Goal: Task Accomplishment & Management: Use online tool/utility

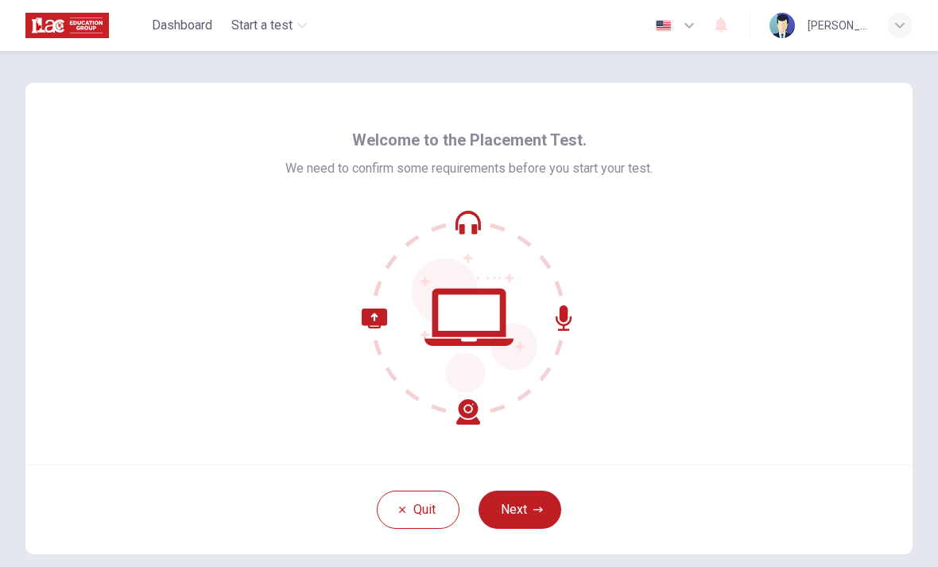
click at [519, 492] on button "Next" at bounding box center [519, 509] width 83 height 38
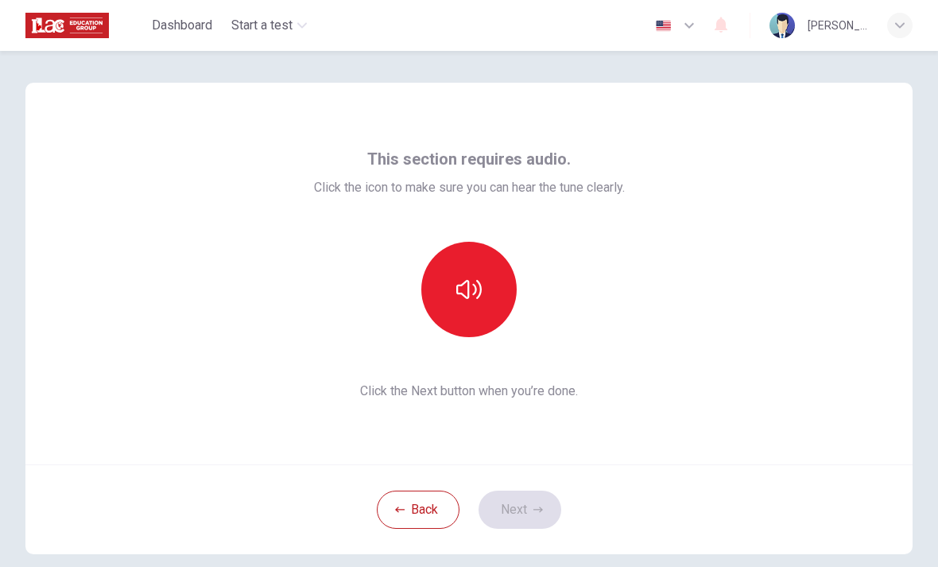
click at [509, 288] on button "button" at bounding box center [468, 289] width 95 height 95
click at [490, 312] on button "button" at bounding box center [468, 289] width 95 height 95
click at [501, 292] on button "button" at bounding box center [468, 289] width 95 height 95
click at [488, 308] on button "button" at bounding box center [468, 289] width 95 height 95
click at [493, 313] on button "button" at bounding box center [468, 289] width 95 height 95
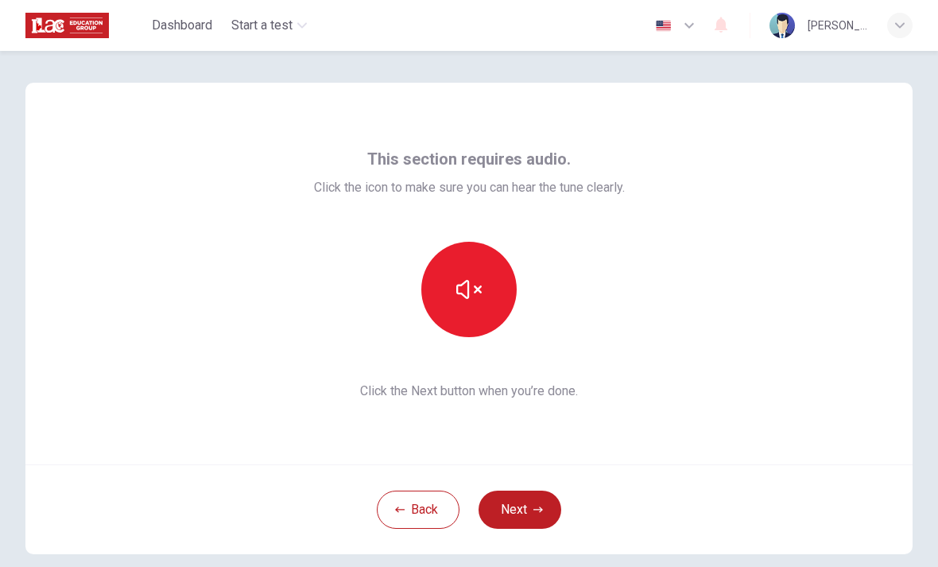
click at [485, 297] on button "button" at bounding box center [468, 289] width 95 height 95
click at [487, 300] on button "button" at bounding box center [468, 289] width 95 height 95
click at [527, 508] on button "Next" at bounding box center [519, 509] width 83 height 38
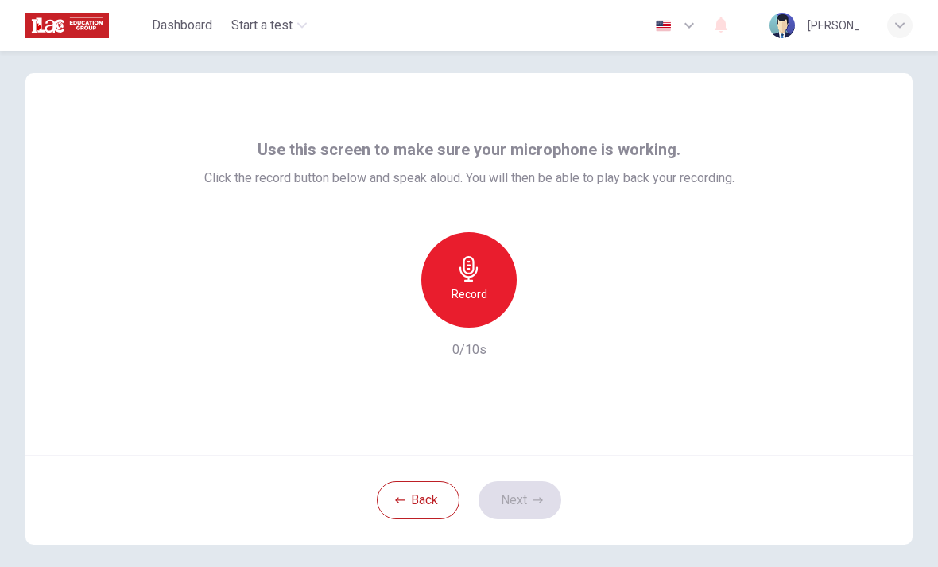
scroll to position [7, 0]
click at [477, 285] on div "Record" at bounding box center [468, 281] width 95 height 95
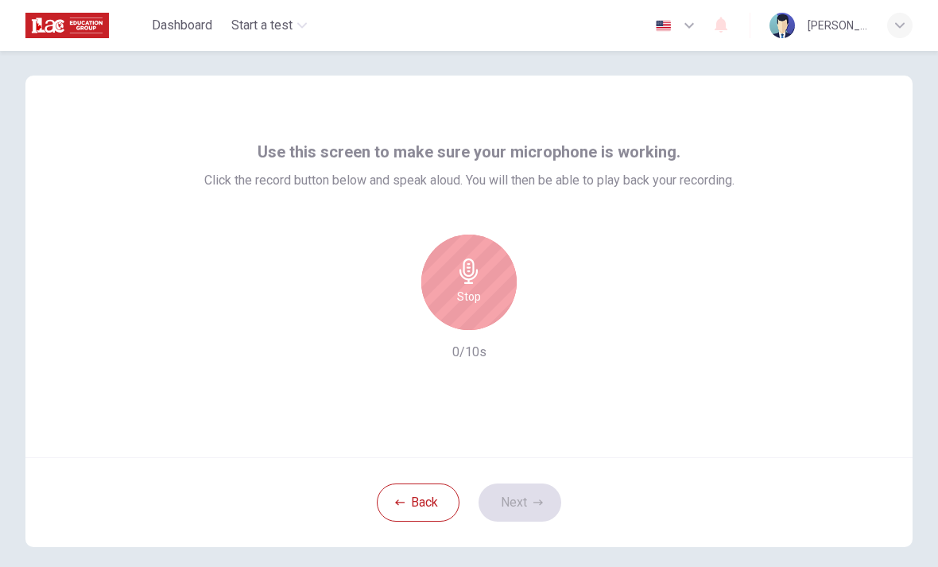
click at [480, 291] on h6 "Stop" at bounding box center [469, 296] width 24 height 19
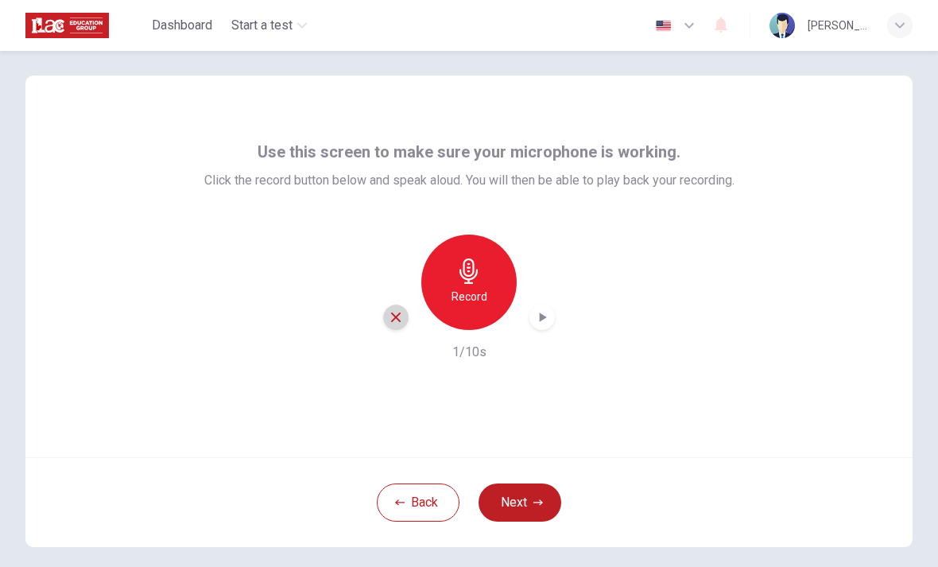
click at [394, 322] on icon "button" at bounding box center [396, 317] width 14 height 14
click at [471, 301] on h6 "Record" at bounding box center [469, 296] width 36 height 19
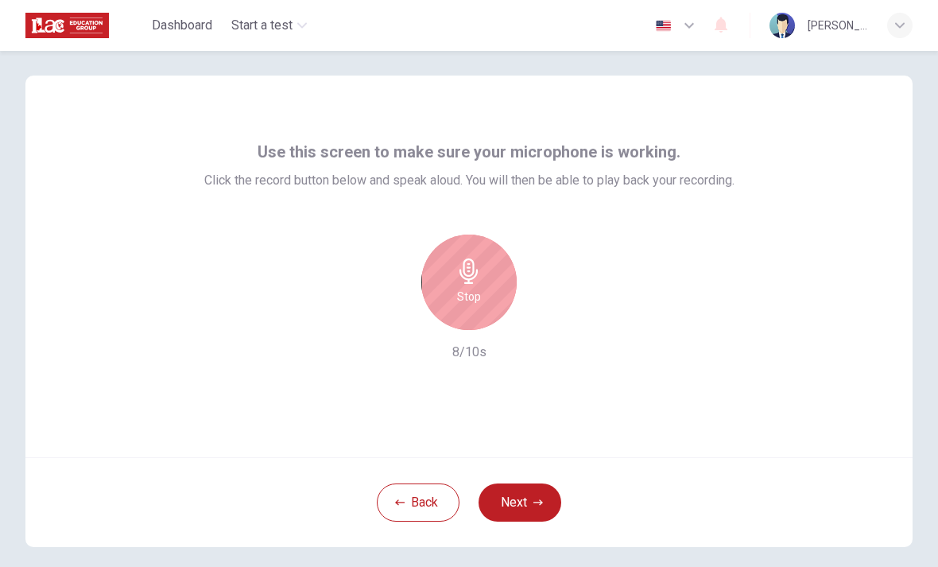
click at [527, 505] on button "Next" at bounding box center [519, 502] width 83 height 38
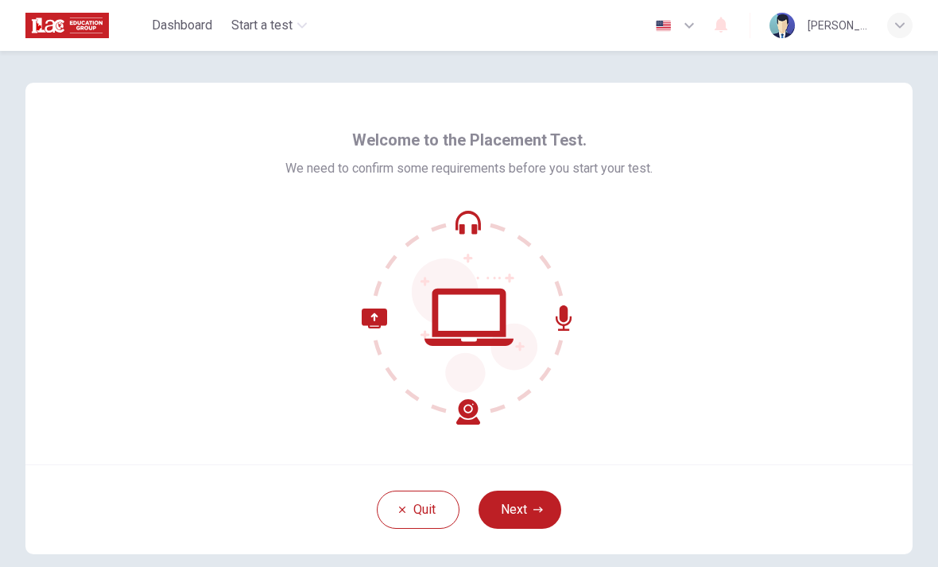
click at [535, 517] on button "Next" at bounding box center [519, 509] width 83 height 38
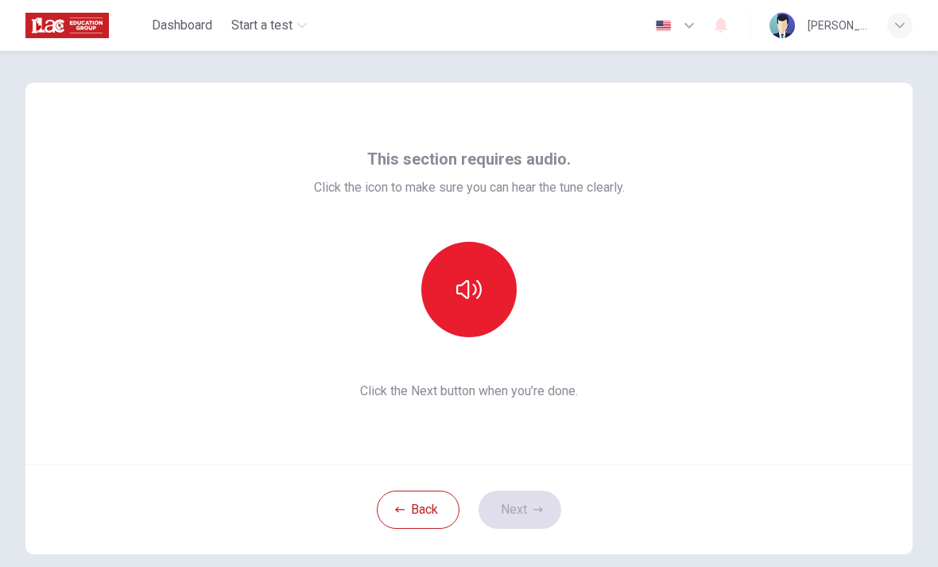
click at [478, 300] on icon "button" at bounding box center [468, 289] width 25 height 25
click at [503, 318] on button "button" at bounding box center [468, 289] width 95 height 95
click at [597, 312] on div at bounding box center [469, 289] width 311 height 95
click at [499, 300] on button "button" at bounding box center [468, 289] width 95 height 95
click at [501, 300] on button "button" at bounding box center [468, 289] width 95 height 95
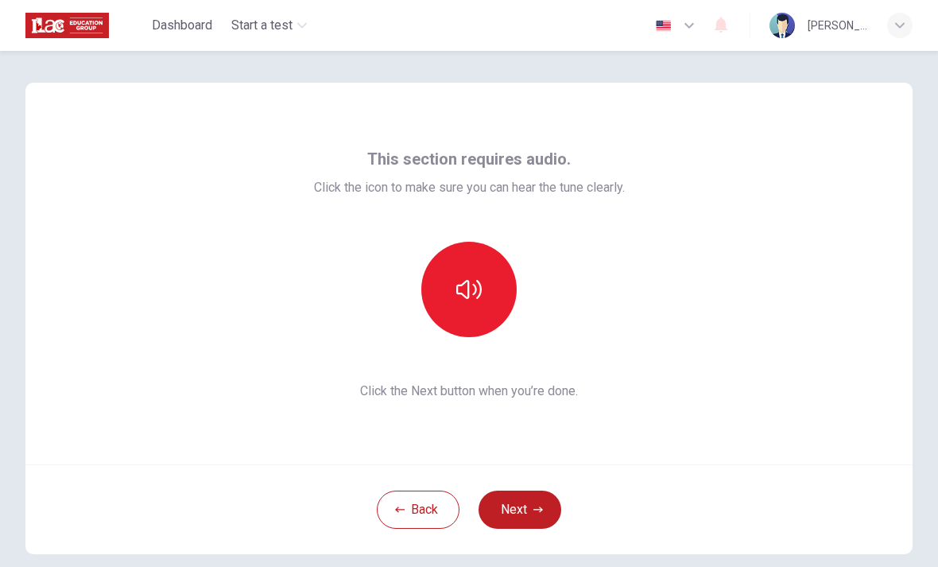
click at [515, 289] on button "button" at bounding box center [468, 289] width 95 height 95
click at [532, 509] on button "Next" at bounding box center [519, 509] width 83 height 38
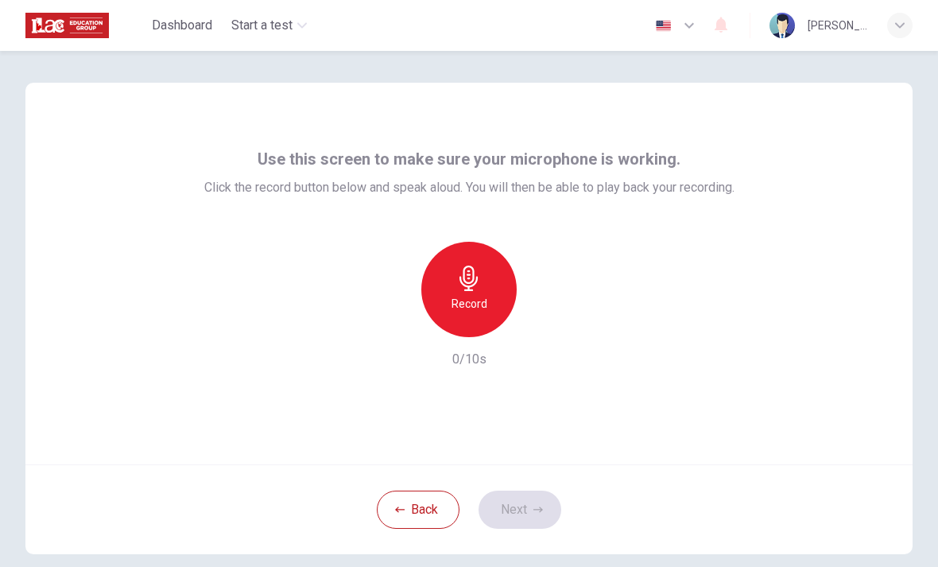
click at [488, 296] on div "Record" at bounding box center [468, 289] width 95 height 95
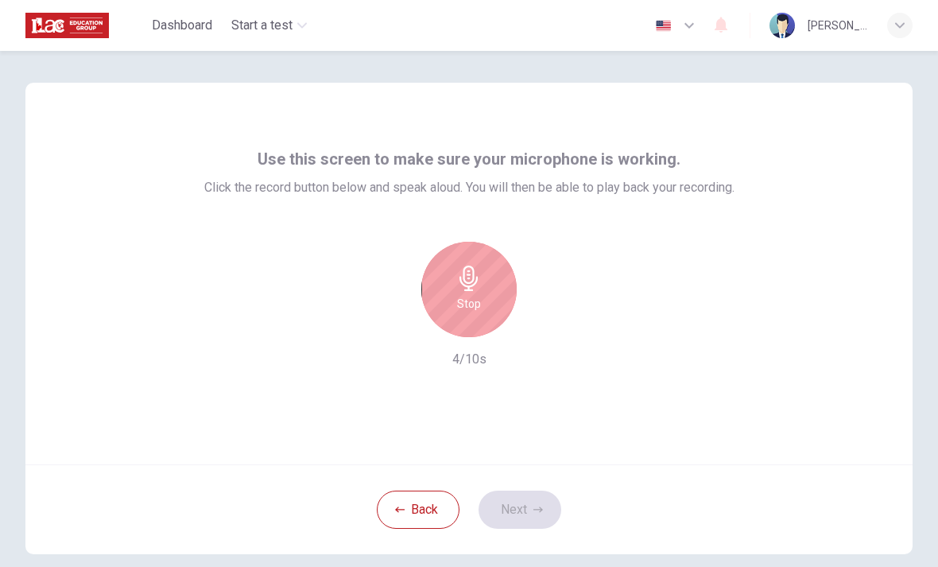
click at [478, 292] on div "Stop" at bounding box center [468, 289] width 95 height 95
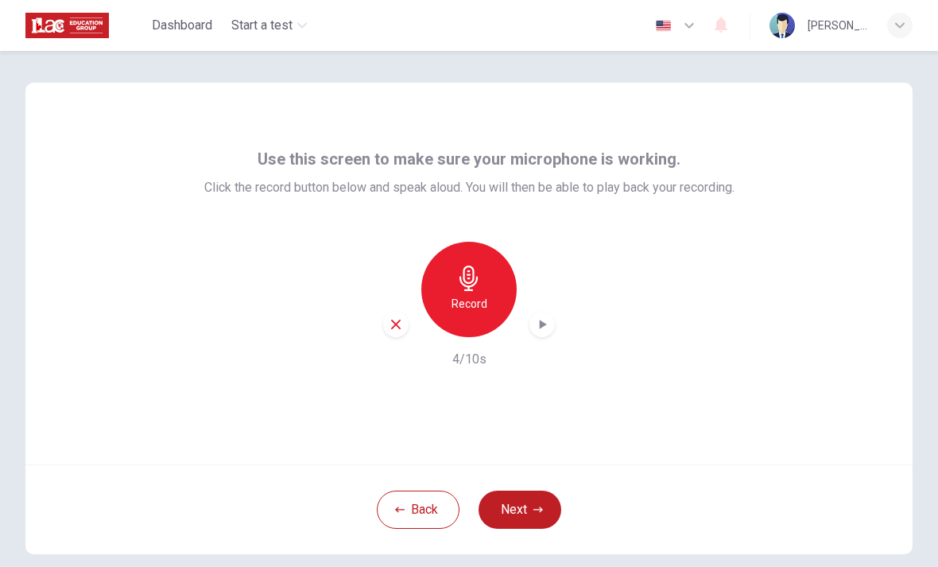
click at [471, 286] on icon "button" at bounding box center [468, 277] width 18 height 25
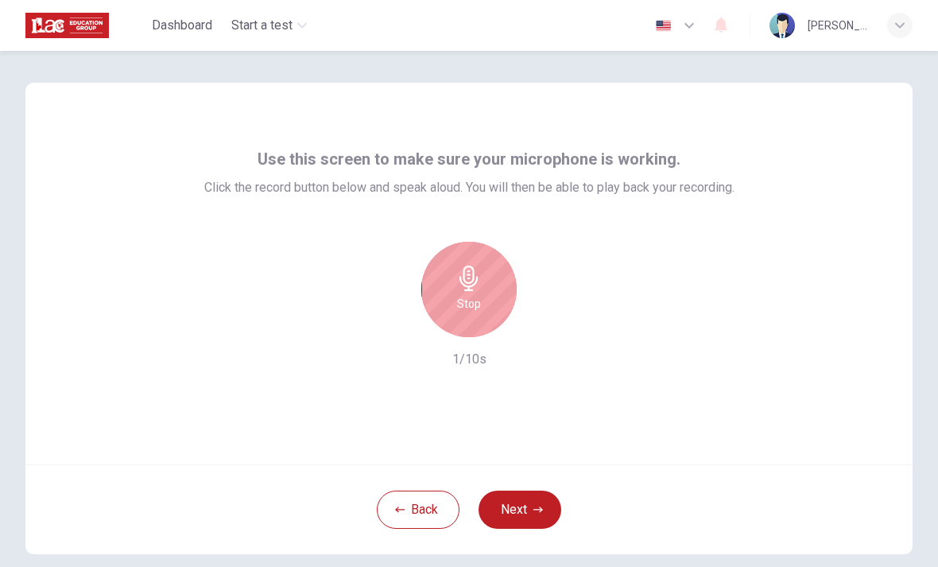
click at [480, 311] on h6 "Stop" at bounding box center [469, 303] width 24 height 19
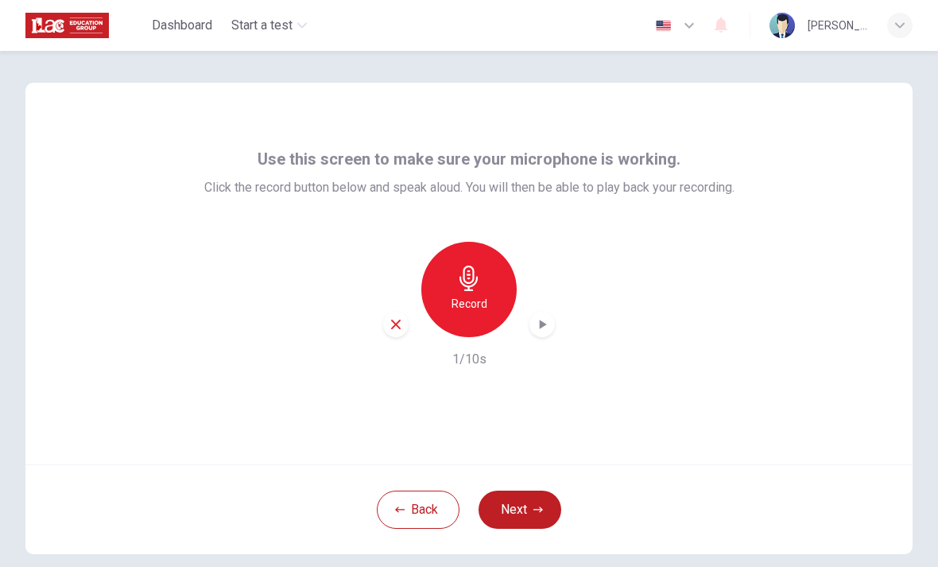
click at [471, 309] on h6 "Record" at bounding box center [469, 303] width 36 height 19
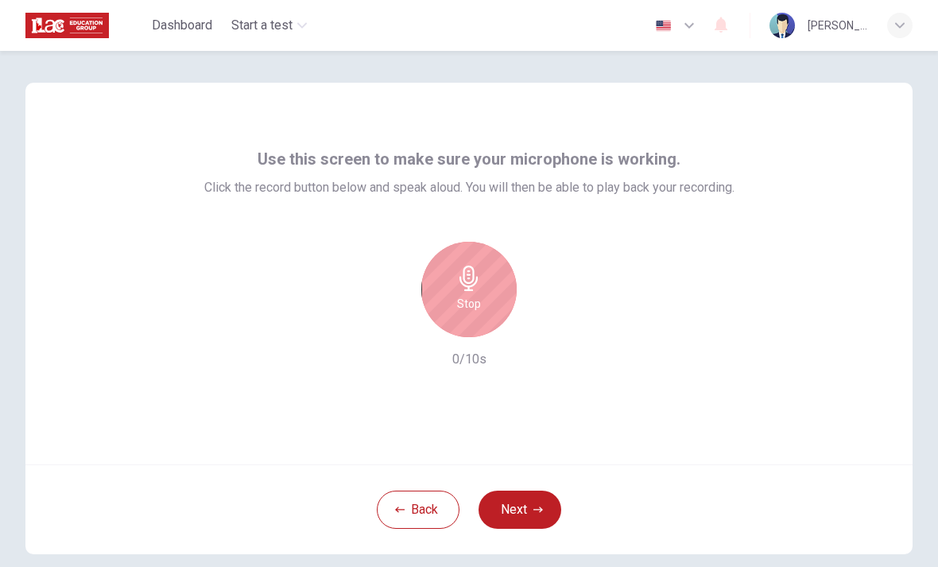
click at [495, 294] on div "Stop" at bounding box center [468, 289] width 95 height 95
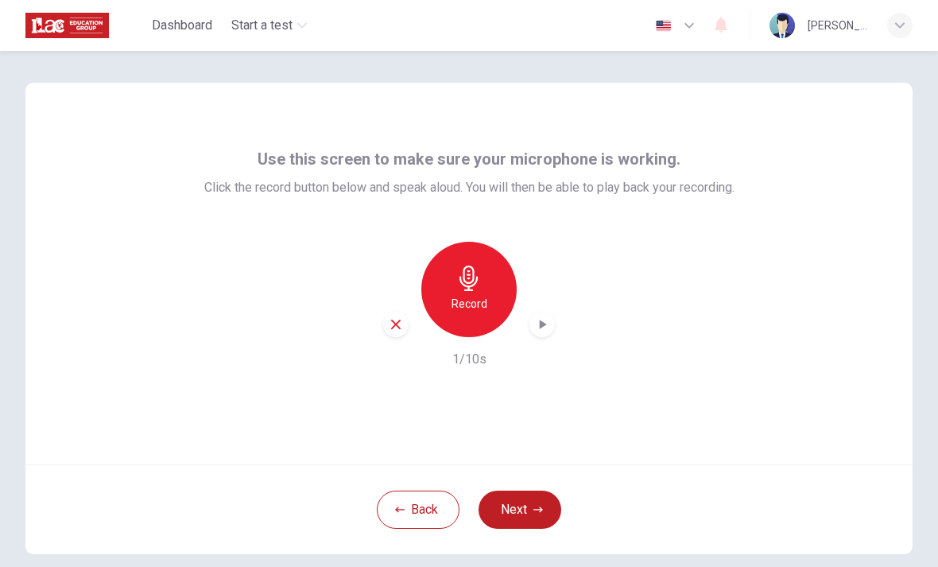
click at [468, 304] on h6 "Record" at bounding box center [469, 303] width 36 height 19
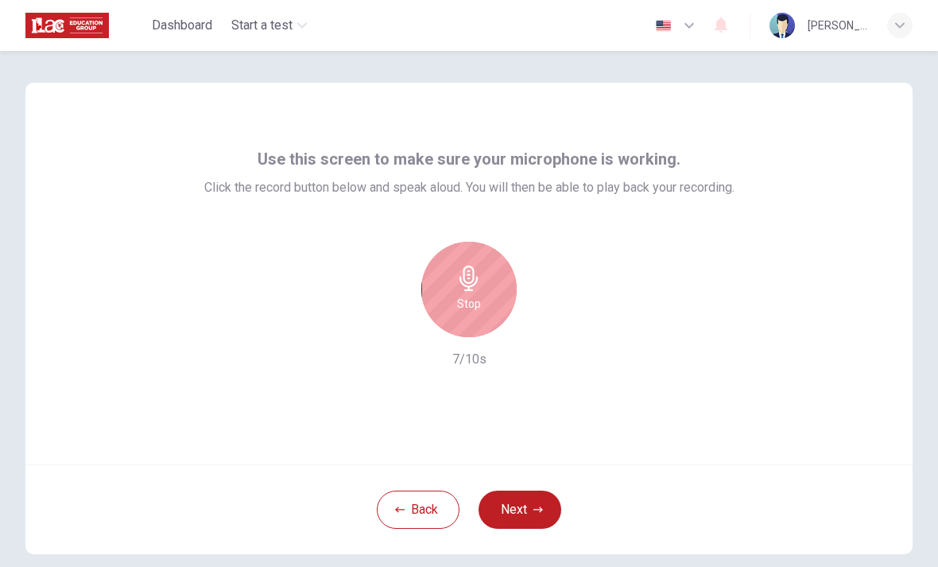
click at [483, 287] on div "Stop" at bounding box center [468, 289] width 95 height 95
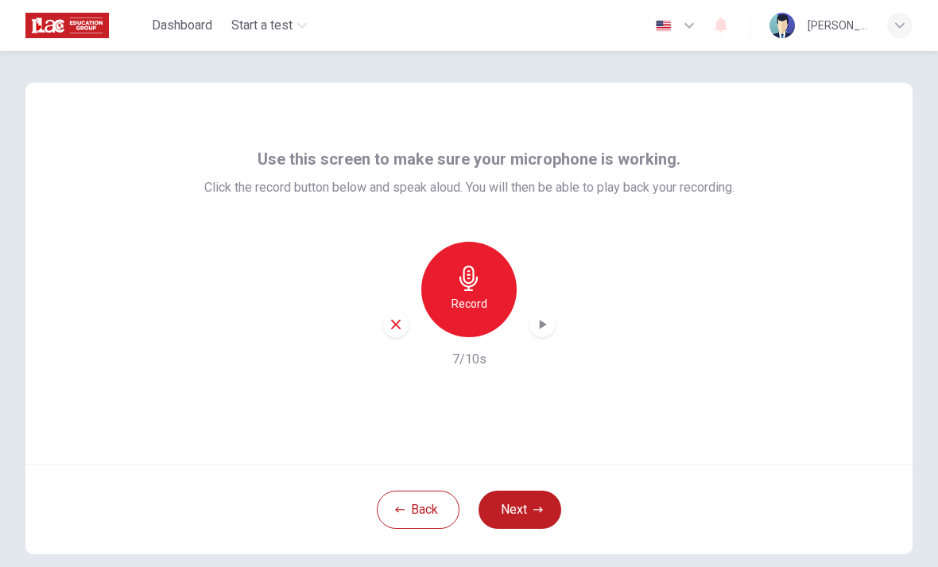
click at [552, 330] on div "button" at bounding box center [541, 324] width 25 height 25
click at [548, 327] on icon "button" at bounding box center [542, 324] width 16 height 16
click at [523, 506] on button "Next" at bounding box center [519, 509] width 83 height 38
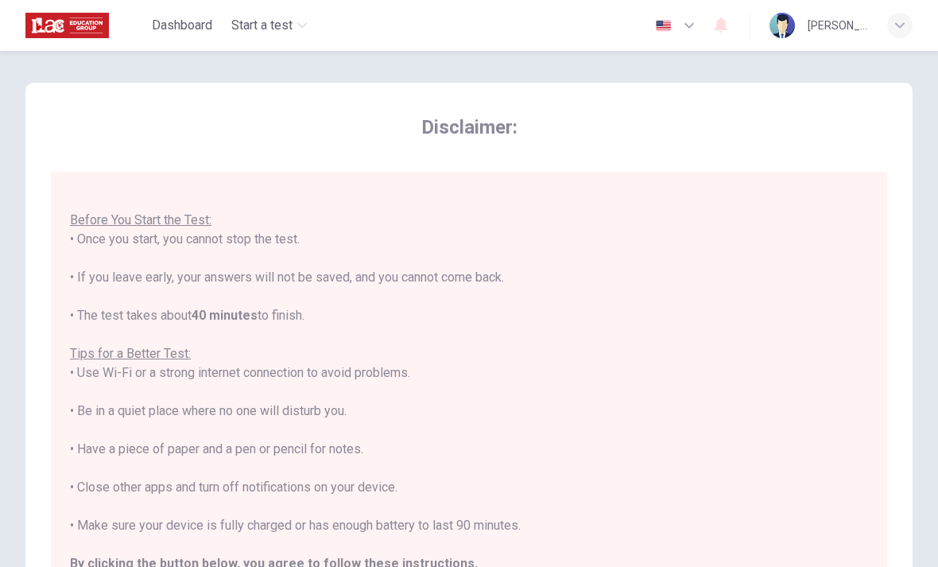
scroll to position [17, 0]
click at [104, 223] on u "Before You Start the Test:" at bounding box center [140, 221] width 141 height 15
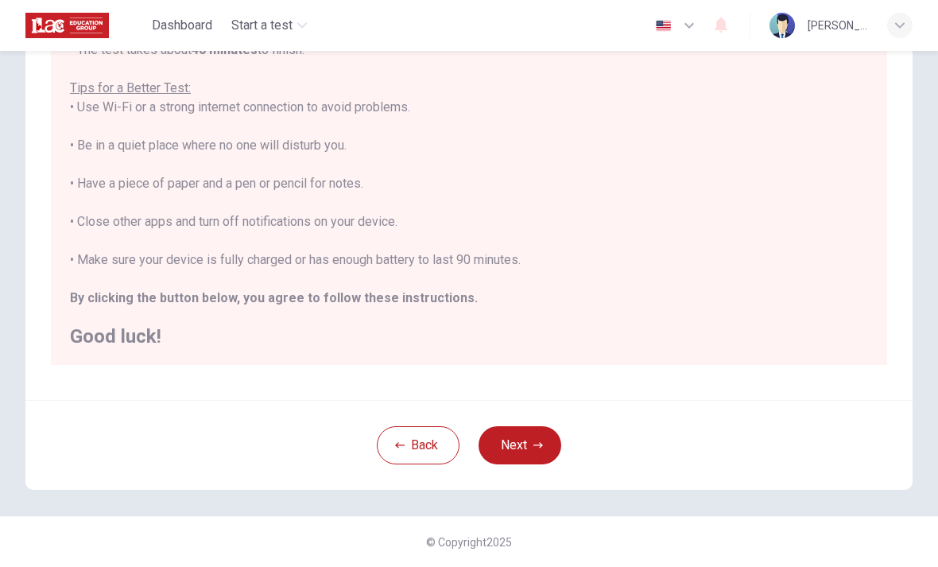
click at [556, 451] on button "Next" at bounding box center [519, 445] width 83 height 38
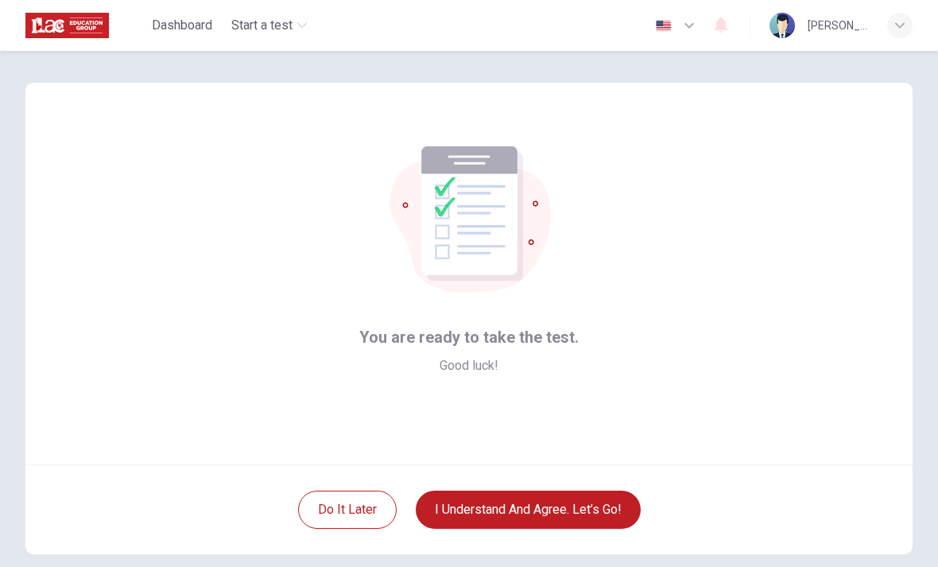
scroll to position [0, 0]
click at [599, 515] on button "I understand and agree. Let’s go!" at bounding box center [528, 509] width 225 height 38
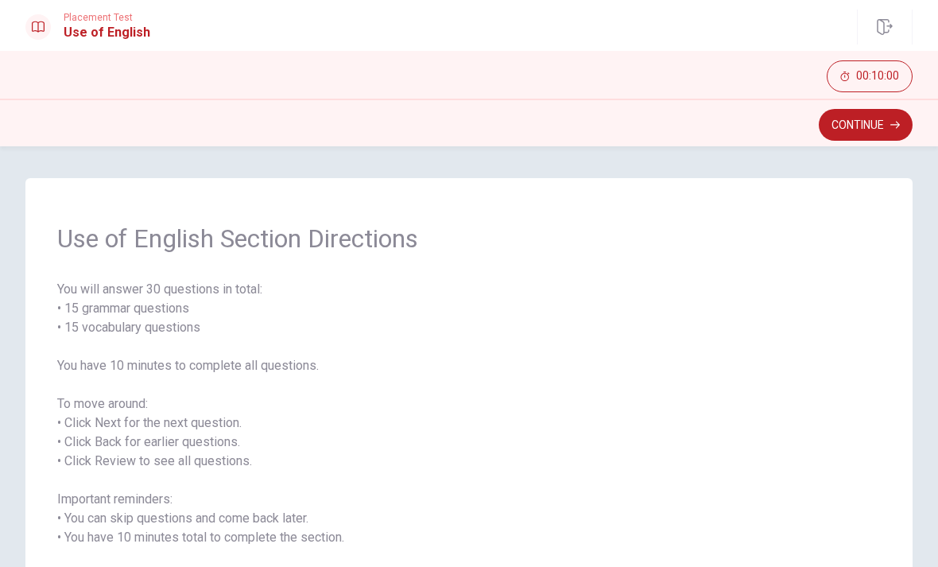
click at [858, 133] on button "Continue" at bounding box center [866, 125] width 94 height 32
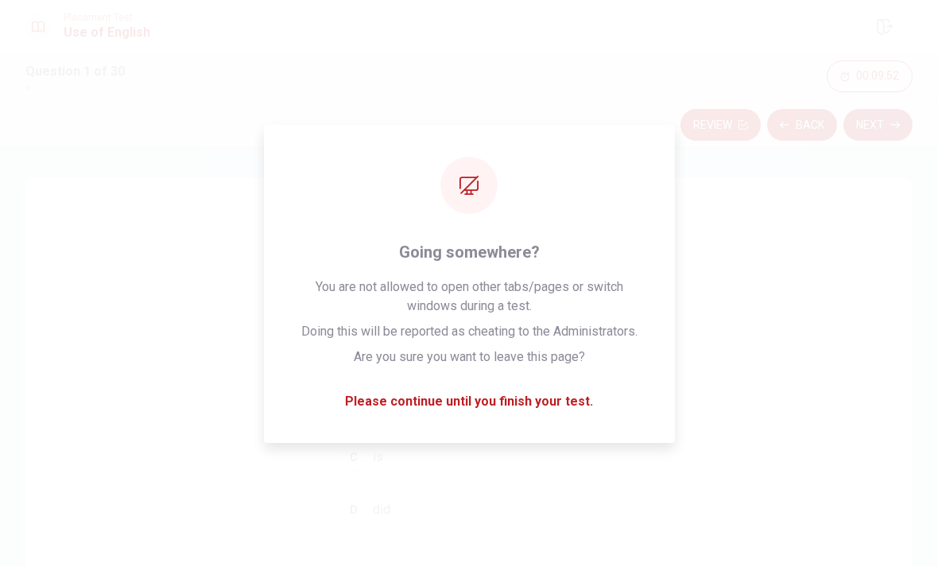
click at [541, 421] on button "B do" at bounding box center [469, 405] width 270 height 40
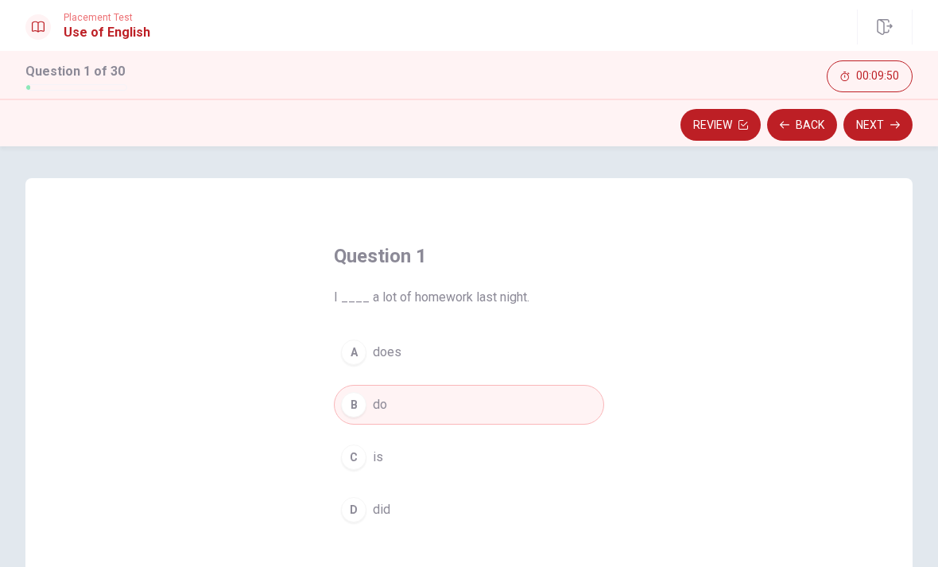
click at [532, 362] on button "A does" at bounding box center [469, 352] width 270 height 40
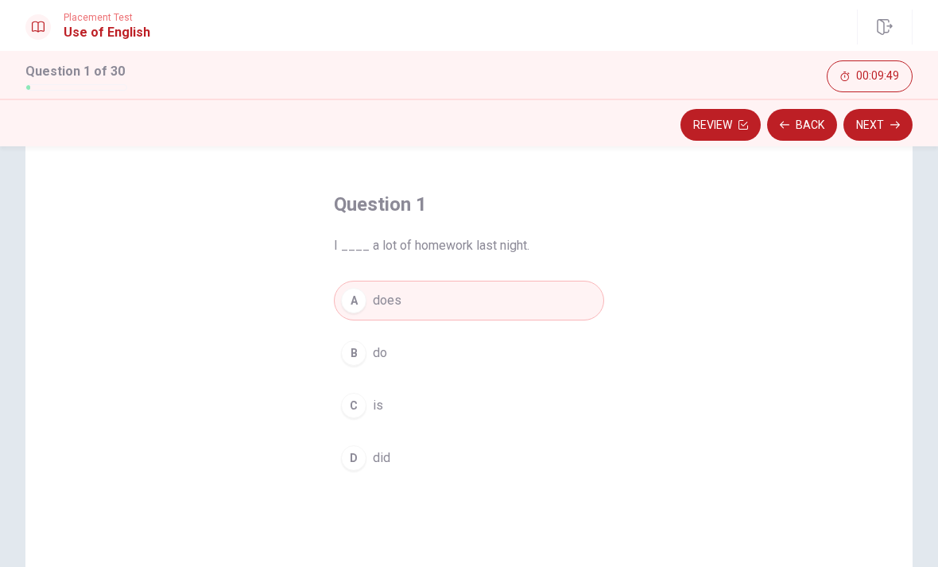
scroll to position [79, 0]
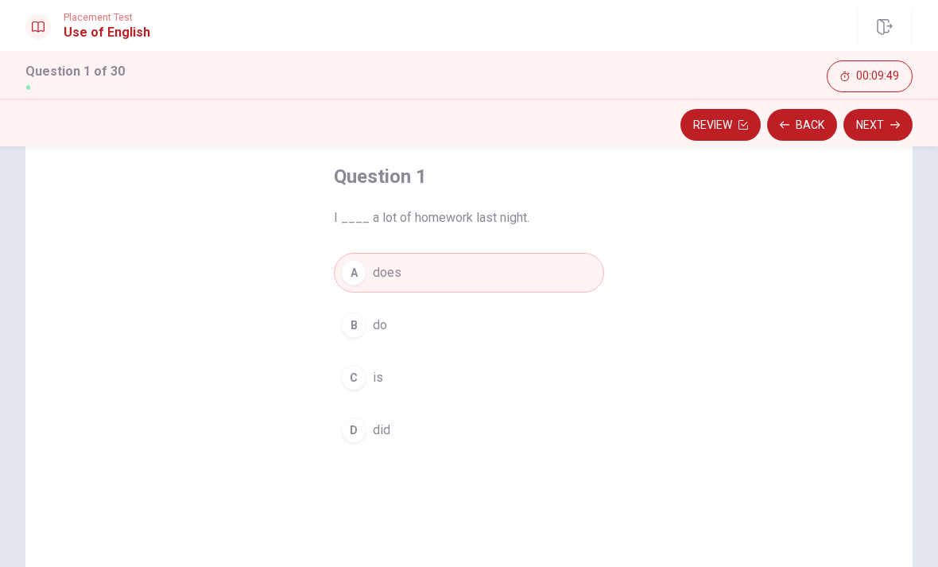
click at [546, 329] on button "B do" at bounding box center [469, 325] width 270 height 40
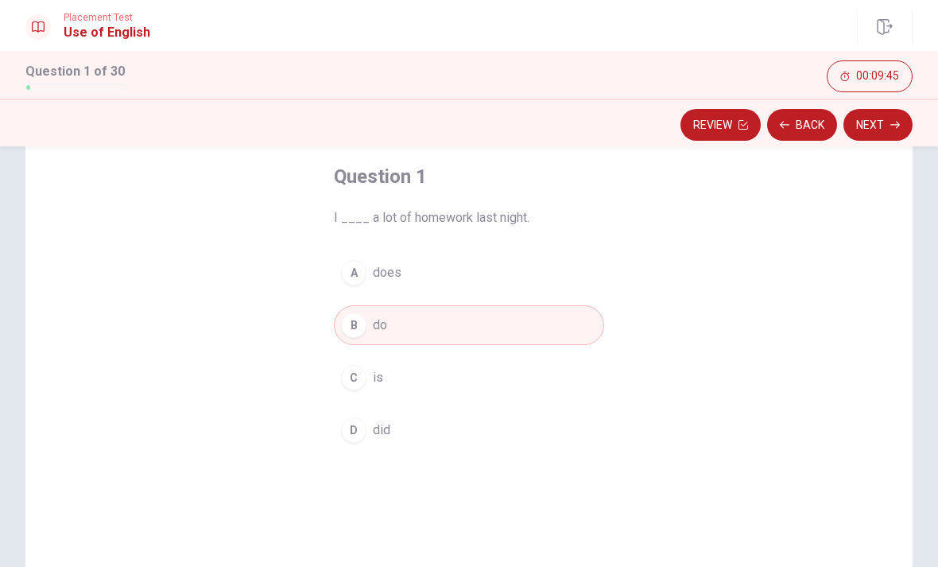
scroll to position [57, 0]
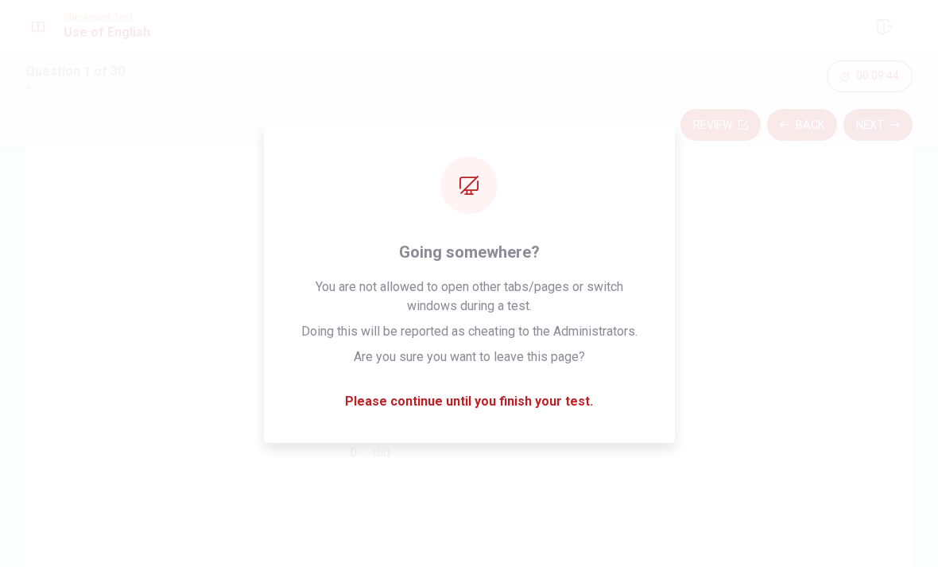
click at [885, 126] on button "Next" at bounding box center [877, 125] width 69 height 32
click at [521, 418] on button "C goes" at bounding box center [469, 400] width 270 height 40
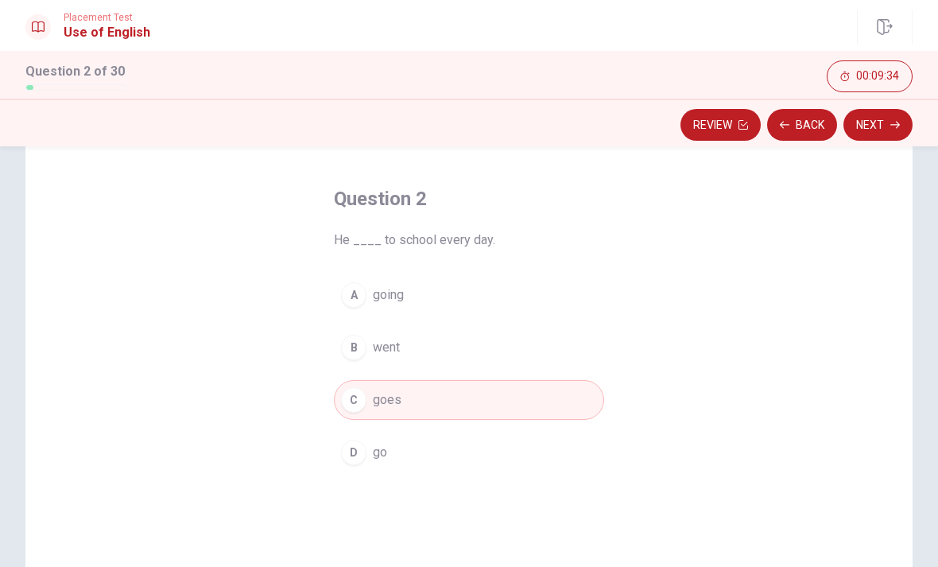
click at [495, 452] on button "D go" at bounding box center [469, 452] width 270 height 40
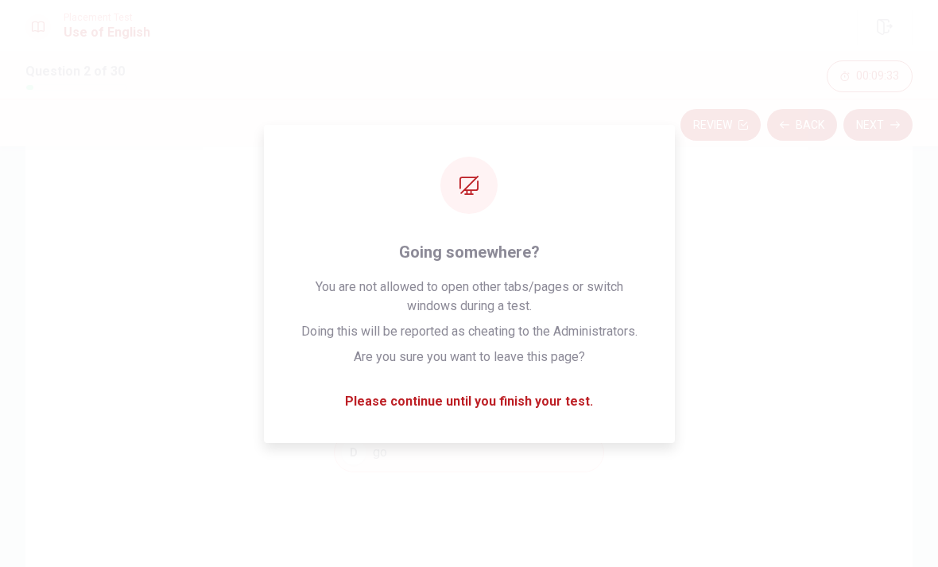
click at [529, 418] on button "C goes" at bounding box center [469, 400] width 270 height 40
click at [395, 434] on button "D go" at bounding box center [469, 452] width 270 height 40
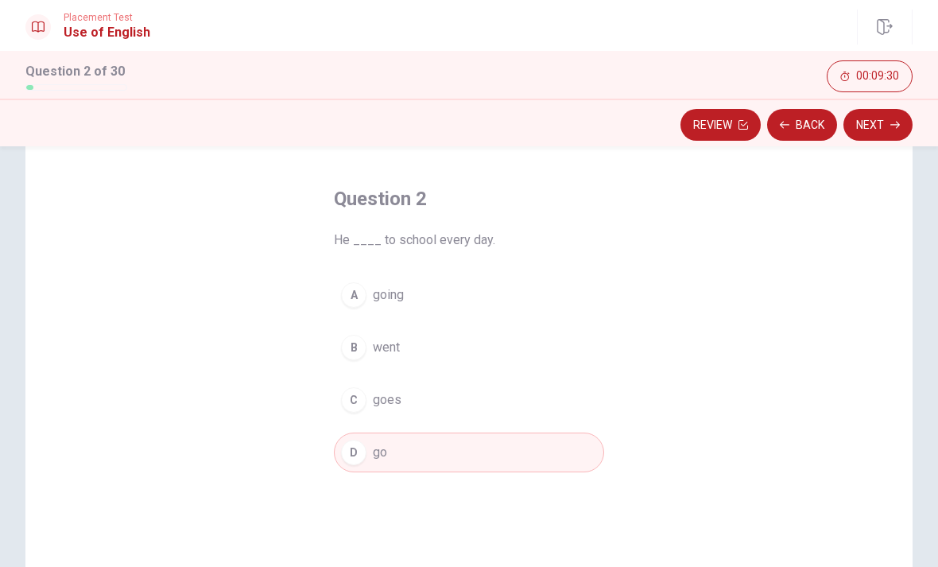
click at [891, 137] on button "Next" at bounding box center [877, 125] width 69 height 32
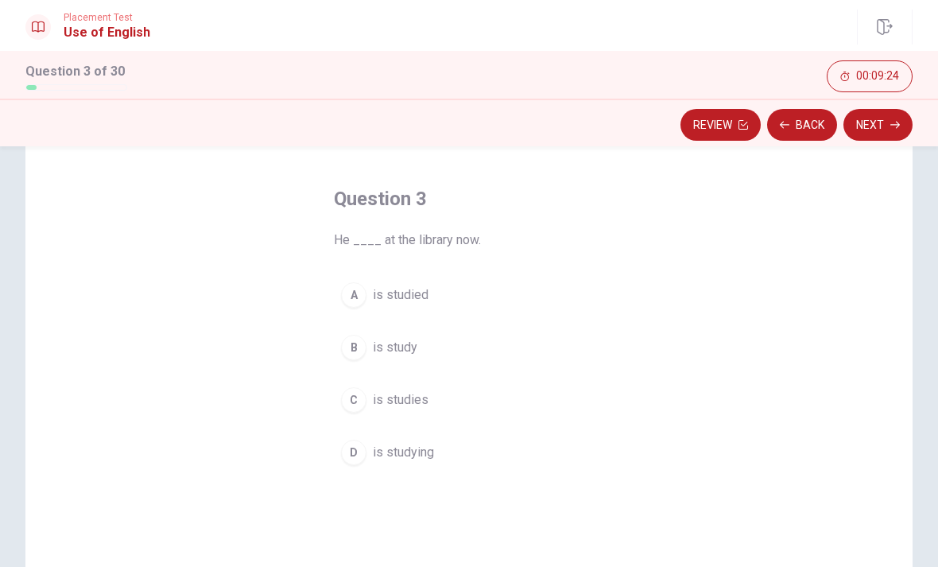
click at [374, 471] on button "D is studying" at bounding box center [469, 452] width 270 height 40
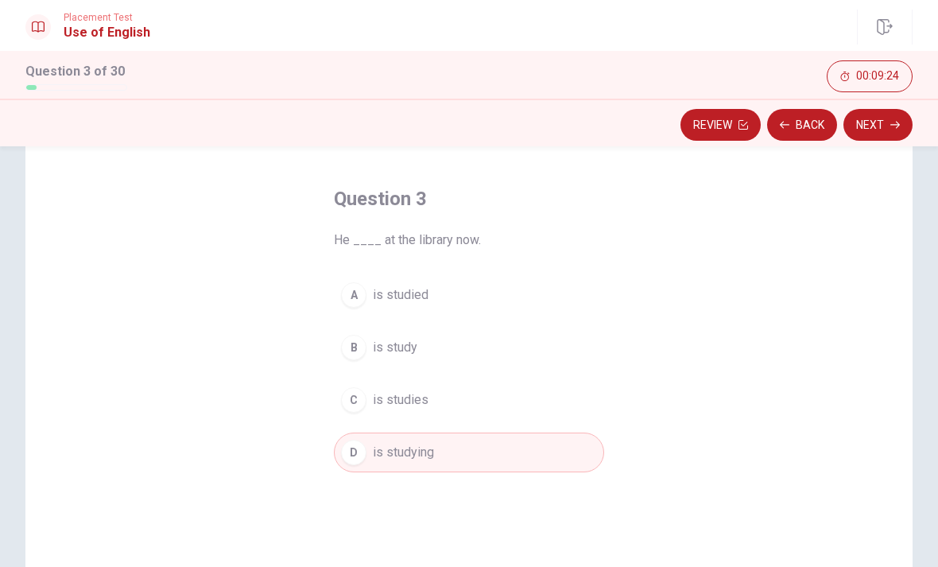
click at [875, 140] on button "Next" at bounding box center [877, 125] width 69 height 32
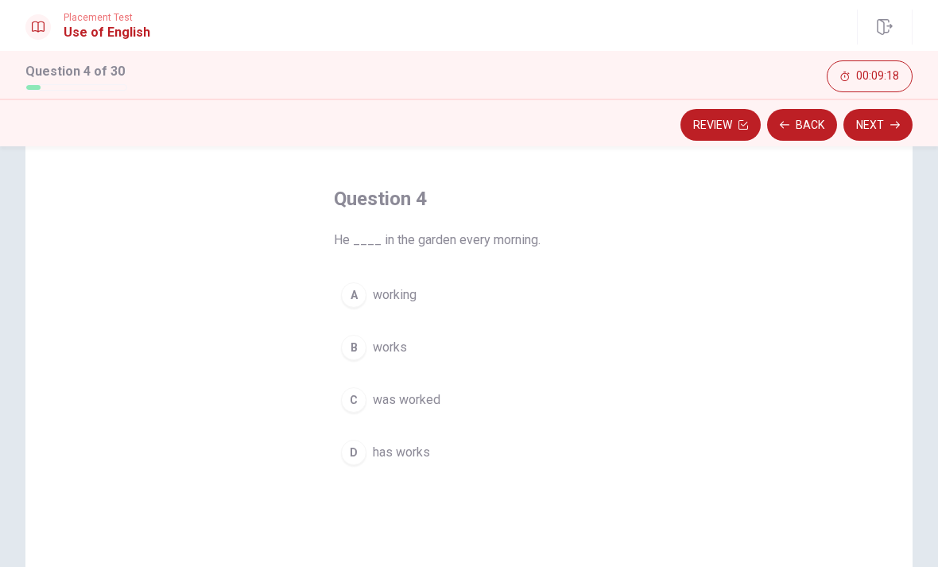
click at [359, 306] on div "A" at bounding box center [353, 294] width 25 height 25
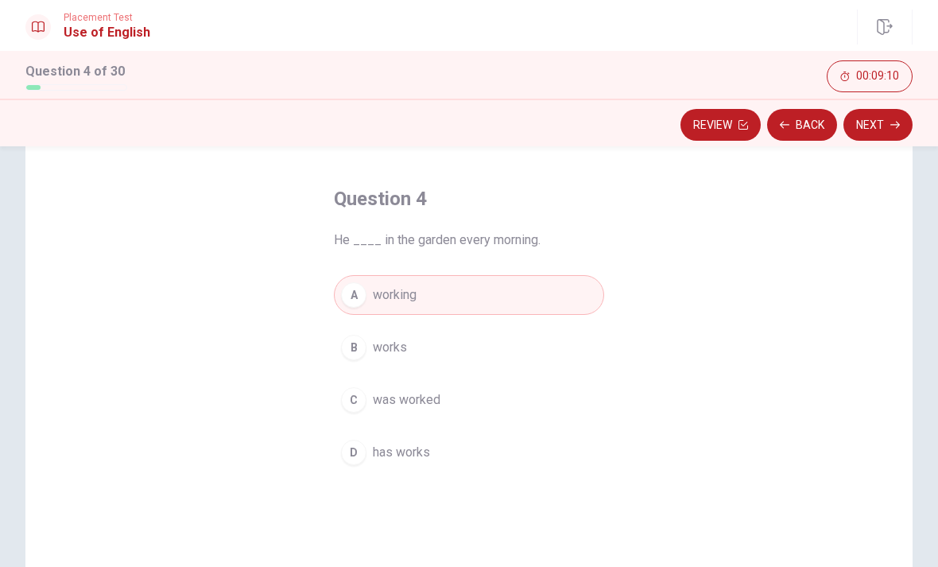
click at [374, 464] on button "D has works" at bounding box center [469, 452] width 270 height 40
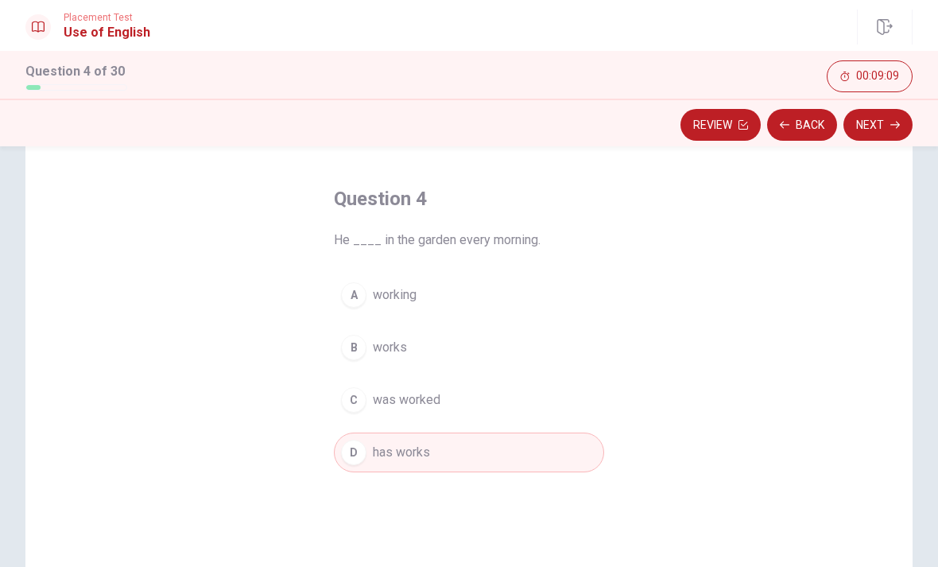
click at [877, 126] on button "Next" at bounding box center [877, 125] width 69 height 32
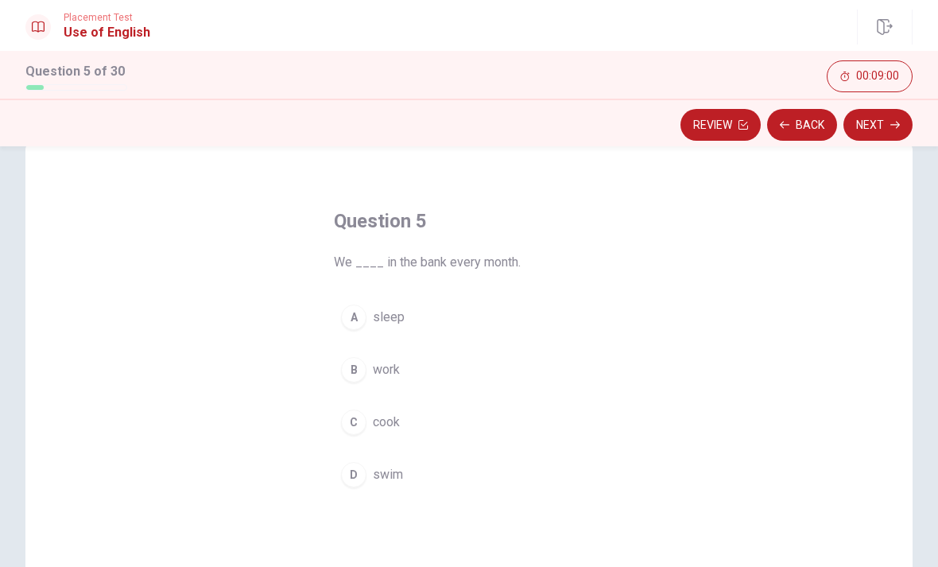
scroll to position [50, 0]
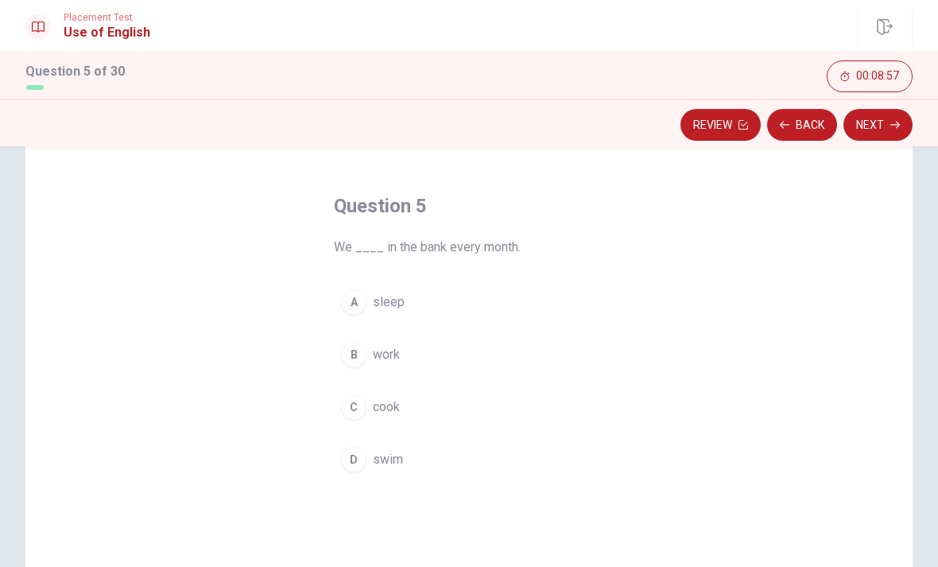
click at [376, 361] on span "work" at bounding box center [386, 354] width 27 height 19
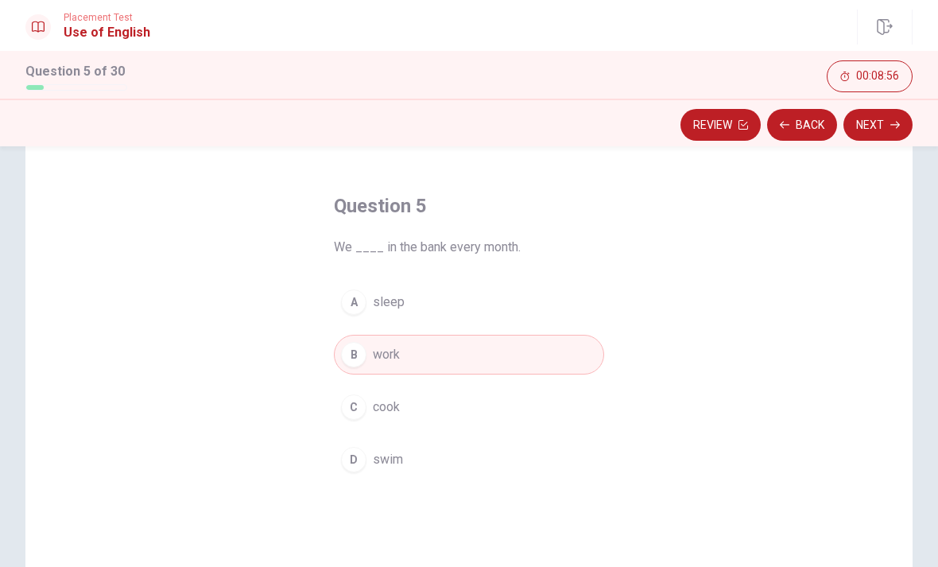
click at [879, 122] on button "Next" at bounding box center [877, 125] width 69 height 32
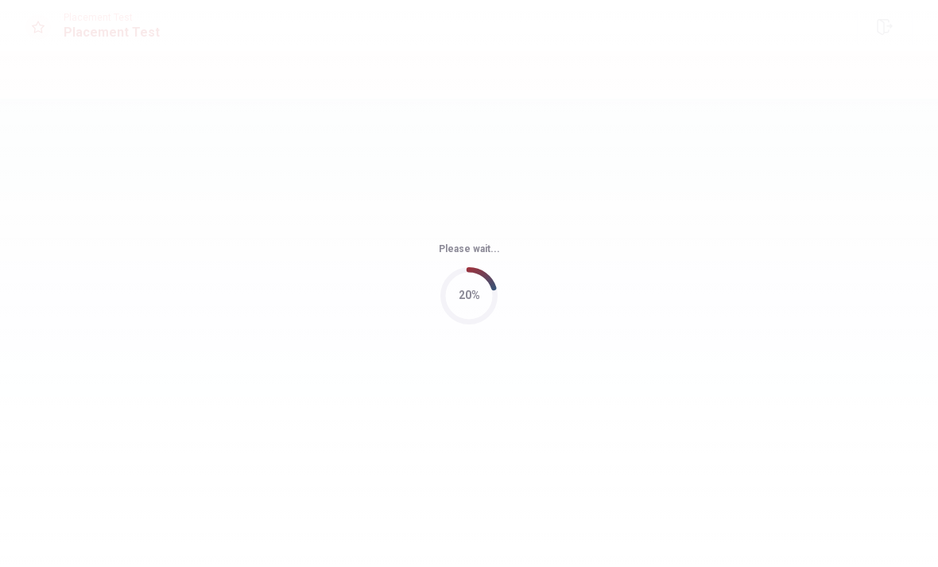
scroll to position [0, 0]
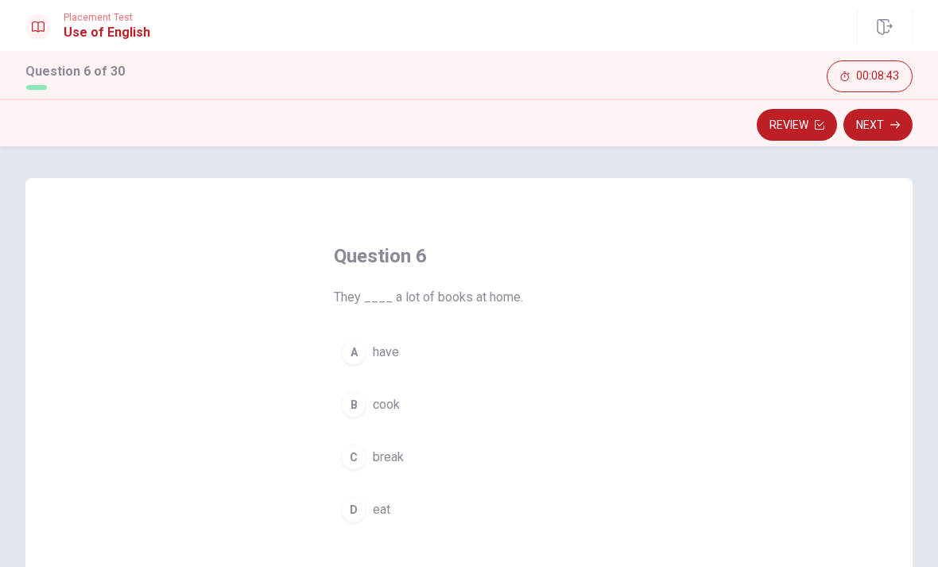
click at [388, 344] on span "have" at bounding box center [386, 352] width 26 height 19
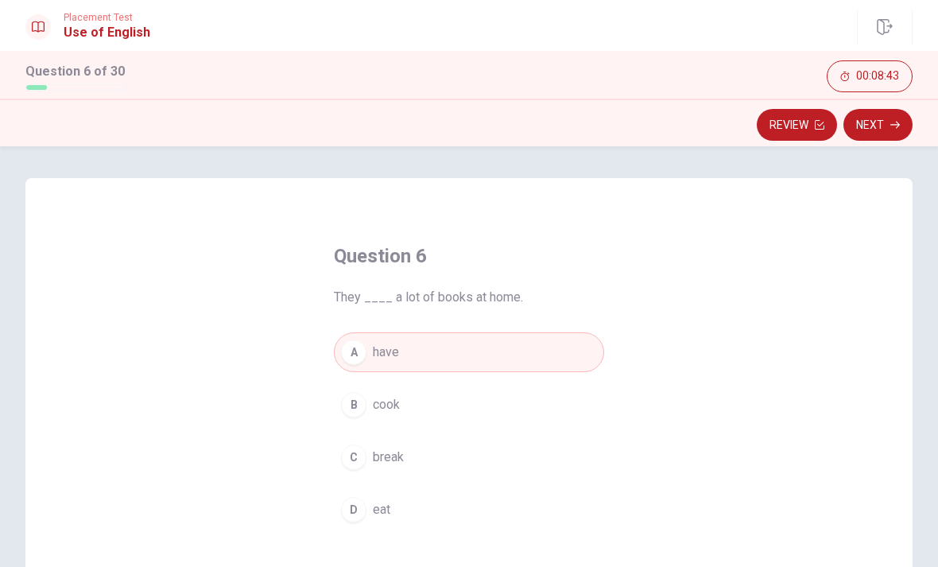
click at [877, 130] on button "Next" at bounding box center [877, 125] width 69 height 32
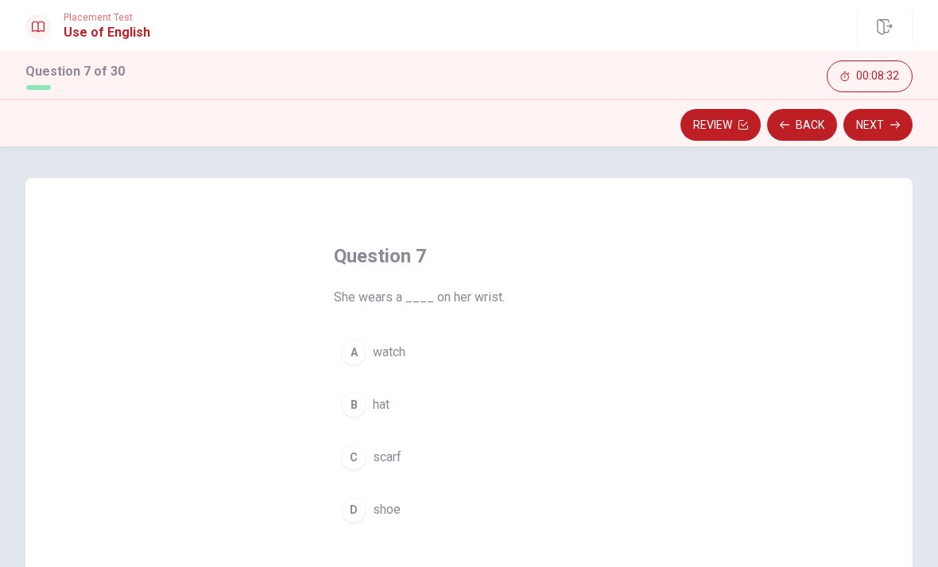
click at [390, 447] on span "scarf" at bounding box center [387, 456] width 29 height 19
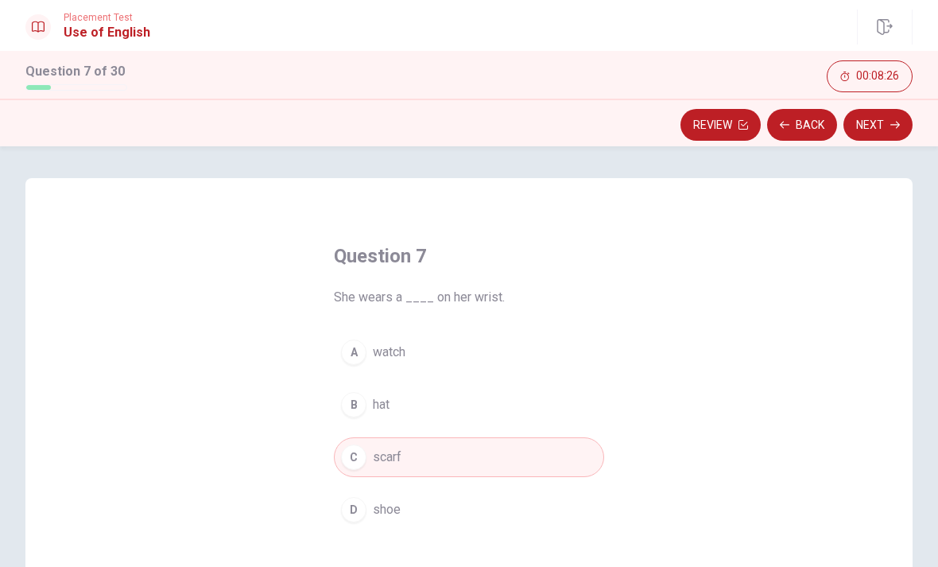
click at [877, 122] on button "Next" at bounding box center [877, 125] width 69 height 32
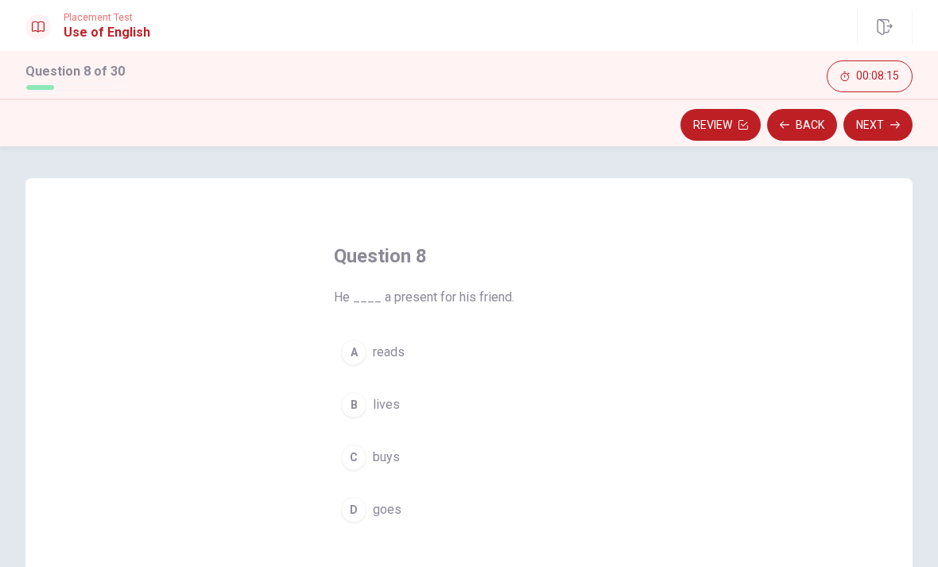
click at [387, 389] on button "B lives" at bounding box center [469, 405] width 270 height 40
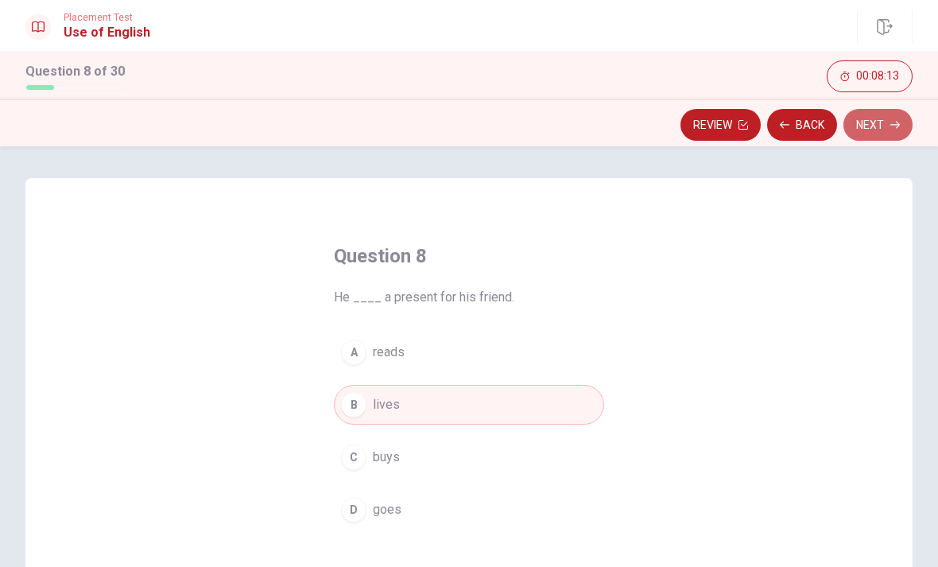
click at [877, 117] on button "Next" at bounding box center [877, 125] width 69 height 32
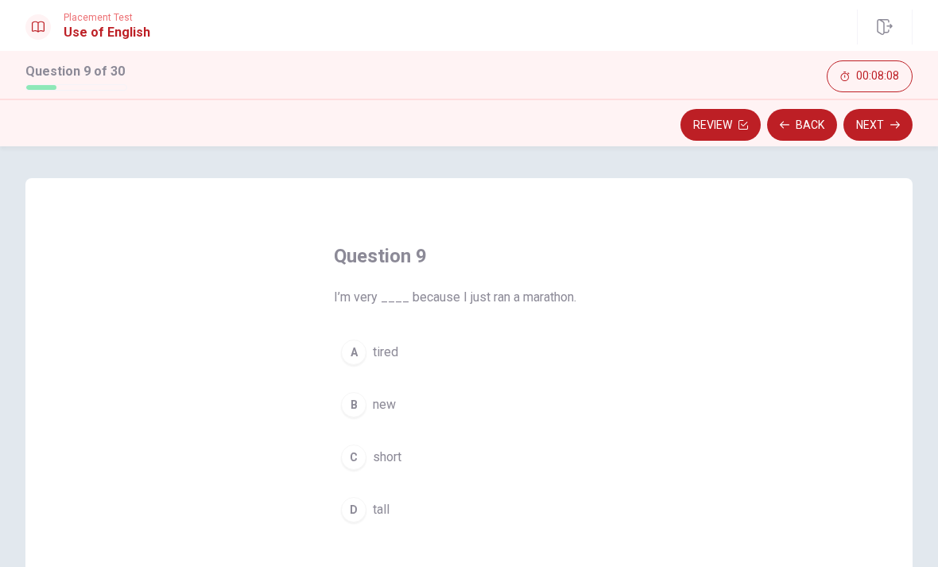
click at [383, 366] on button "A tired" at bounding box center [469, 352] width 270 height 40
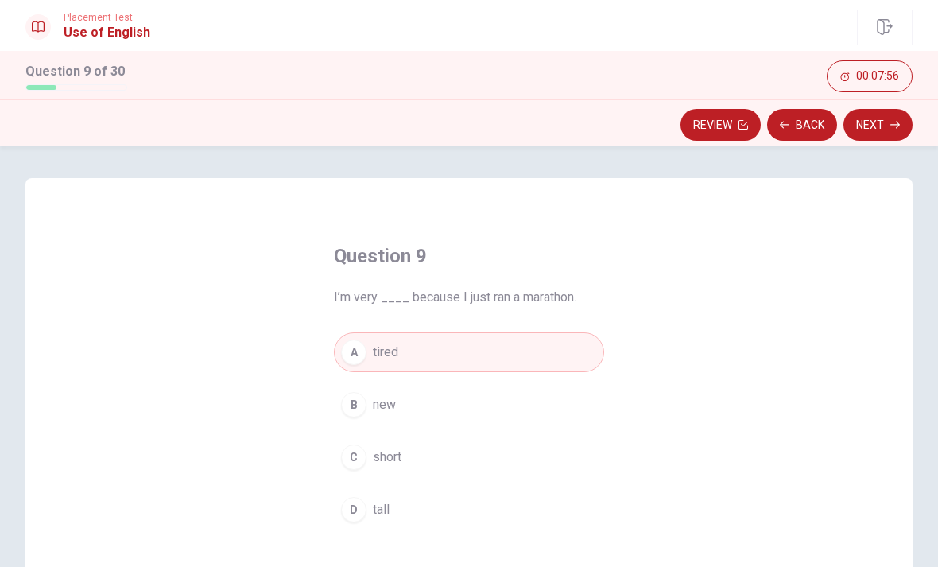
click at [520, 405] on button "B new" at bounding box center [469, 405] width 270 height 40
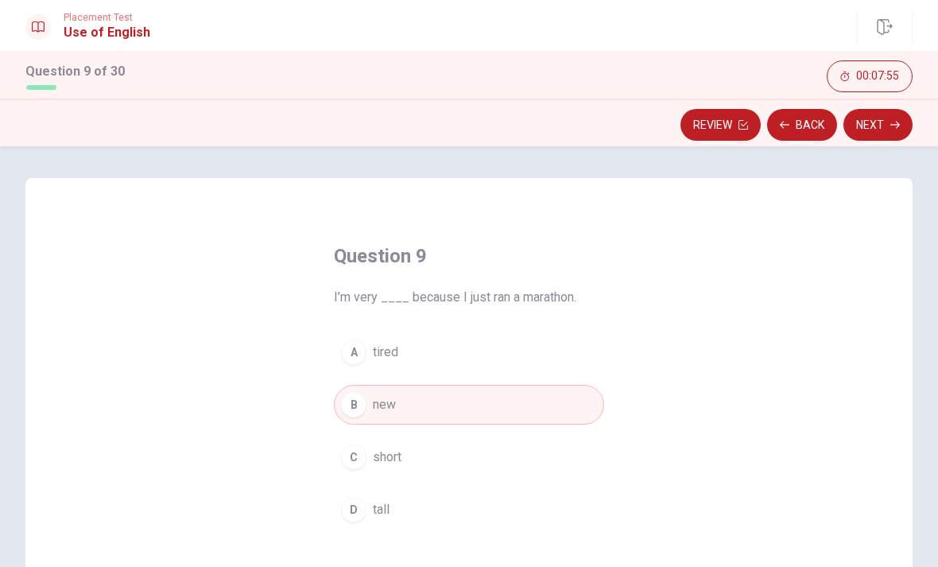
click at [883, 133] on button "Next" at bounding box center [877, 125] width 69 height 32
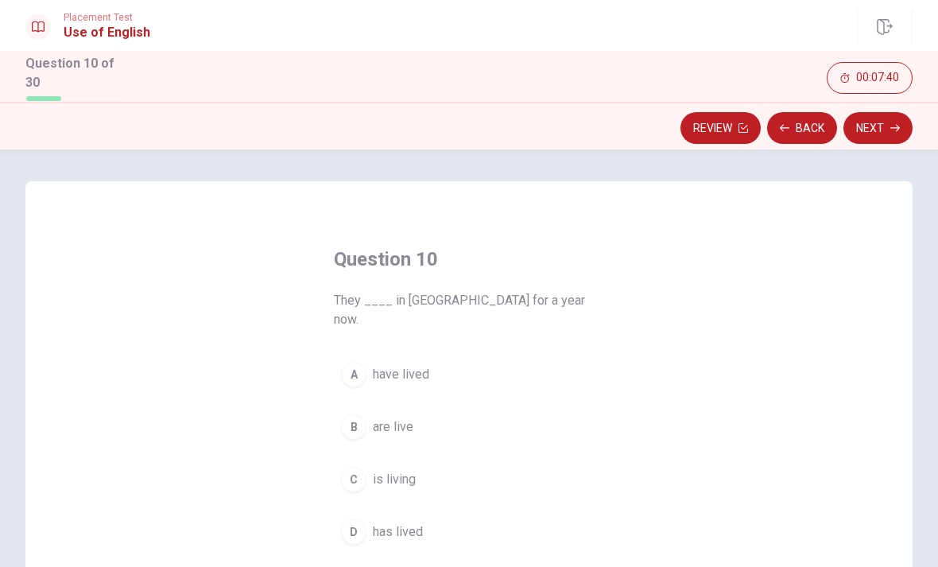
click at [431, 354] on button "A have lived" at bounding box center [469, 374] width 270 height 40
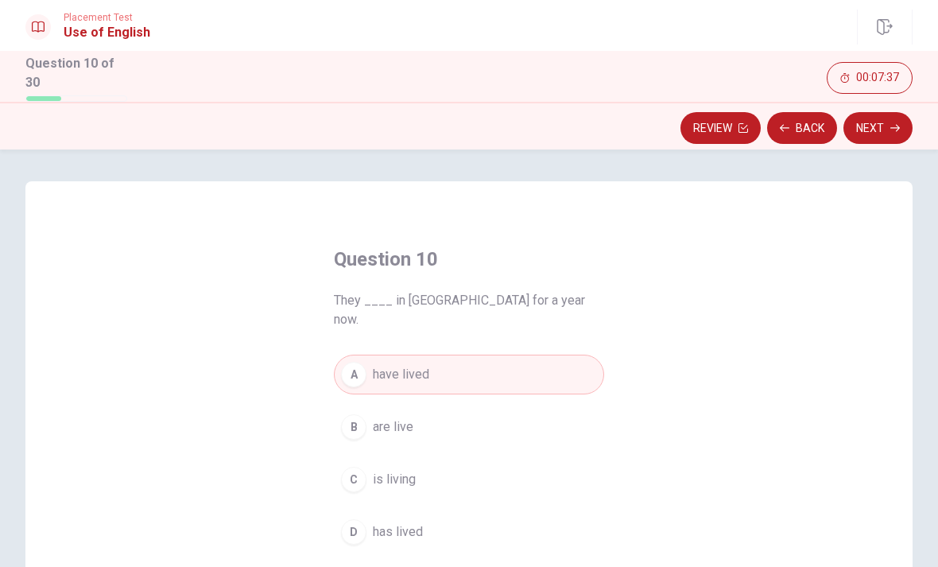
click at [404, 469] on button "C is living" at bounding box center [469, 479] width 270 height 40
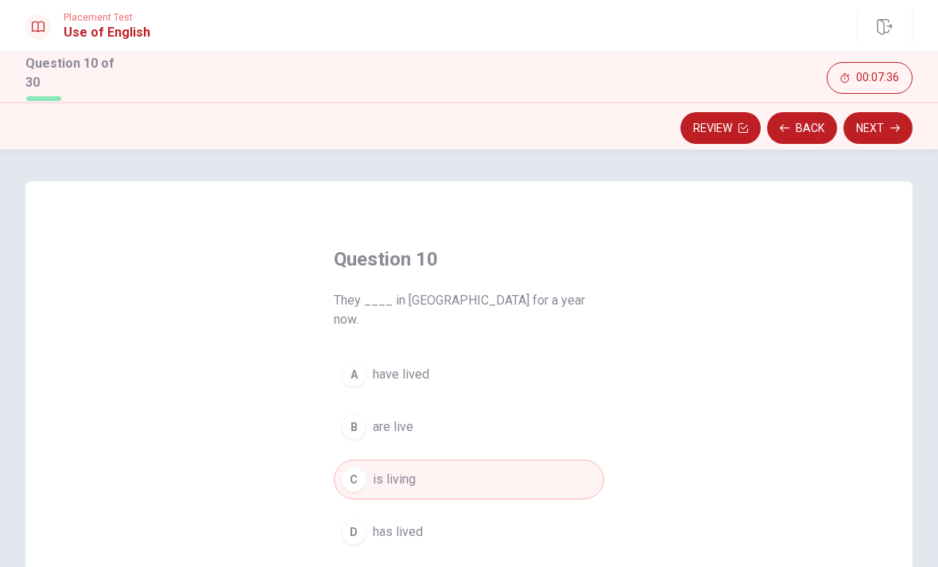
click at [414, 407] on button "B are live" at bounding box center [469, 427] width 270 height 40
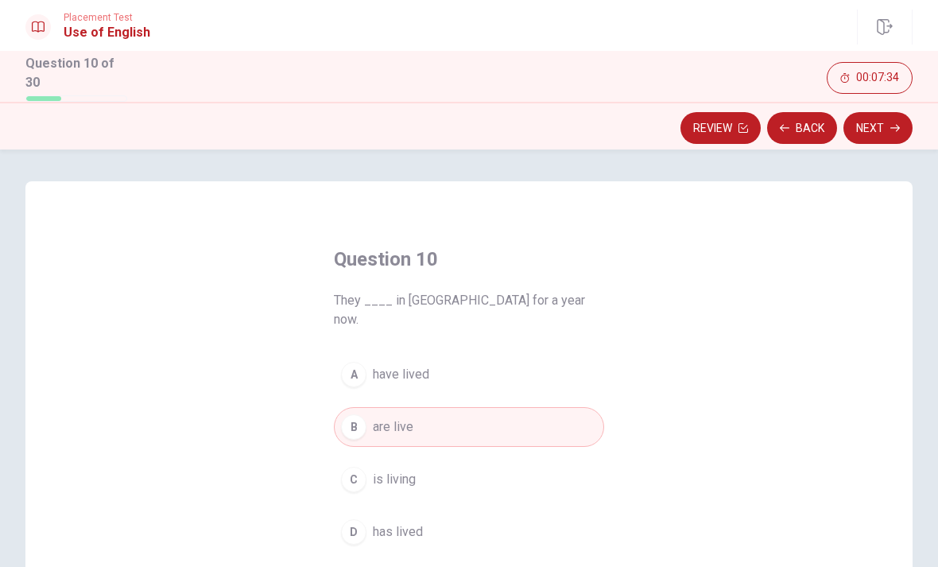
click at [485, 367] on button "A have lived" at bounding box center [469, 374] width 270 height 40
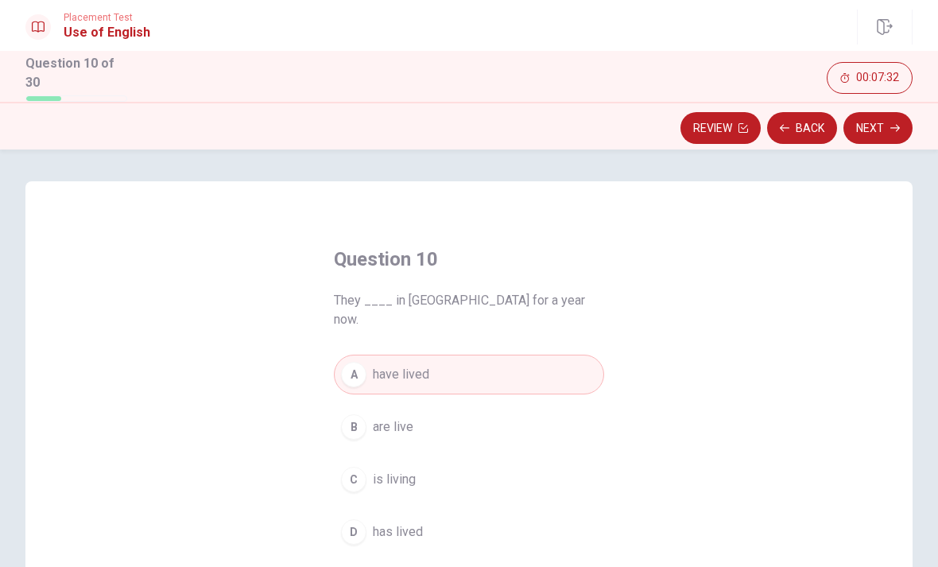
click at [894, 129] on icon "button" at bounding box center [895, 128] width 10 height 10
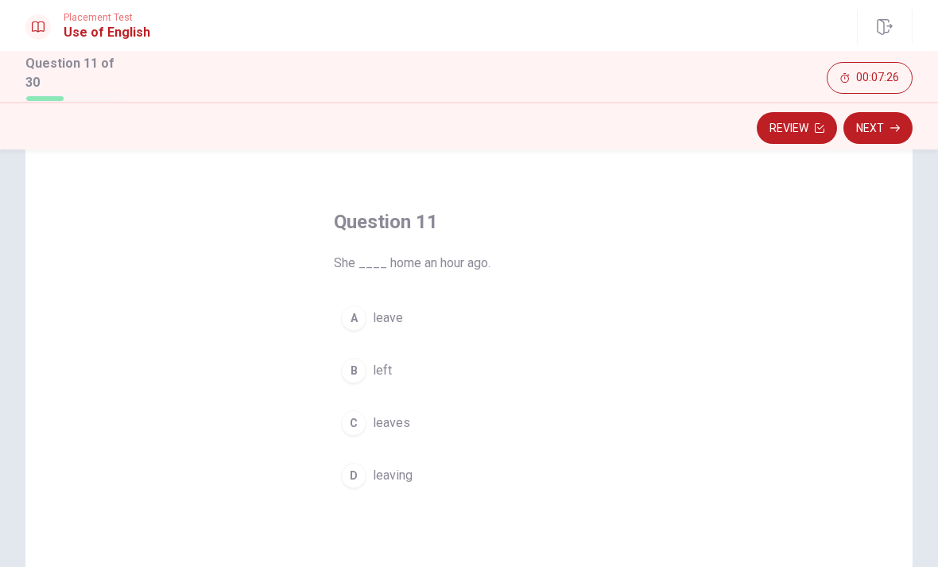
scroll to position [40, 0]
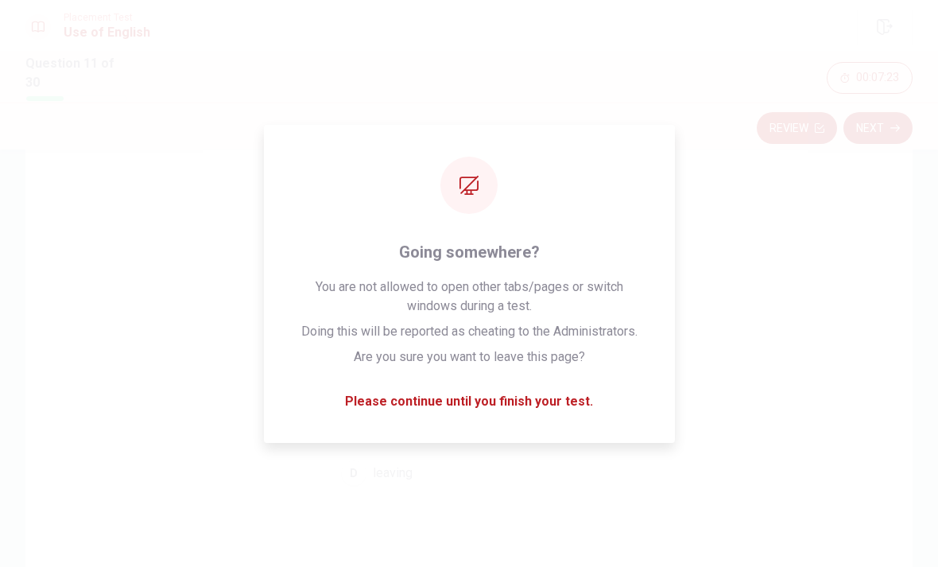
click at [547, 417] on button "C leaves" at bounding box center [469, 421] width 270 height 40
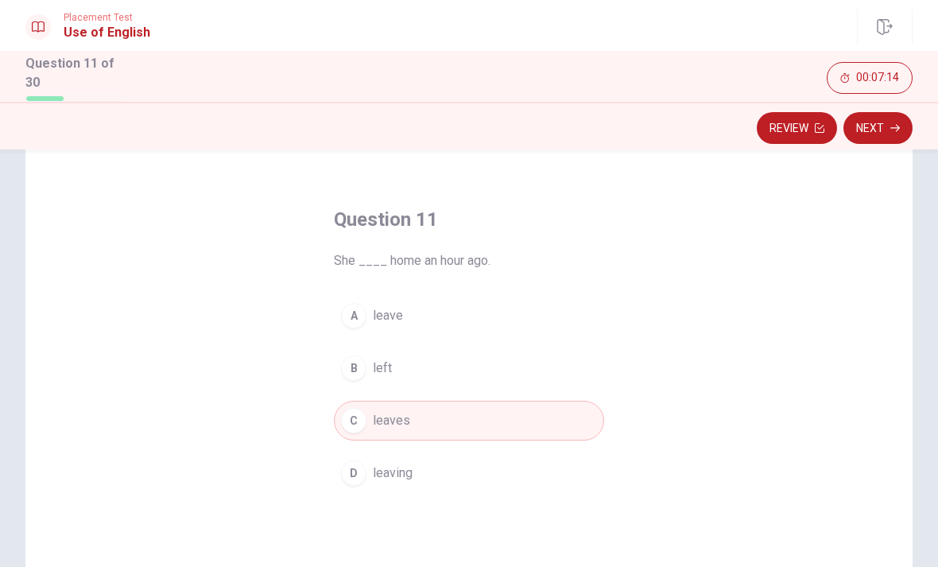
click at [510, 304] on button "A leave" at bounding box center [469, 316] width 270 height 40
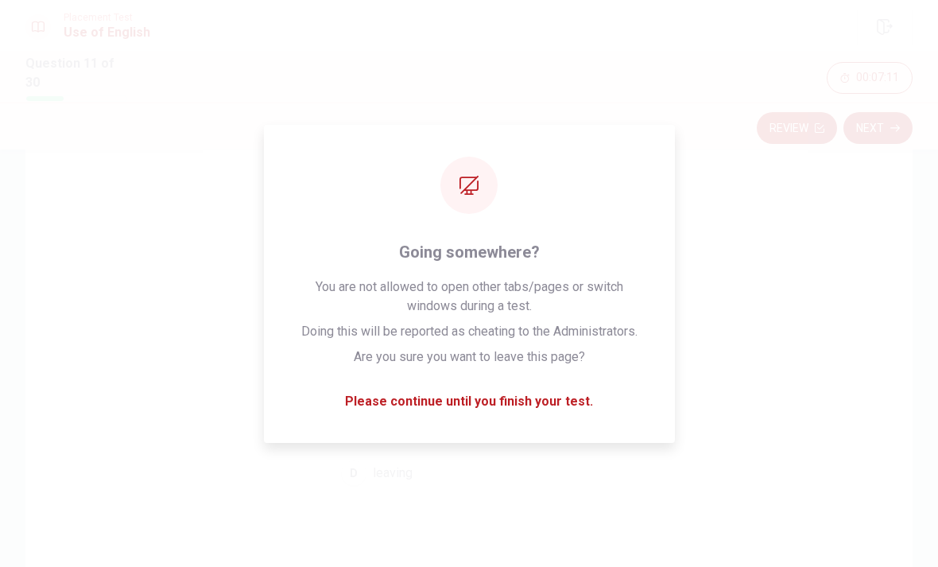
click at [406, 445] on div "A leave B left C leaves D leaving" at bounding box center [469, 394] width 270 height 197
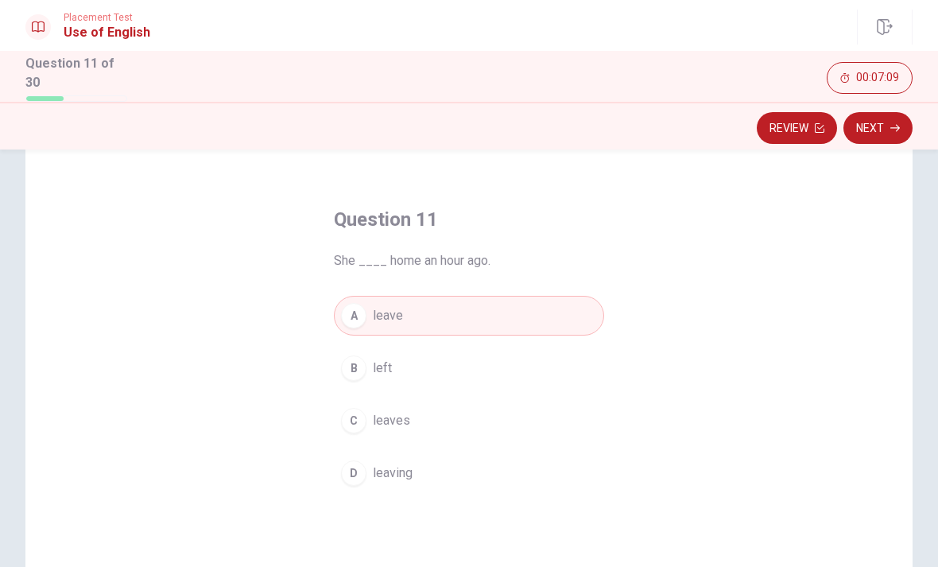
click at [887, 119] on button "Next" at bounding box center [877, 128] width 69 height 32
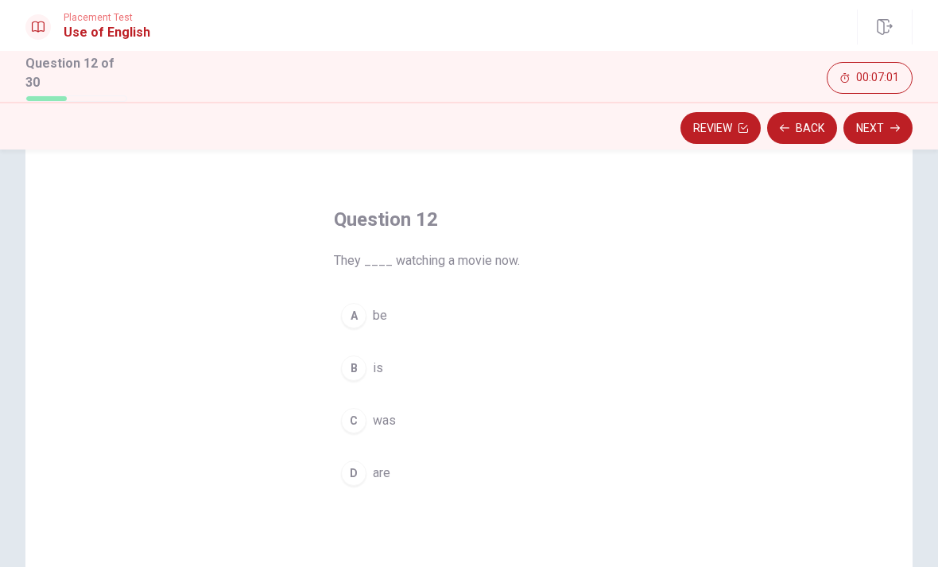
click at [401, 419] on button "C was" at bounding box center [469, 421] width 270 height 40
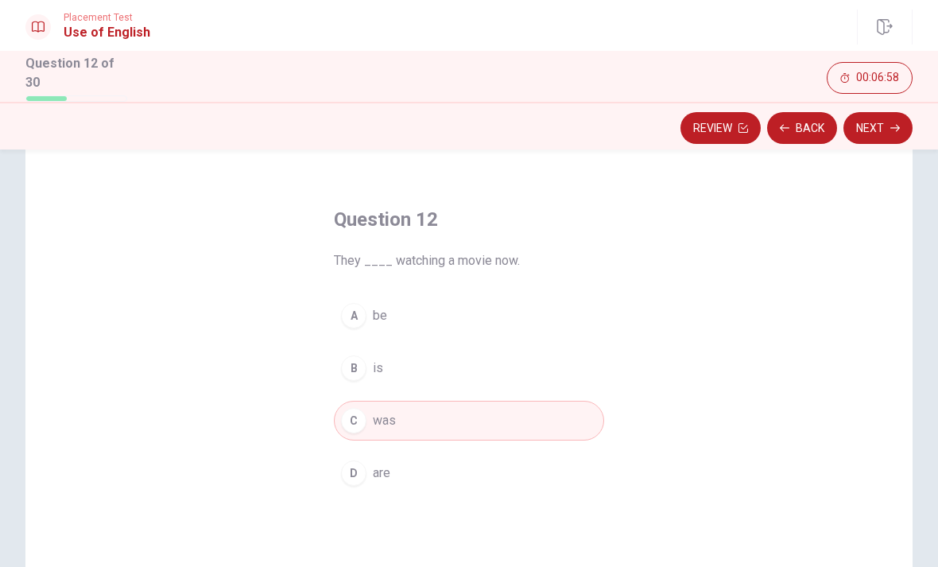
click at [885, 122] on button "Next" at bounding box center [877, 128] width 69 height 32
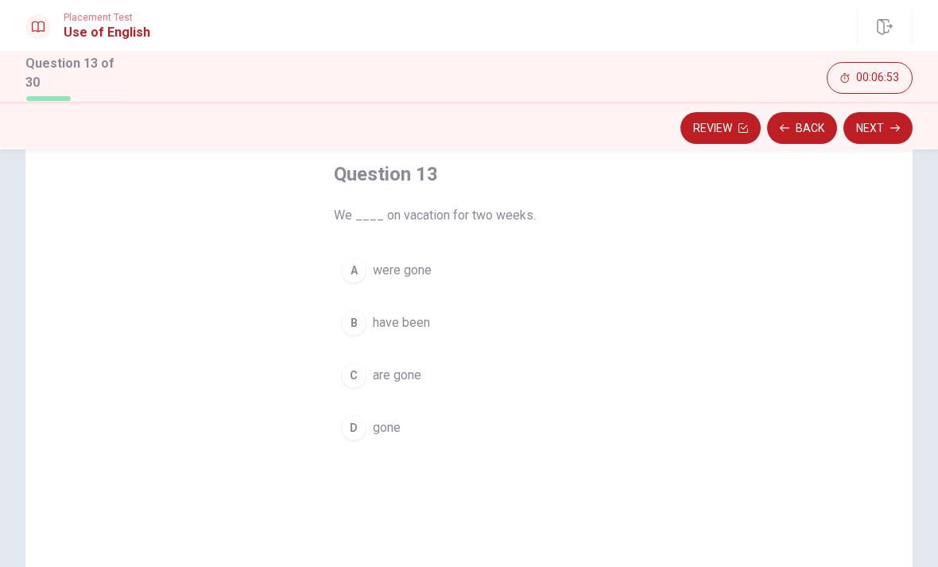
scroll to position [87, 0]
click at [807, 122] on button "Back" at bounding box center [802, 128] width 70 height 32
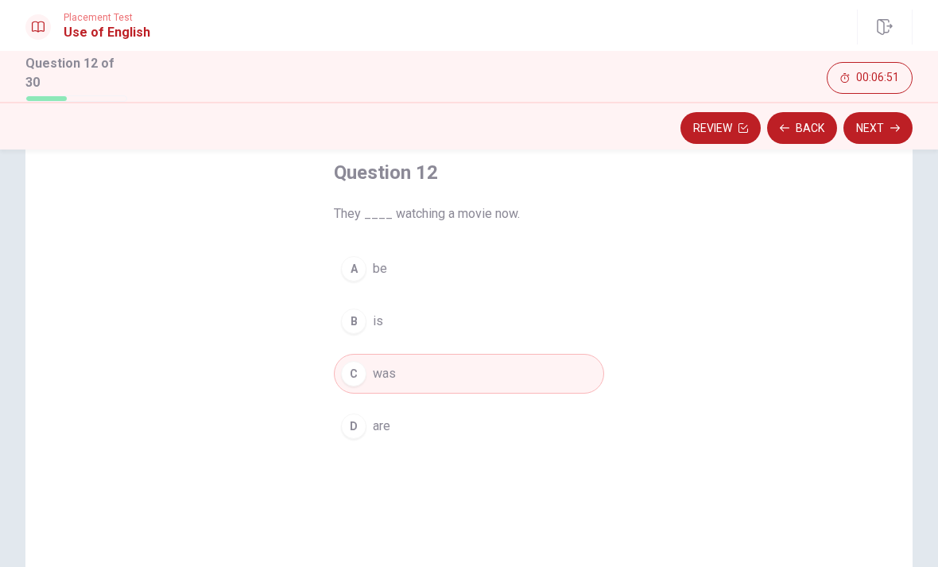
click at [424, 421] on button "D are" at bounding box center [469, 426] width 270 height 40
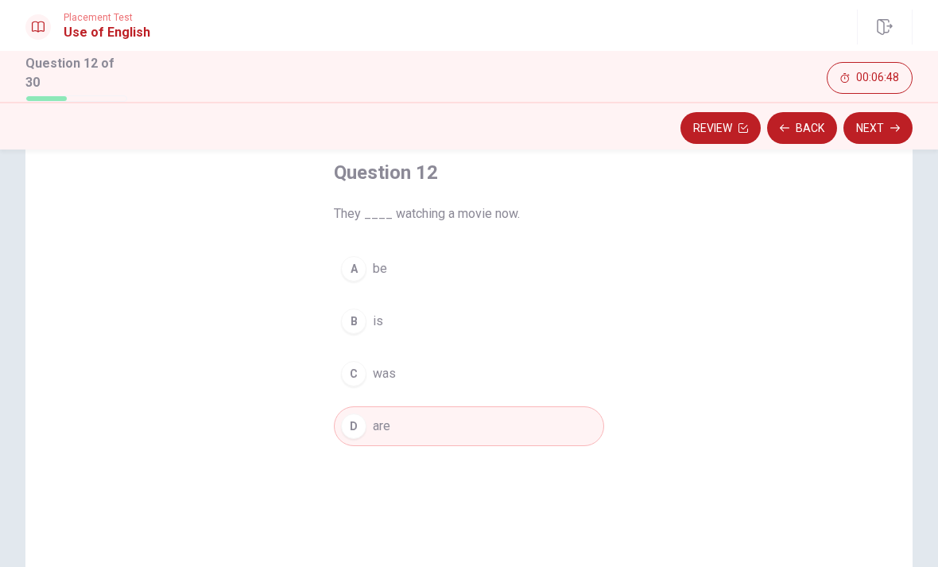
click at [883, 127] on button "Next" at bounding box center [877, 128] width 69 height 32
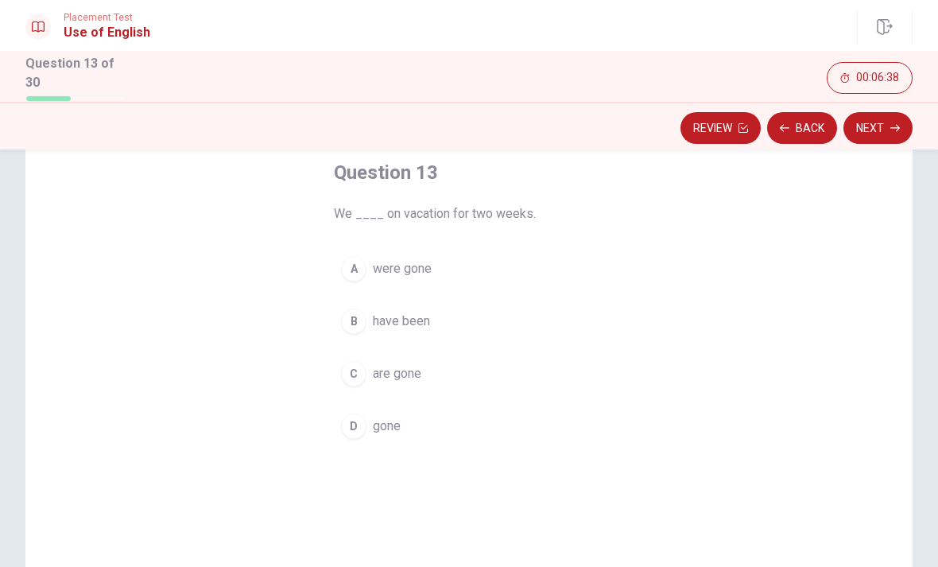
click at [417, 316] on span "have been" at bounding box center [401, 321] width 57 height 19
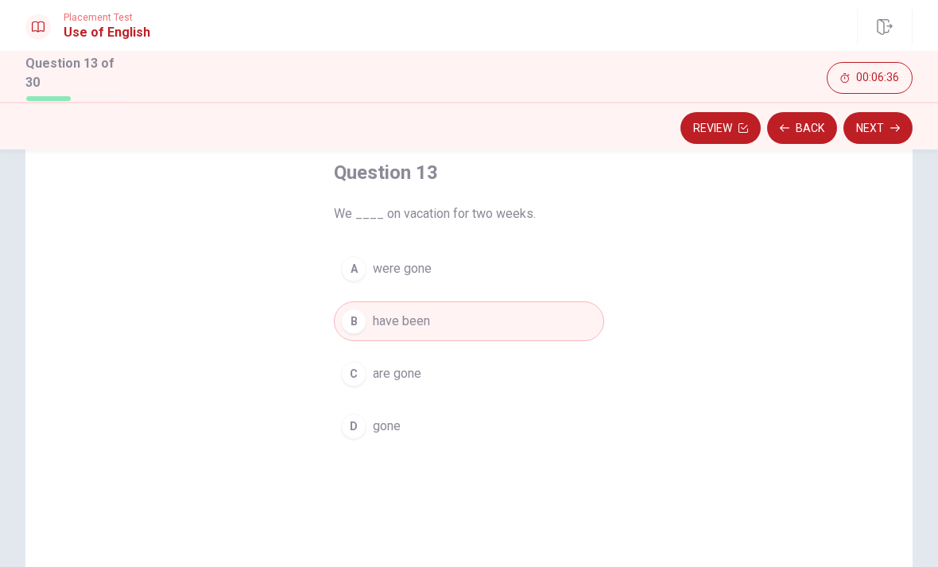
click at [451, 275] on button "A were gone" at bounding box center [469, 269] width 270 height 40
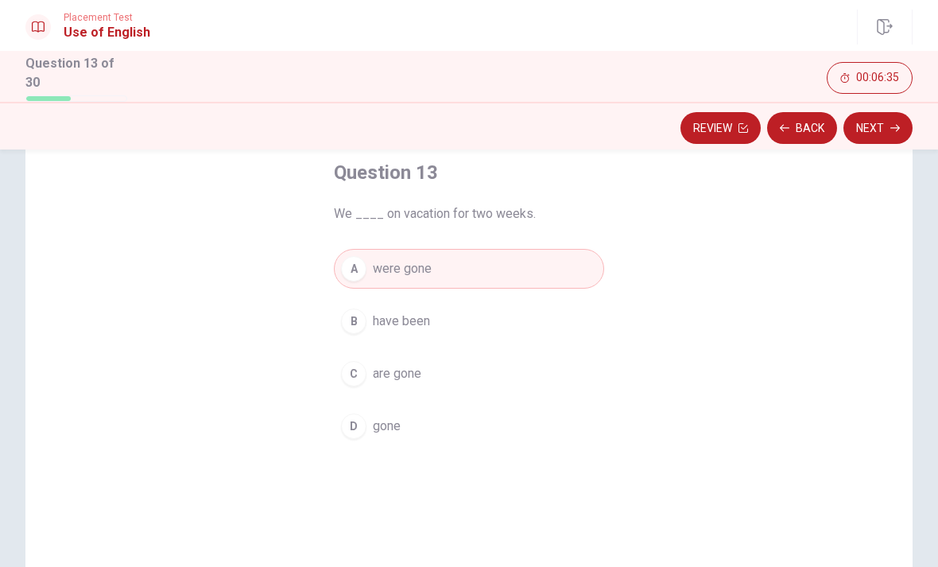
click at [889, 130] on button "Next" at bounding box center [877, 128] width 69 height 32
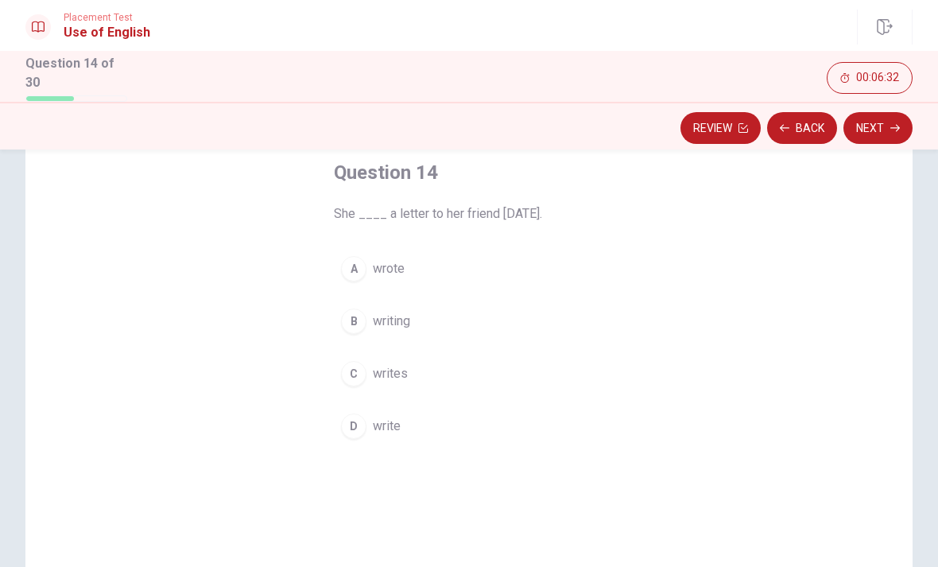
click at [408, 273] on button "A wrote" at bounding box center [469, 269] width 270 height 40
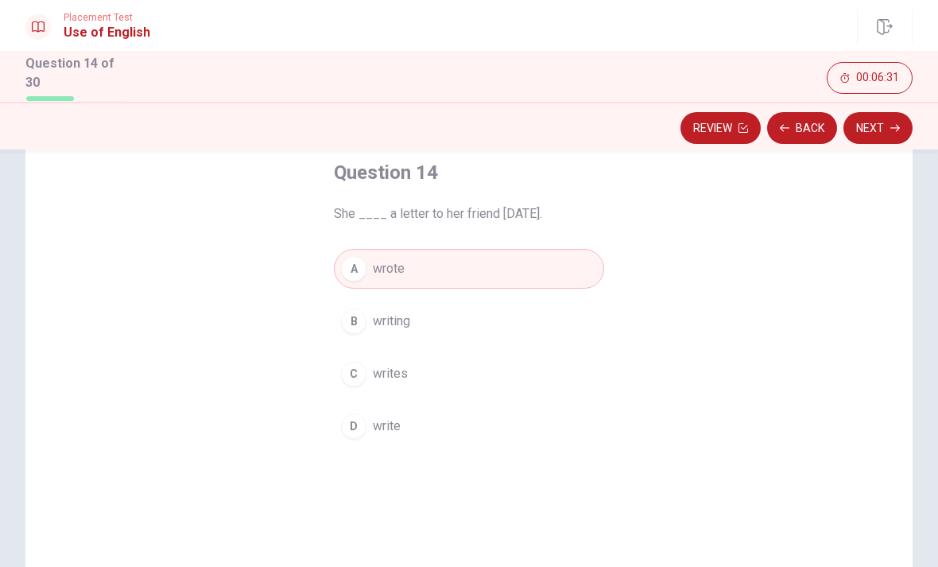
click at [893, 125] on icon "button" at bounding box center [895, 128] width 10 height 7
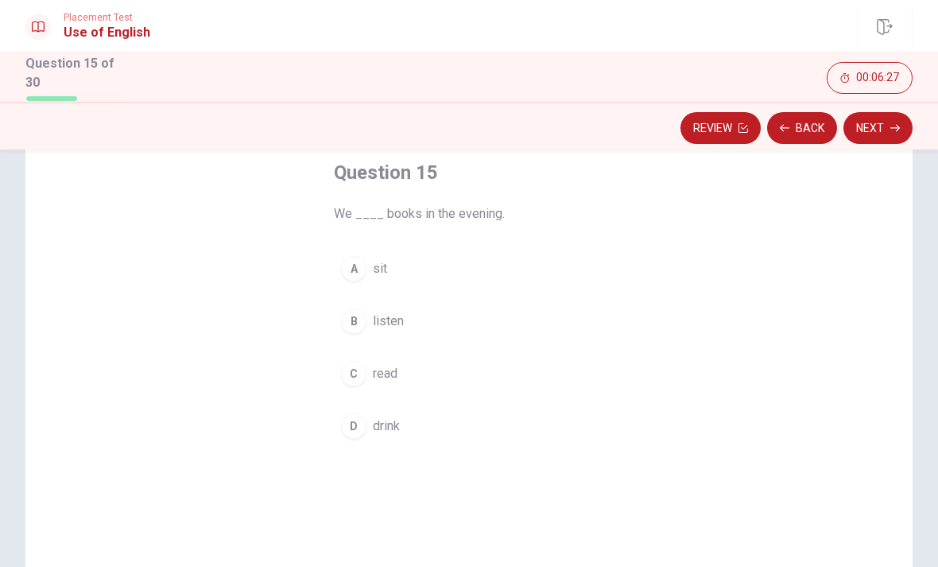
click at [388, 364] on span "read" at bounding box center [385, 373] width 25 height 19
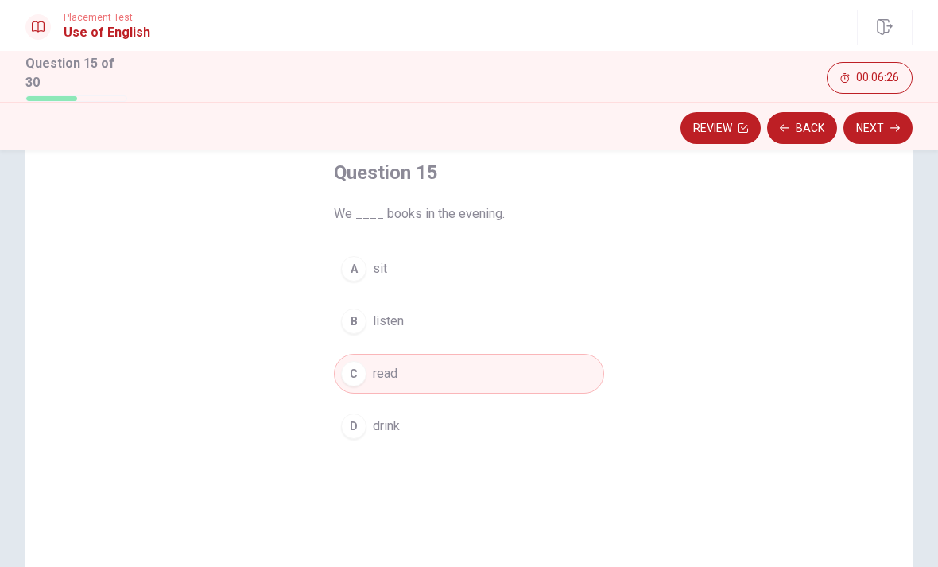
click at [895, 127] on icon "button" at bounding box center [895, 128] width 10 height 10
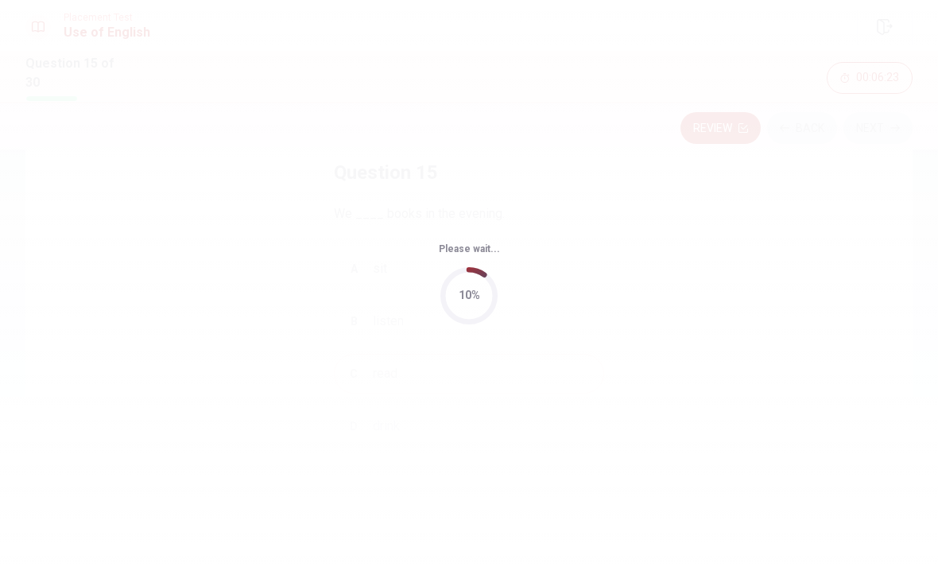
scroll to position [0, 0]
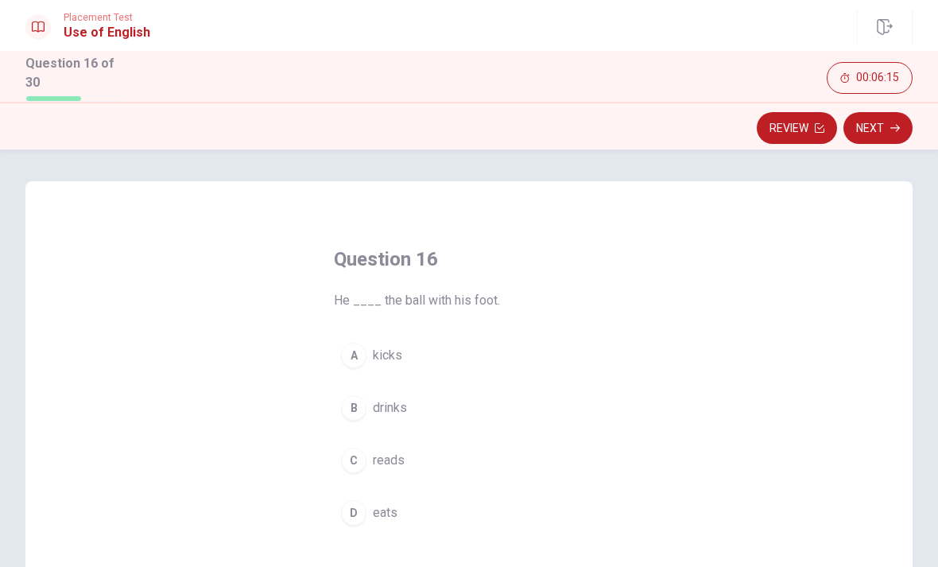
click at [409, 358] on button "A kicks" at bounding box center [469, 355] width 270 height 40
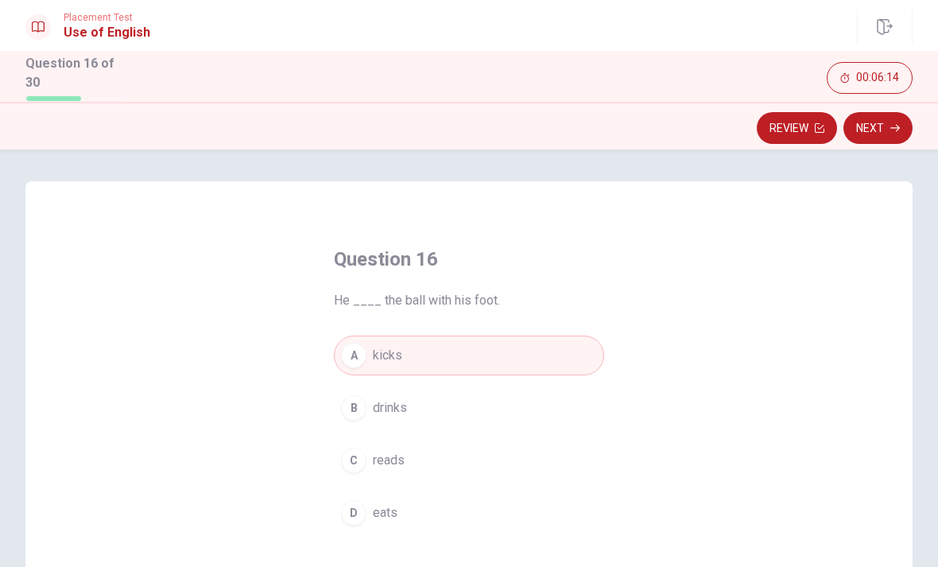
click at [881, 122] on button "Next" at bounding box center [877, 128] width 69 height 32
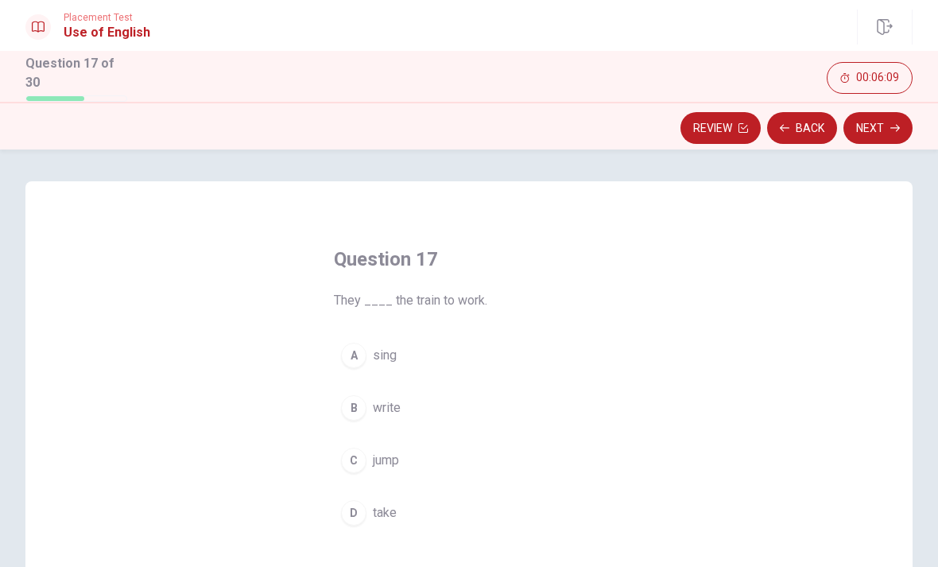
click at [390, 511] on span "take" at bounding box center [385, 512] width 24 height 19
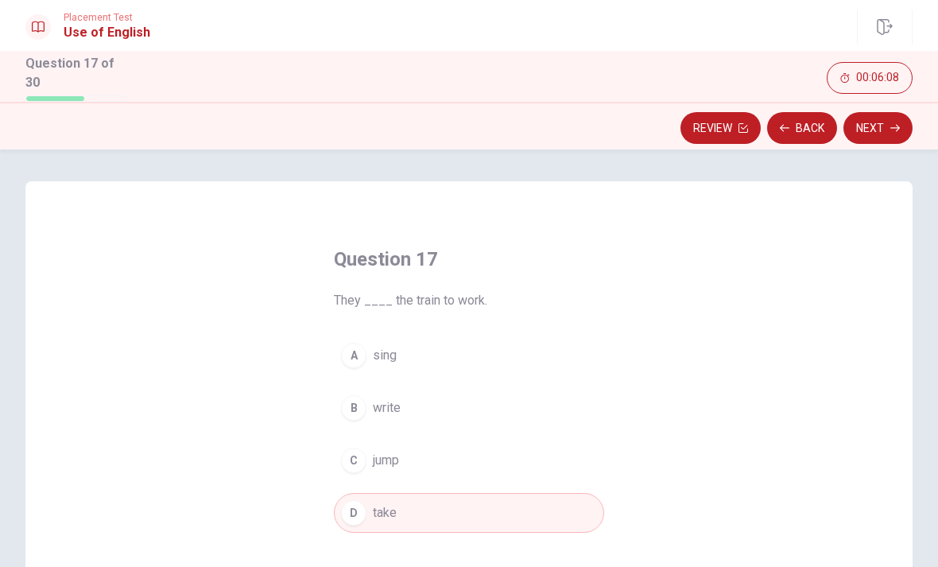
click at [884, 133] on button "Next" at bounding box center [877, 128] width 69 height 32
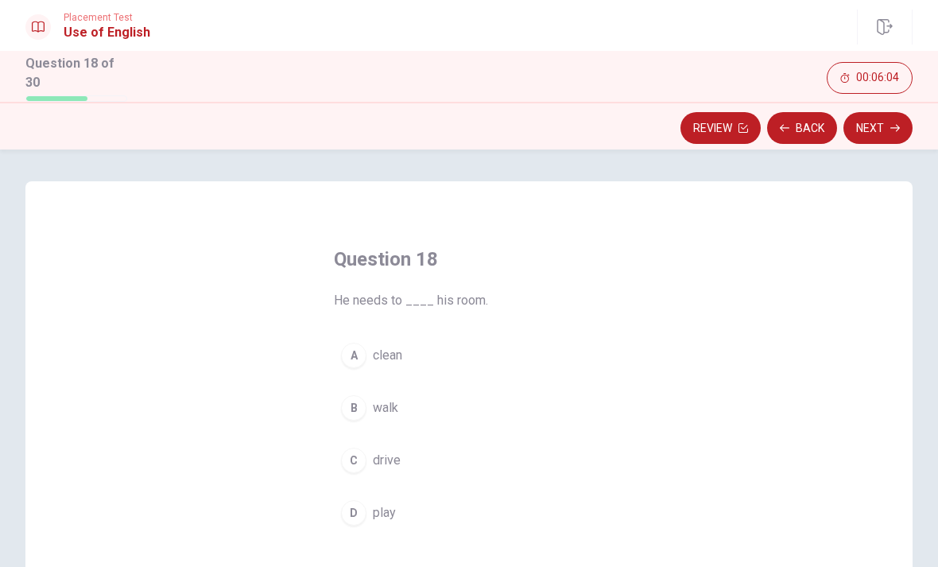
click at [393, 354] on span "clean" at bounding box center [387, 355] width 29 height 19
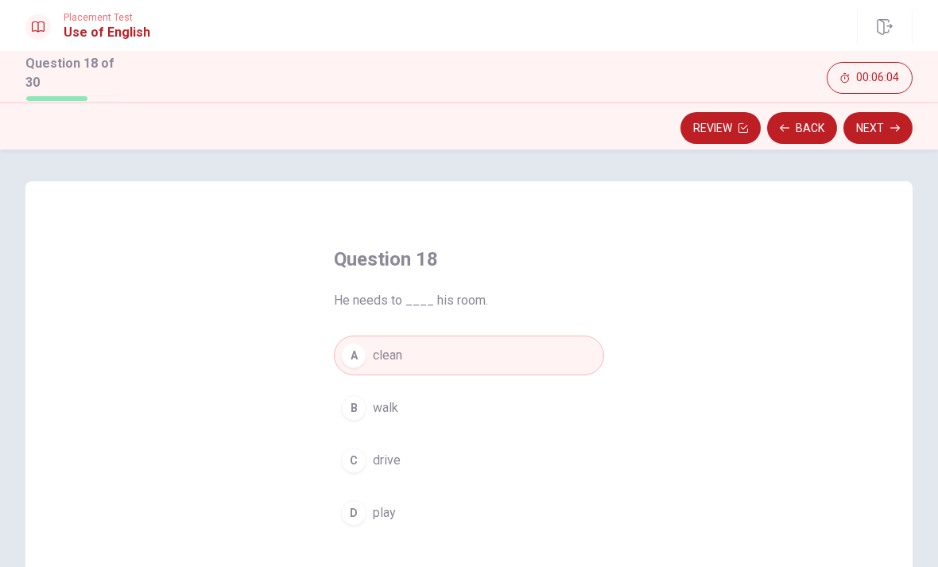
click at [865, 126] on button "Next" at bounding box center [877, 128] width 69 height 32
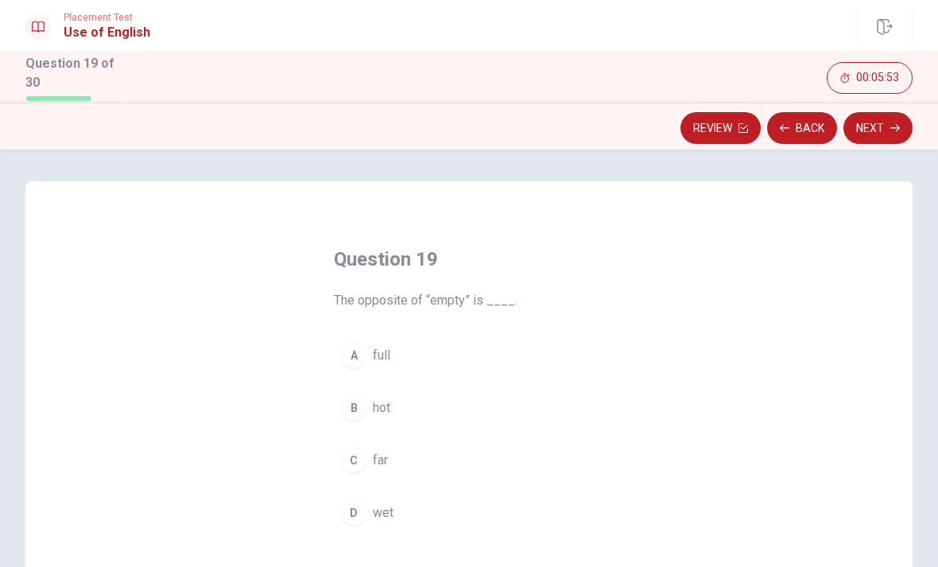
click at [382, 473] on button "C far" at bounding box center [469, 460] width 270 height 40
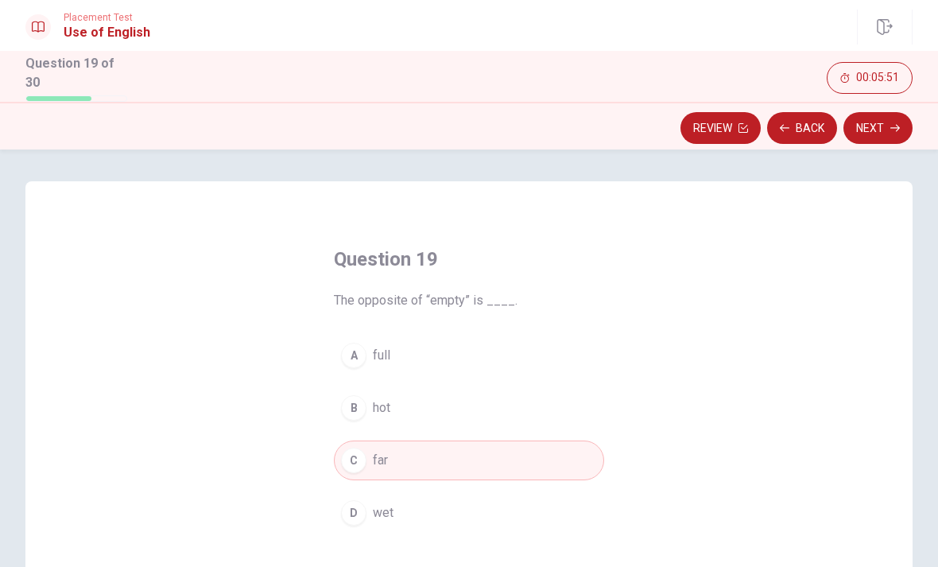
click at [887, 130] on button "Next" at bounding box center [877, 128] width 69 height 32
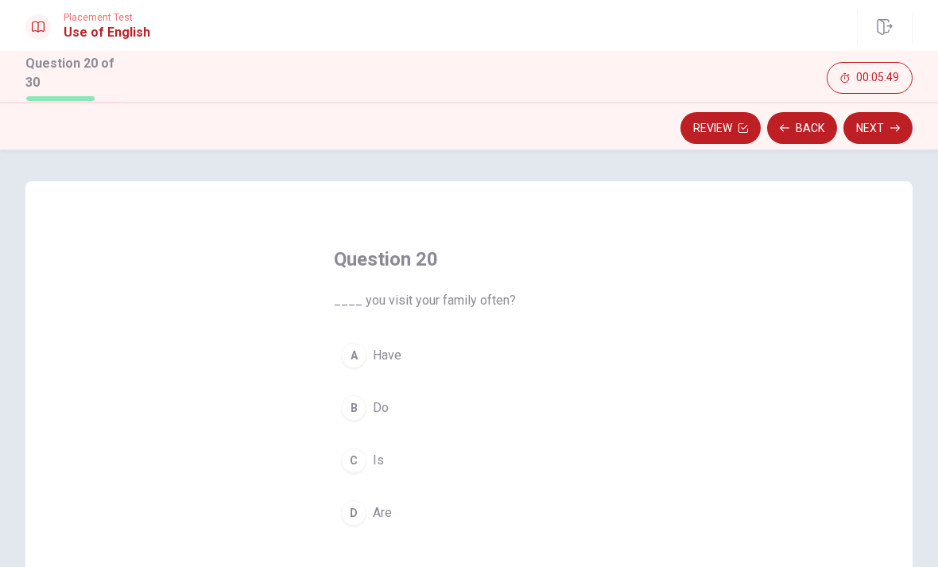
click at [791, 122] on button "Back" at bounding box center [802, 128] width 70 height 32
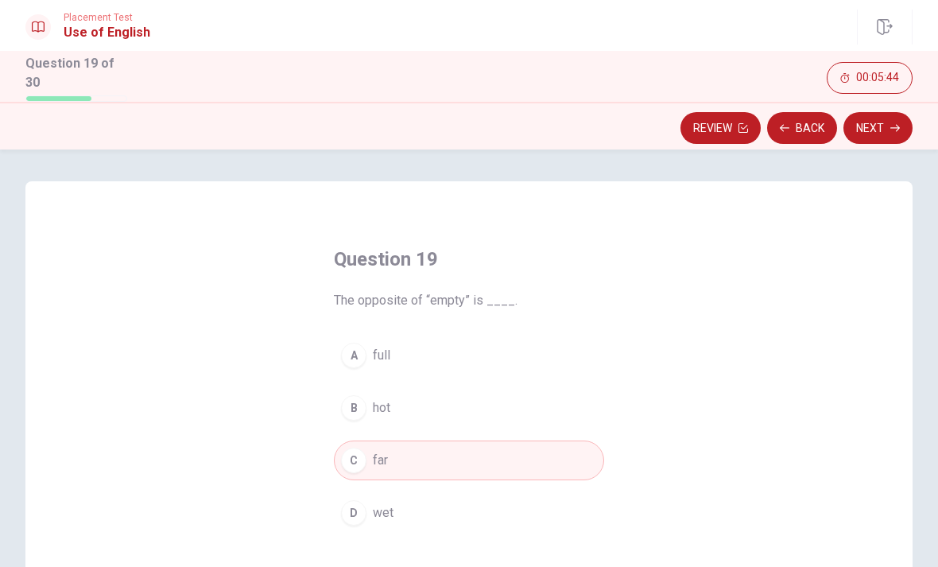
click at [482, 417] on button "B hot" at bounding box center [469, 408] width 270 height 40
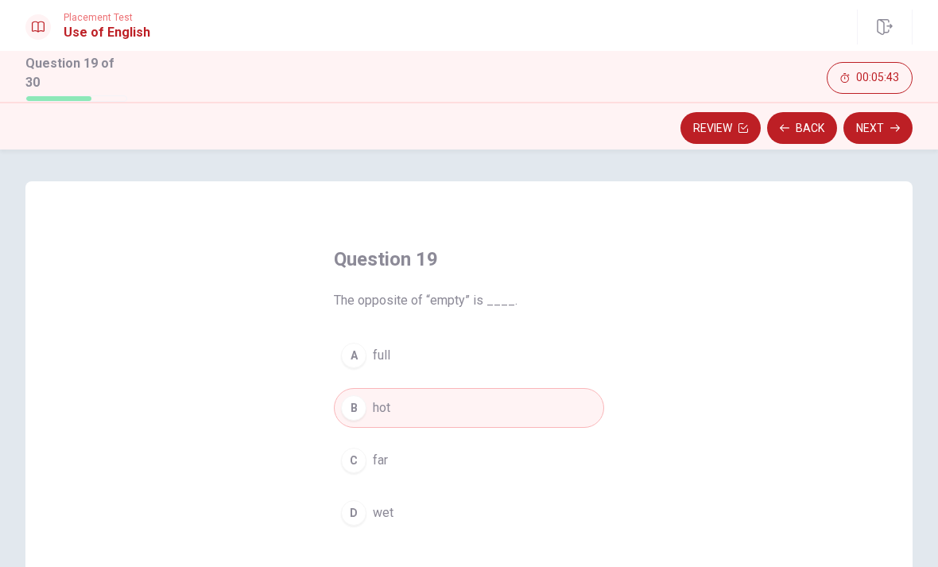
click at [891, 127] on icon "button" at bounding box center [895, 128] width 10 height 10
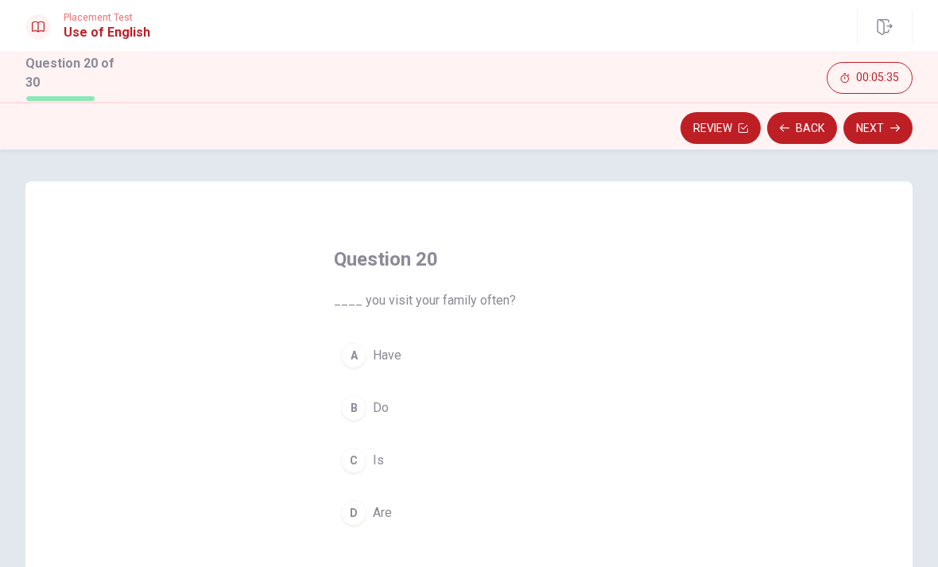
click at [402, 499] on button "D Are" at bounding box center [469, 513] width 270 height 40
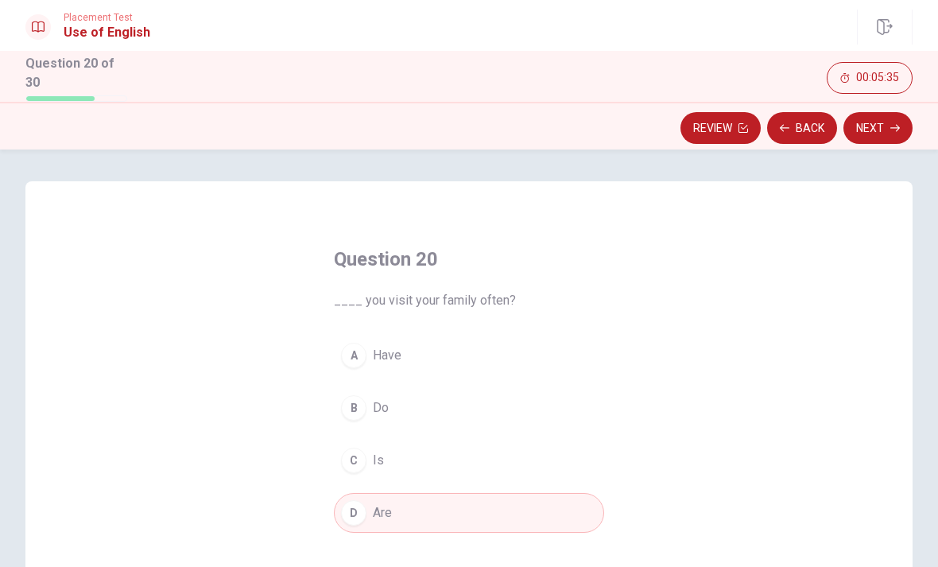
click at [881, 125] on button "Next" at bounding box center [877, 128] width 69 height 32
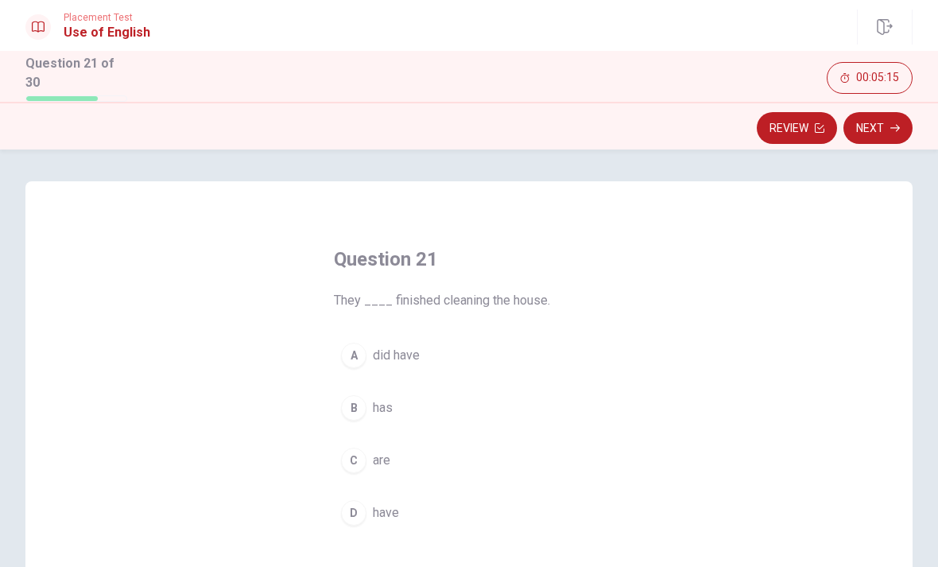
click at [364, 350] on div "A" at bounding box center [353, 355] width 25 height 25
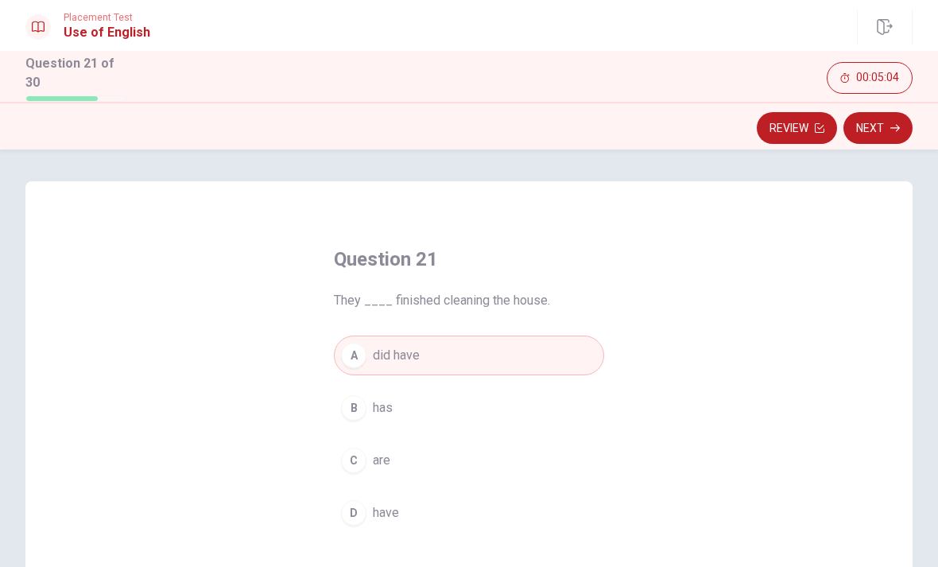
click at [881, 122] on button "Next" at bounding box center [877, 128] width 69 height 32
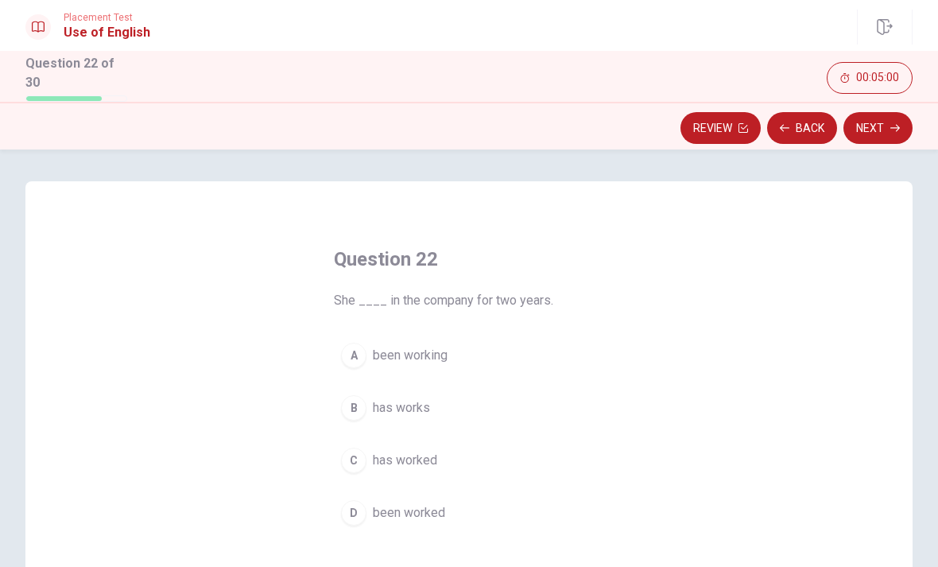
click at [811, 123] on button "Back" at bounding box center [802, 128] width 70 height 32
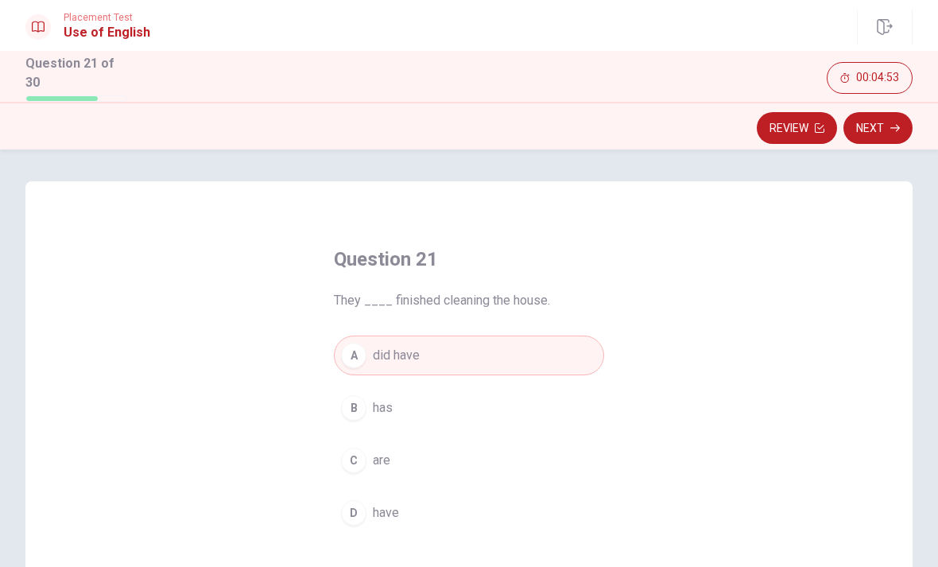
click at [872, 130] on button "Next" at bounding box center [877, 128] width 69 height 32
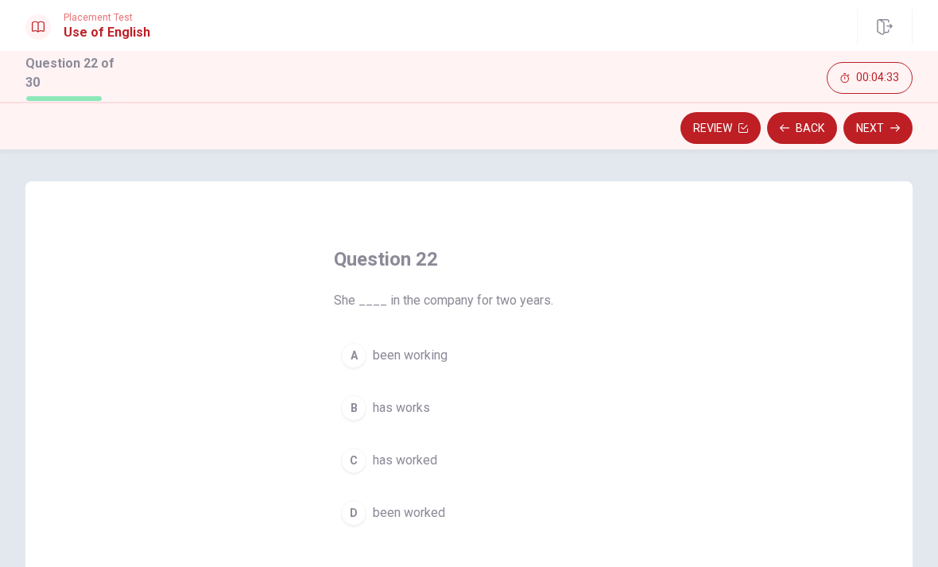
click at [430, 346] on span "been working" at bounding box center [410, 355] width 75 height 19
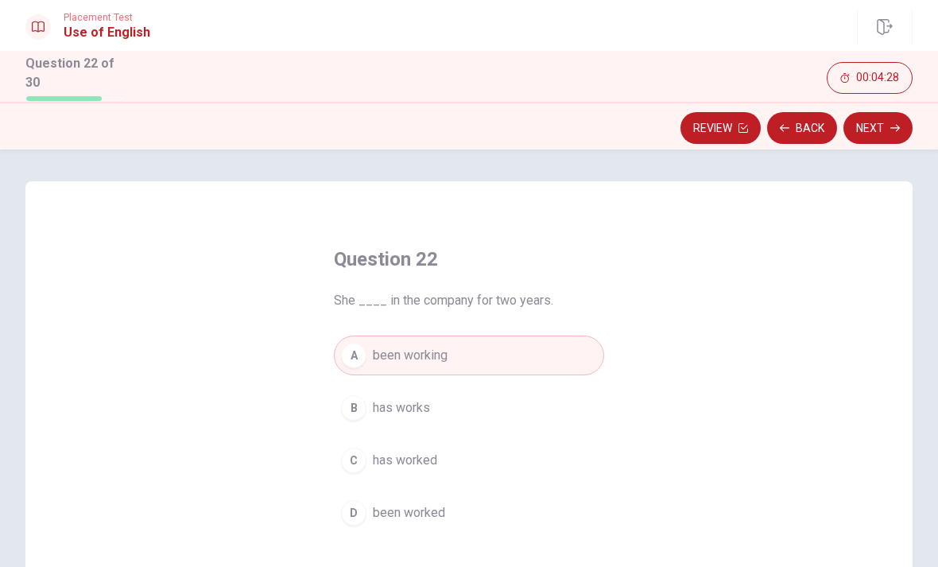
click at [885, 134] on button "Next" at bounding box center [877, 128] width 69 height 32
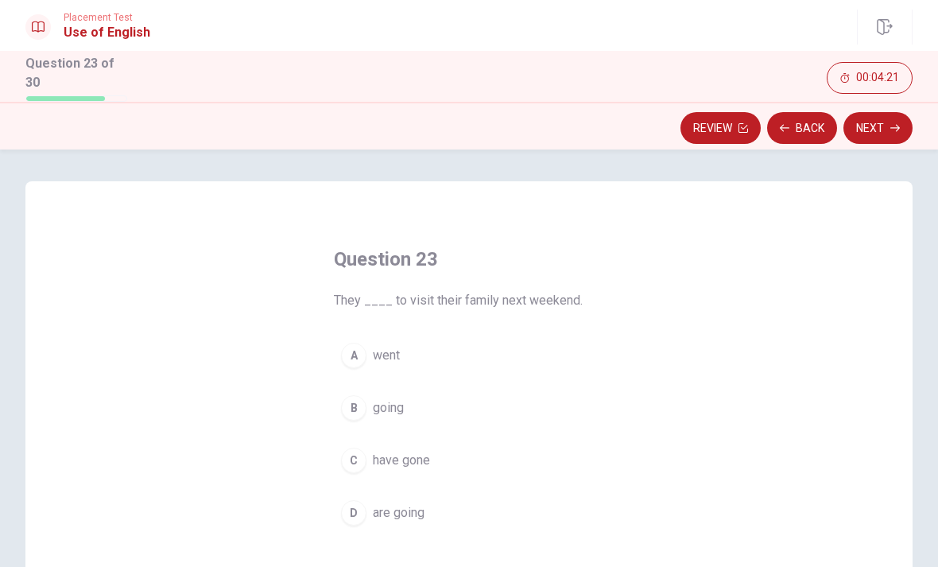
click at [408, 461] on span "have gone" at bounding box center [401, 460] width 57 height 19
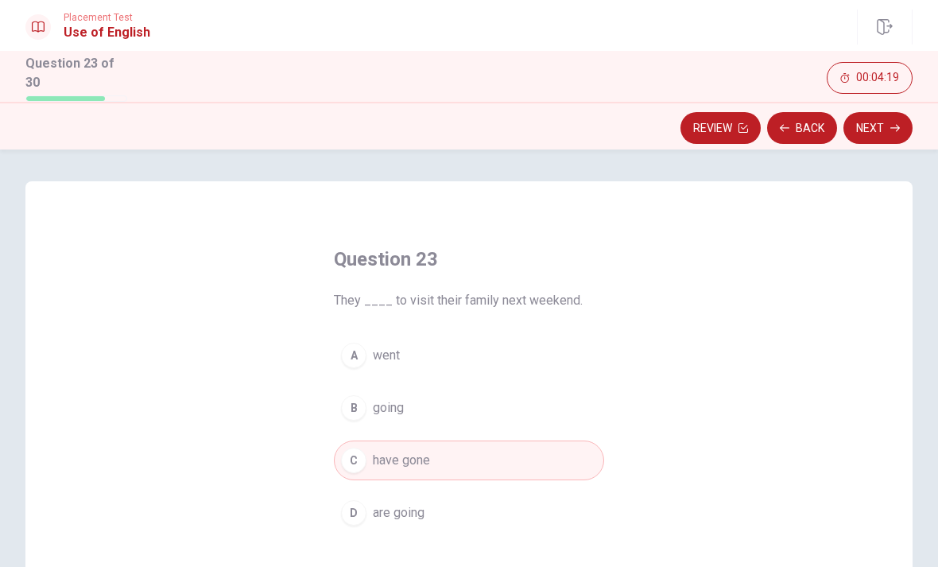
click at [885, 130] on button "Next" at bounding box center [877, 128] width 69 height 32
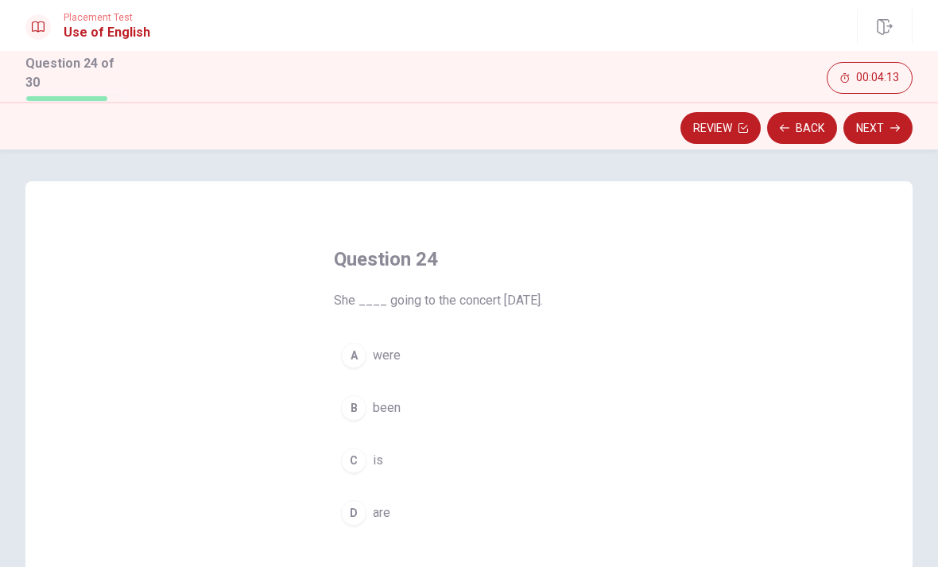
click at [409, 351] on button "A were" at bounding box center [469, 355] width 270 height 40
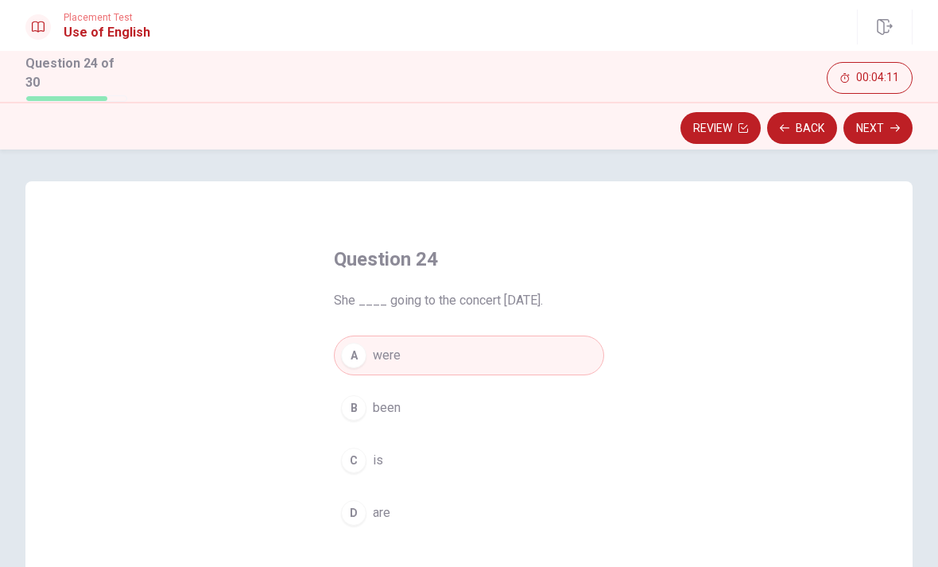
click at [416, 420] on button "B been" at bounding box center [469, 408] width 270 height 40
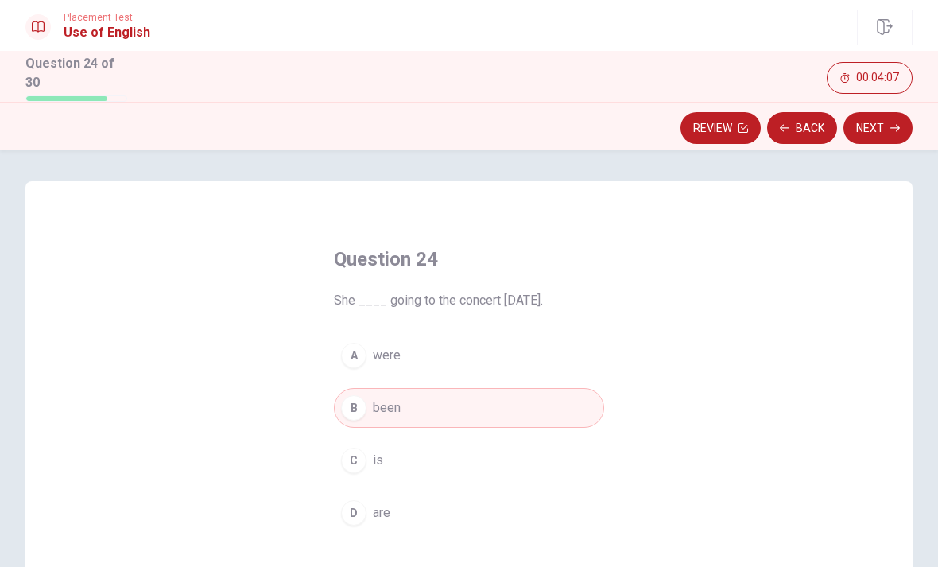
click at [424, 465] on button "C is" at bounding box center [469, 460] width 270 height 40
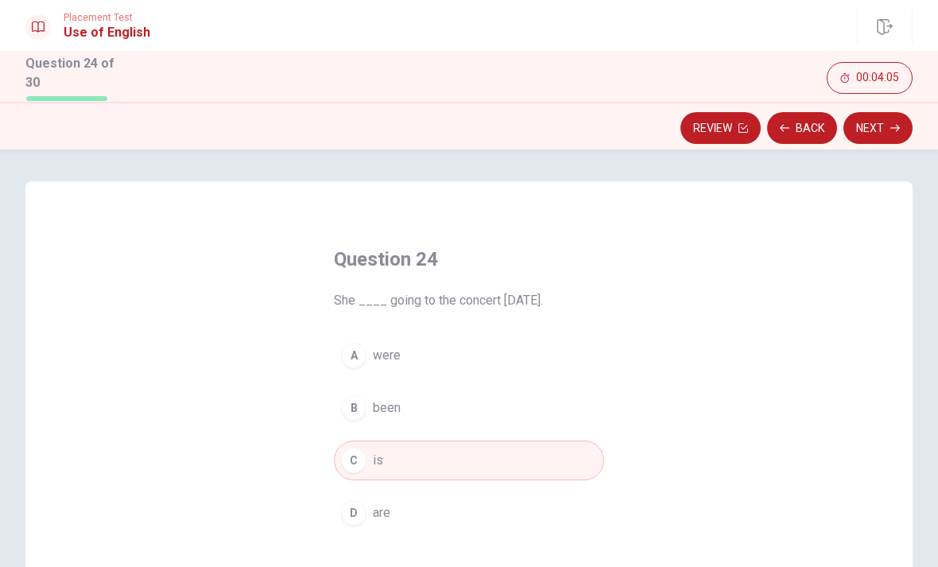
click at [884, 129] on button "Next" at bounding box center [877, 128] width 69 height 32
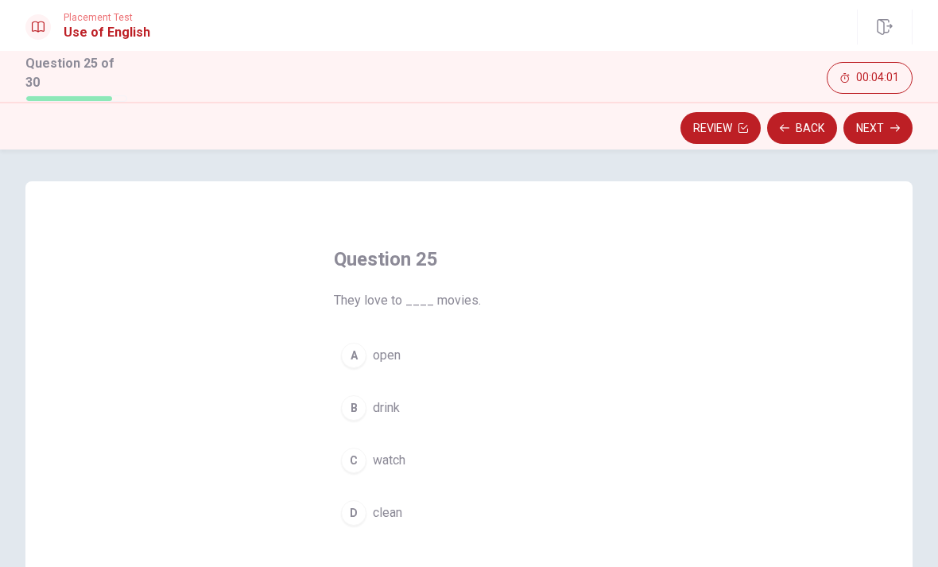
click at [397, 468] on button "C watch" at bounding box center [469, 460] width 270 height 40
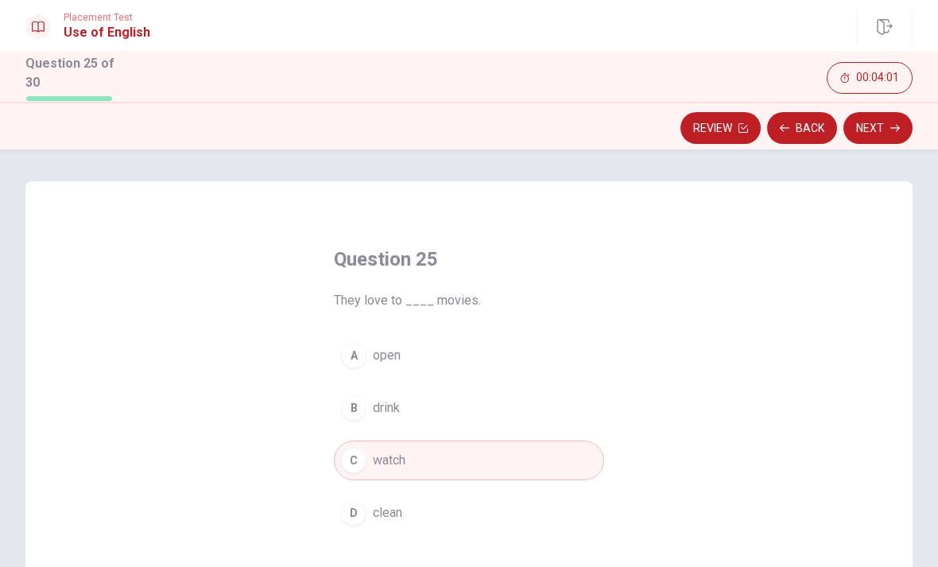
click at [867, 131] on button "Next" at bounding box center [877, 128] width 69 height 32
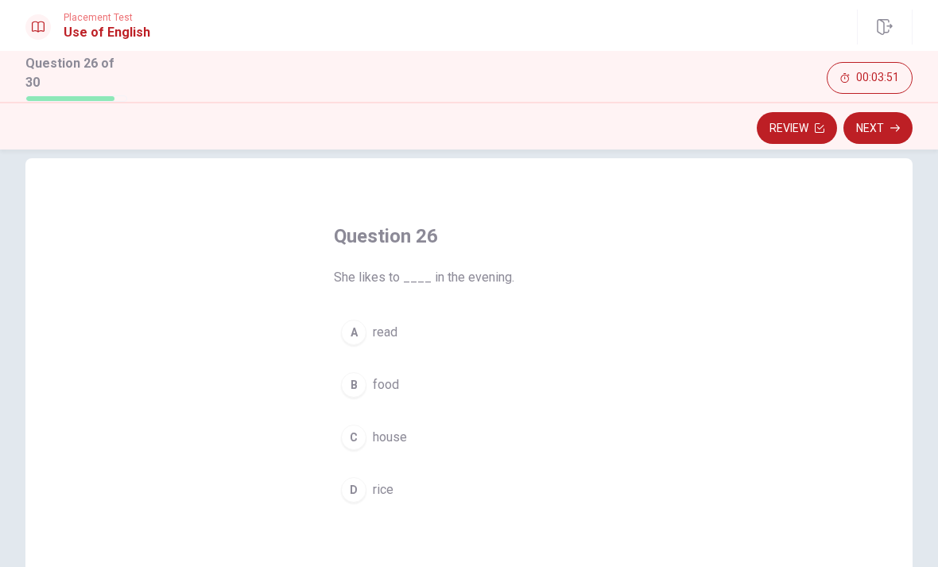
scroll to position [32, 0]
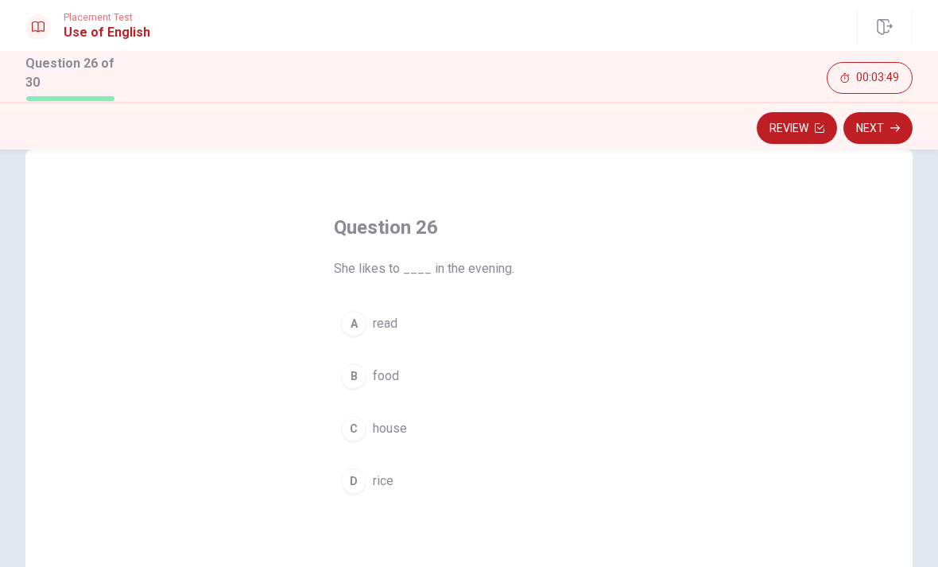
click at [404, 328] on button "A read" at bounding box center [469, 324] width 270 height 40
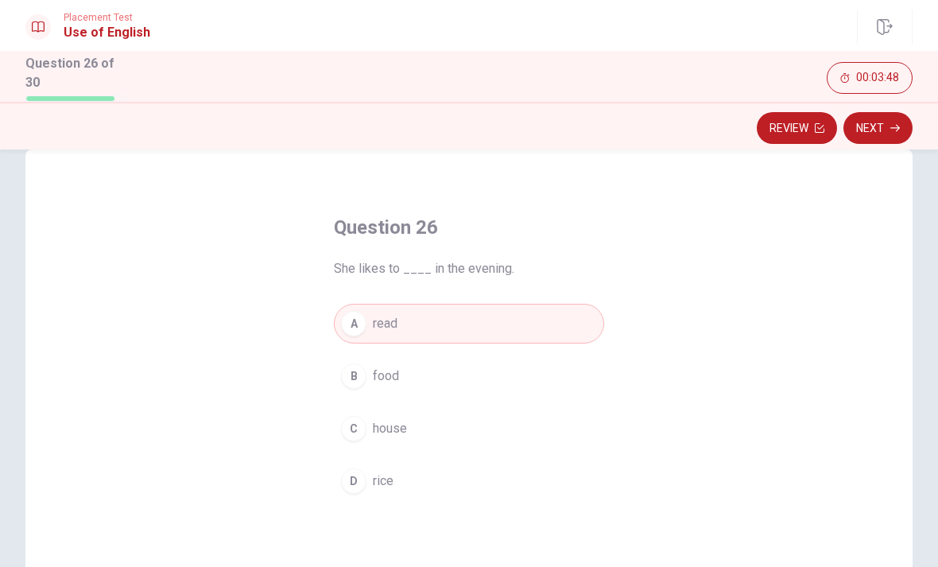
click at [887, 126] on button "Next" at bounding box center [877, 128] width 69 height 32
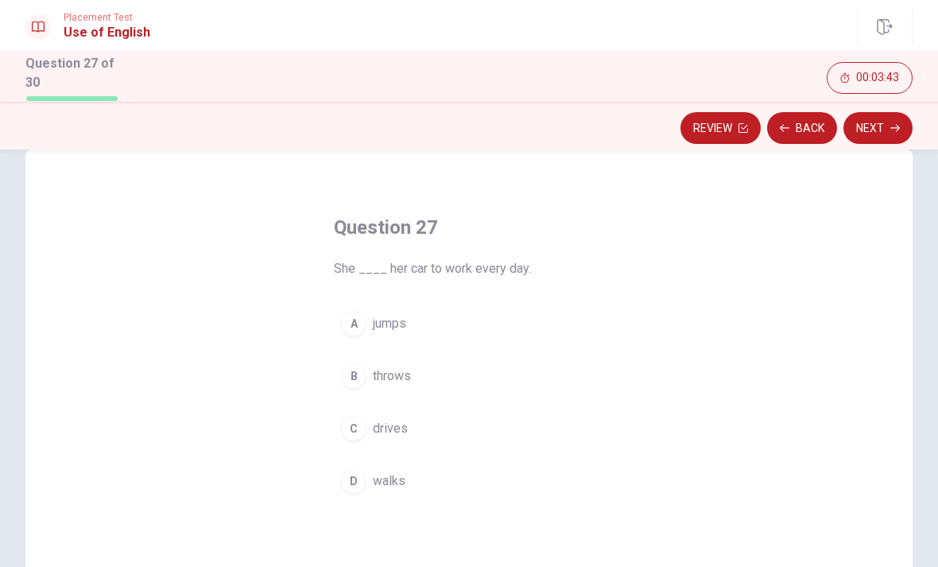
click at [401, 484] on span "walks" at bounding box center [389, 480] width 33 height 19
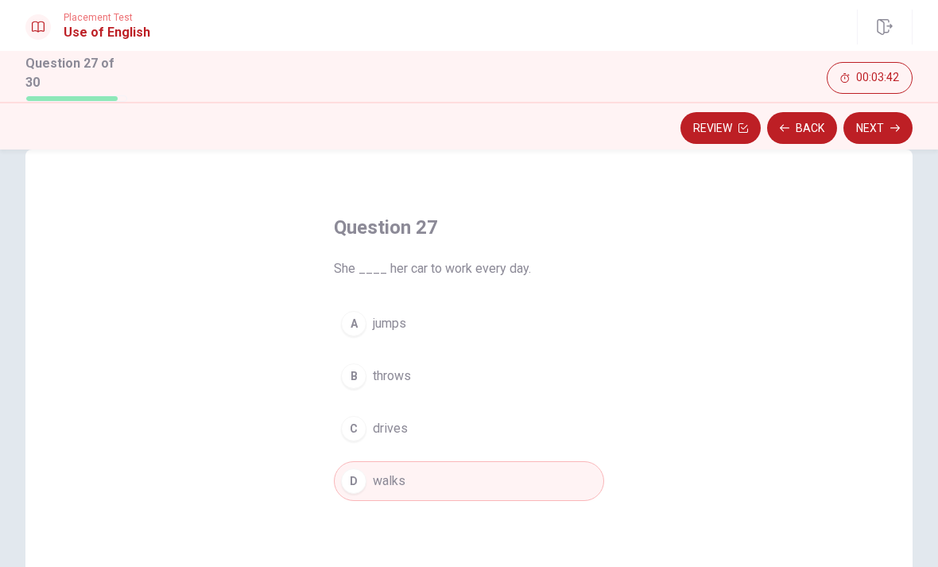
click at [418, 376] on button "B throws" at bounding box center [469, 376] width 270 height 40
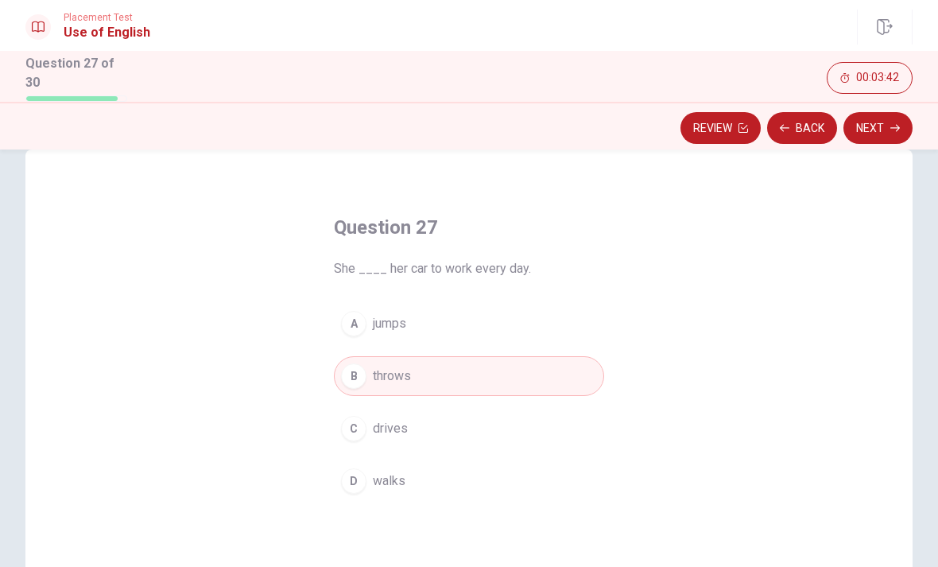
click at [416, 434] on button "C drives" at bounding box center [469, 429] width 270 height 40
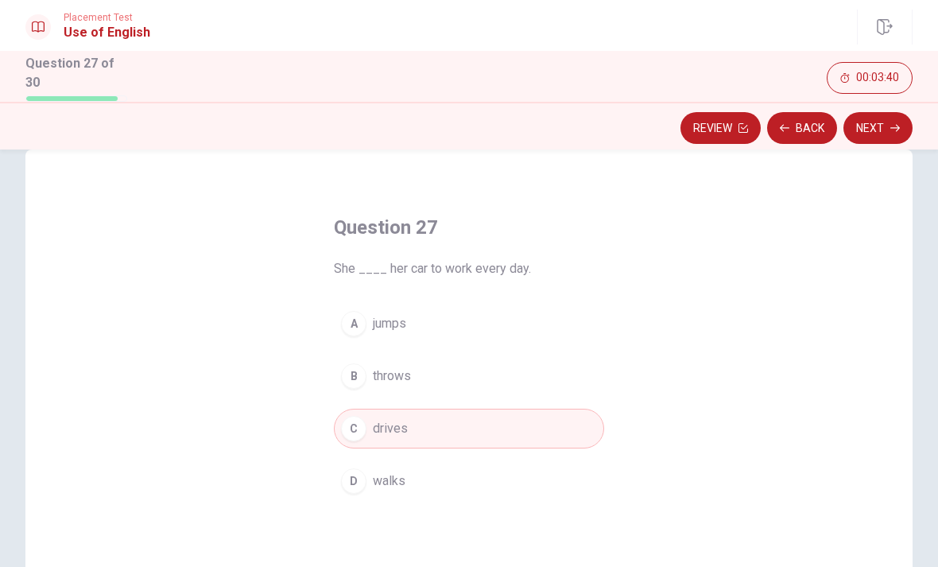
click at [908, 123] on button "Next" at bounding box center [877, 128] width 69 height 32
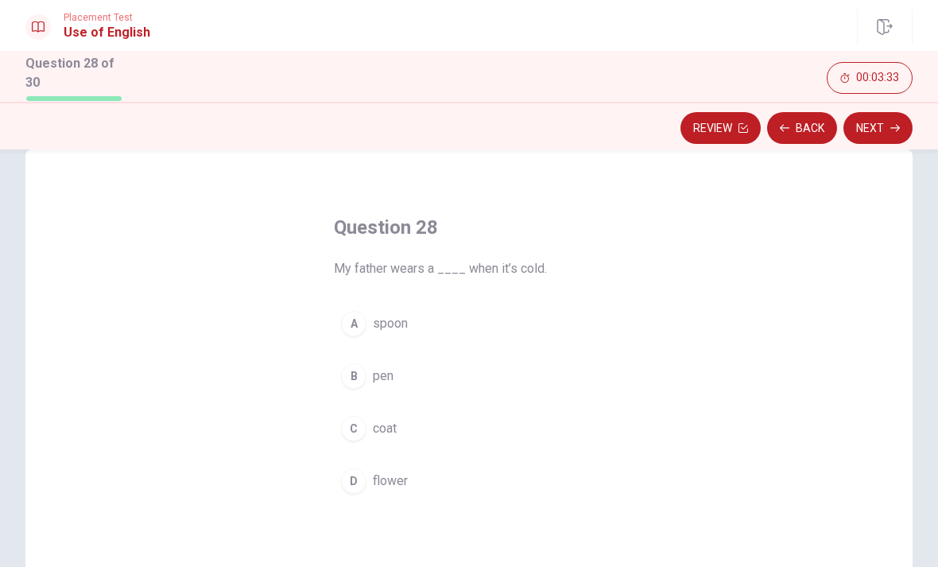
click at [407, 426] on button "C coat" at bounding box center [469, 429] width 270 height 40
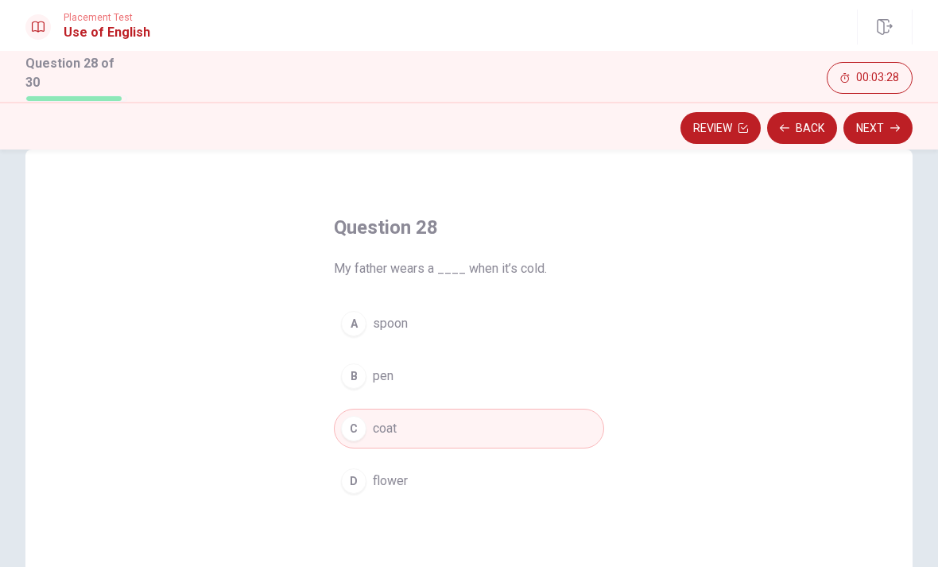
click at [887, 135] on button "Next" at bounding box center [877, 128] width 69 height 32
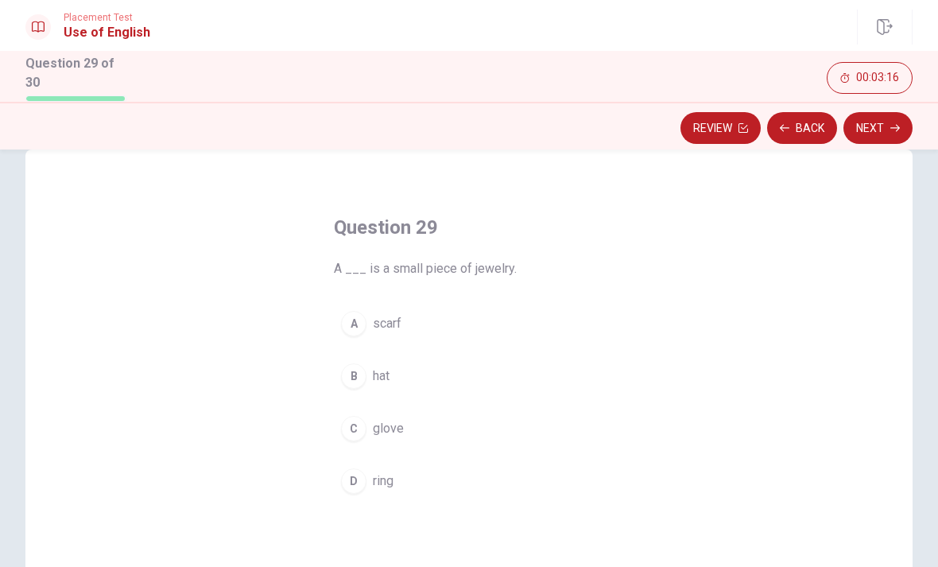
click at [385, 496] on button "D ring" at bounding box center [469, 481] width 270 height 40
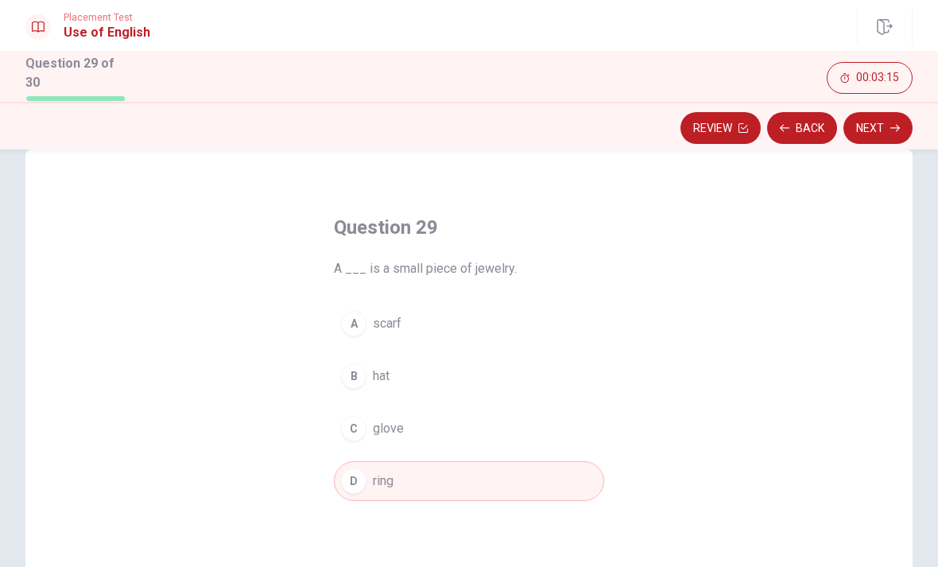
click at [869, 135] on button "Next" at bounding box center [877, 128] width 69 height 32
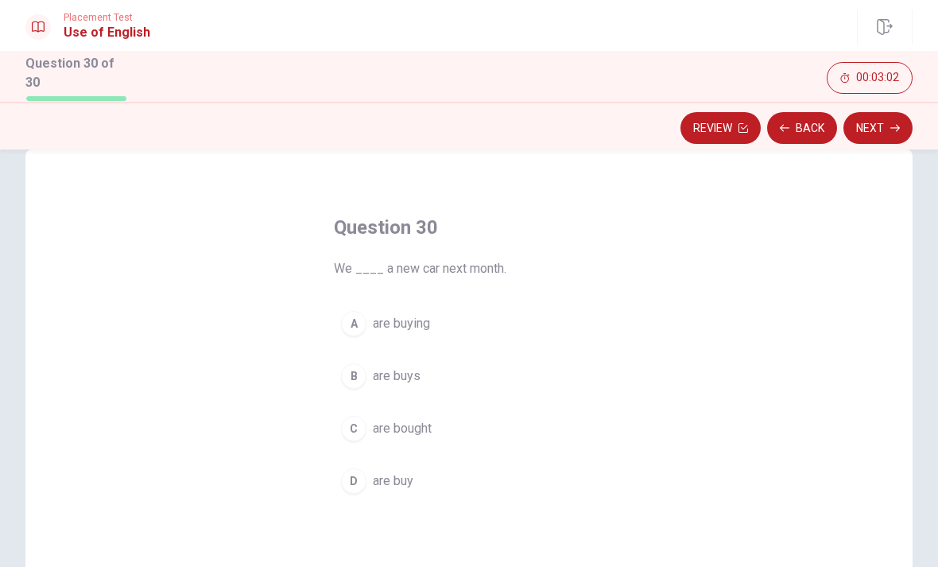
click at [411, 366] on span "are buys" at bounding box center [397, 375] width 48 height 19
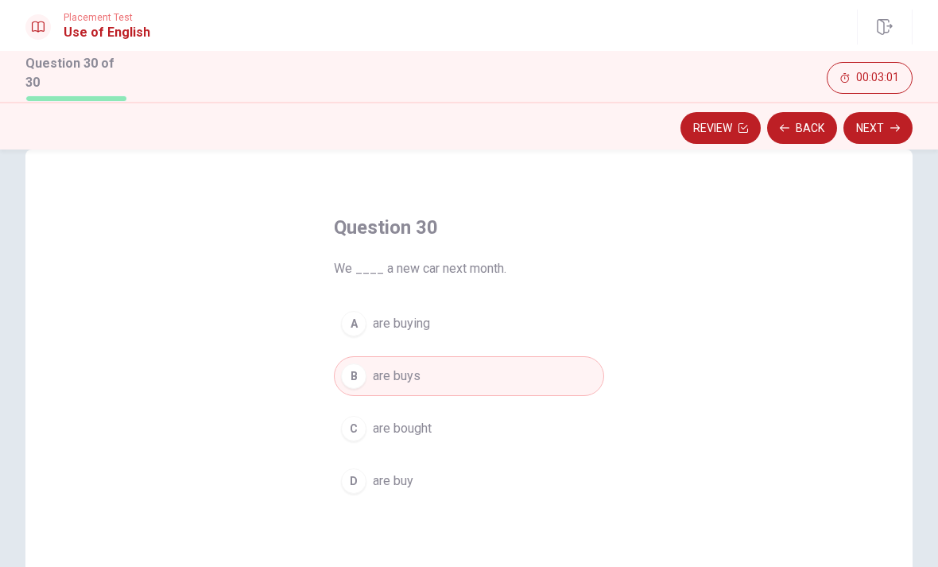
click at [427, 442] on button "C are bought" at bounding box center [469, 429] width 270 height 40
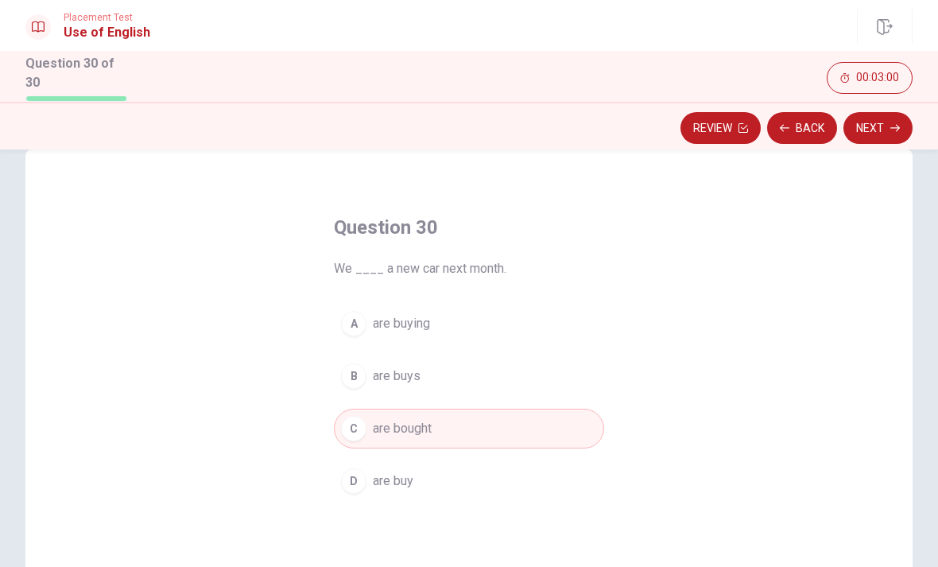
click at [447, 384] on button "B are buys" at bounding box center [469, 376] width 270 height 40
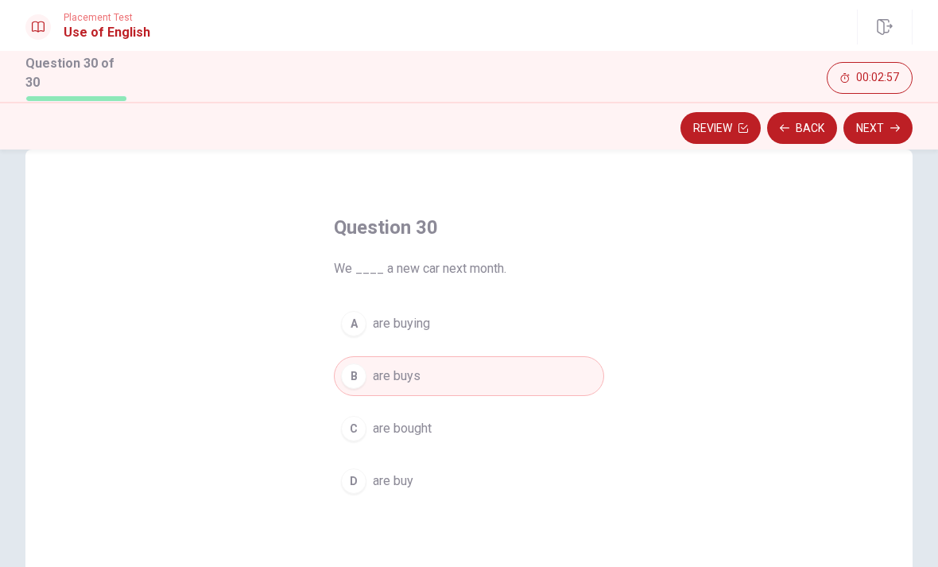
click at [892, 134] on button "Next" at bounding box center [877, 128] width 69 height 32
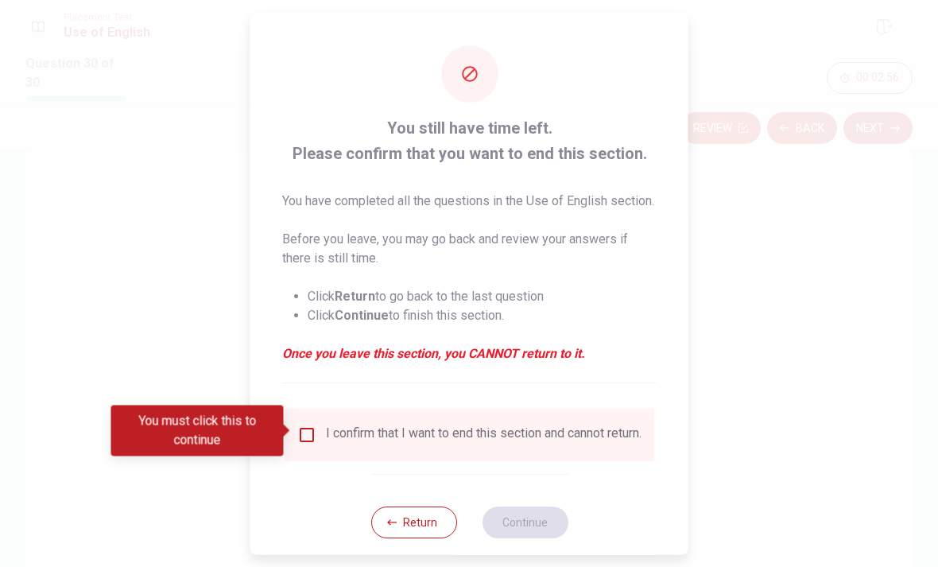
click at [310, 436] on input "You must click this to continue" at bounding box center [306, 433] width 19 height 19
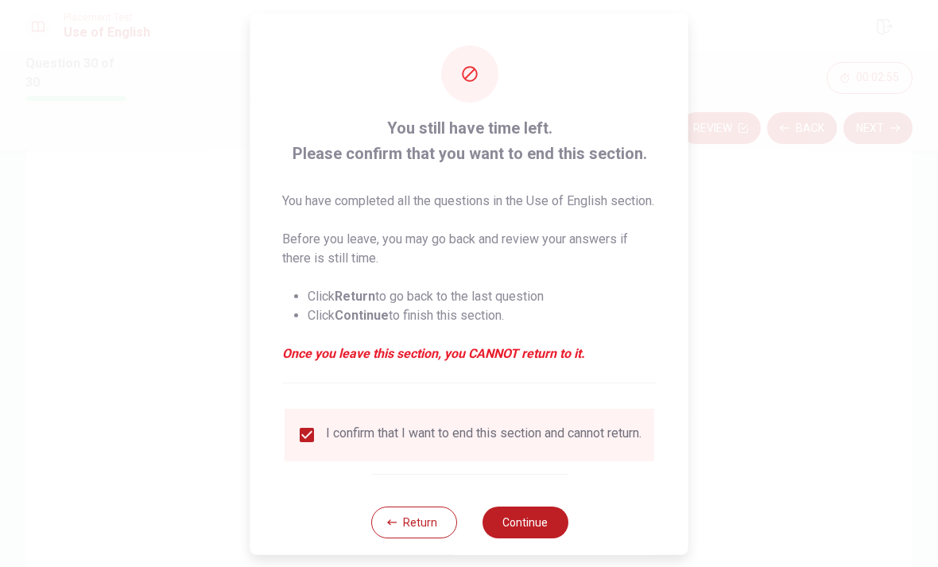
click at [534, 537] on button "Continue" at bounding box center [525, 521] width 86 height 32
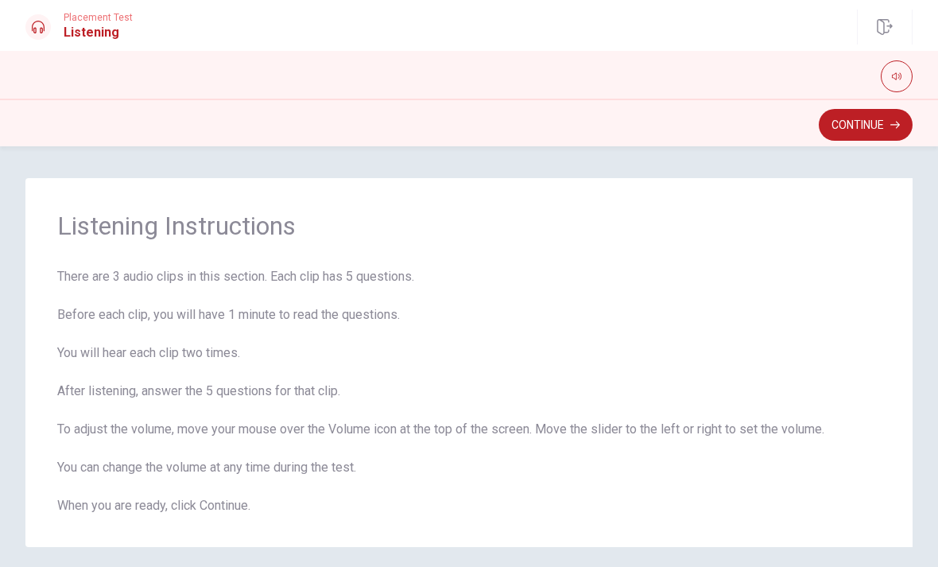
scroll to position [1, 0]
click at [869, 140] on button "Continue" at bounding box center [866, 125] width 94 height 32
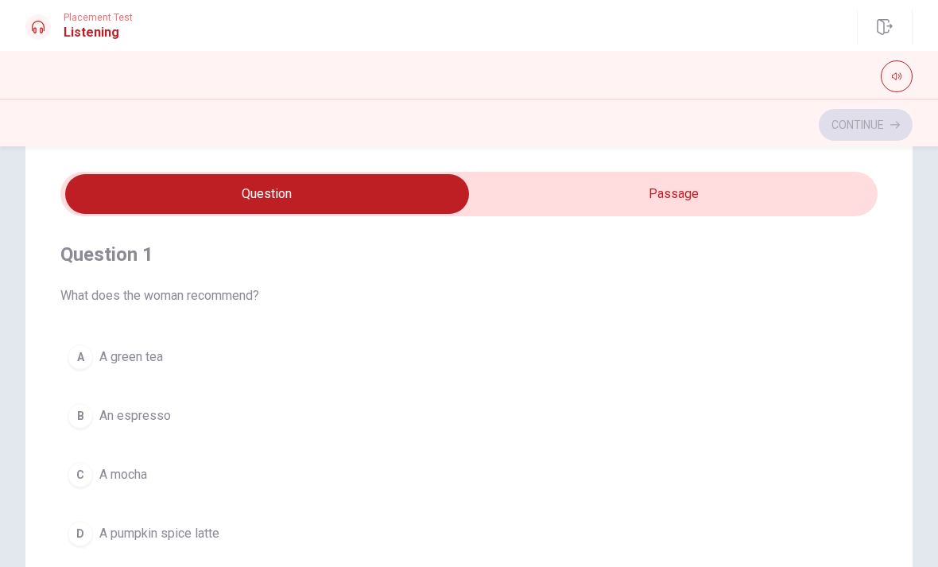
scroll to position [0, 0]
type input "14"
click at [730, 191] on input "checkbox" at bounding box center [267, 194] width 1226 height 40
checkbox input "true"
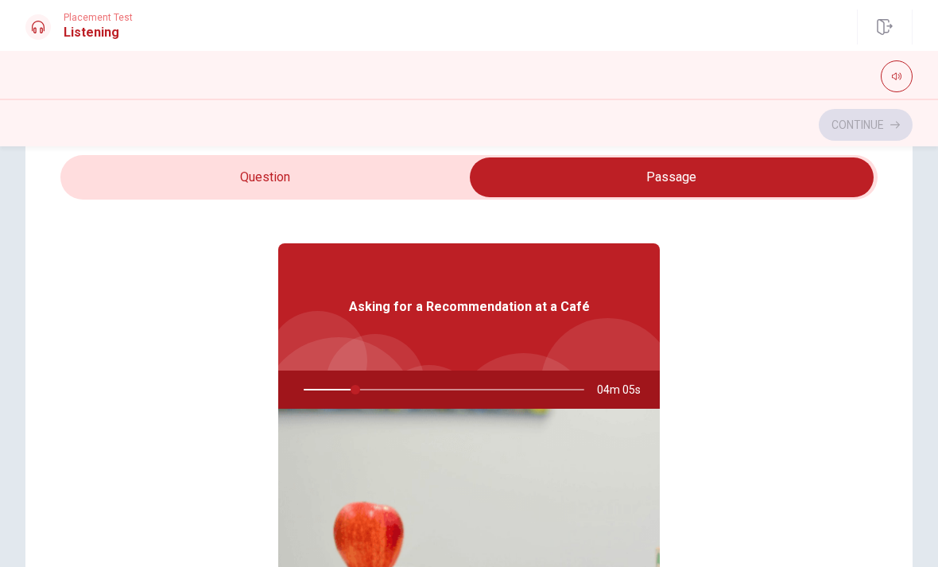
scroll to position [33, 0]
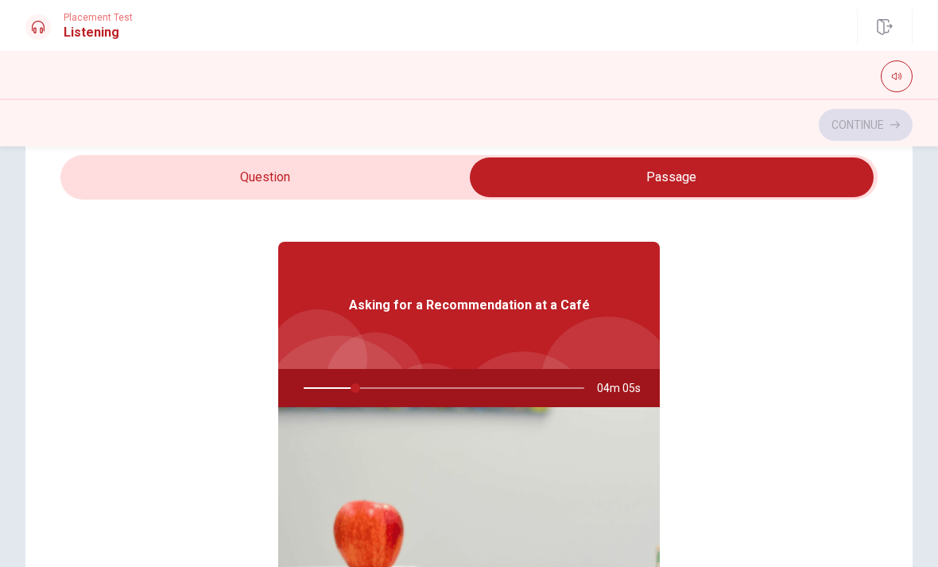
type input "19"
click at [397, 179] on input "checkbox" at bounding box center [672, 177] width 1226 height 40
checkbox input "false"
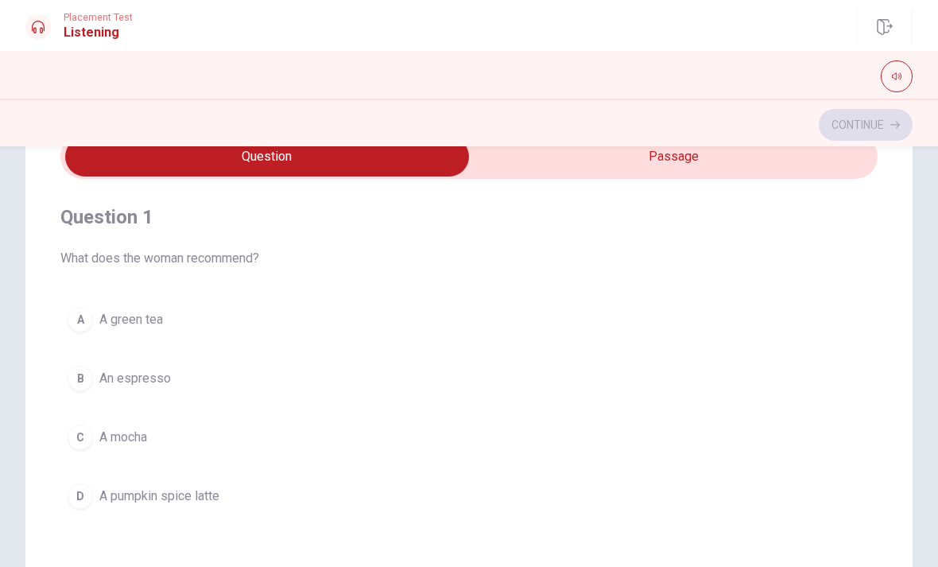
scroll to position [0, 0]
type input "24"
click at [804, 170] on input "checkbox" at bounding box center [267, 157] width 1226 height 40
checkbox input "true"
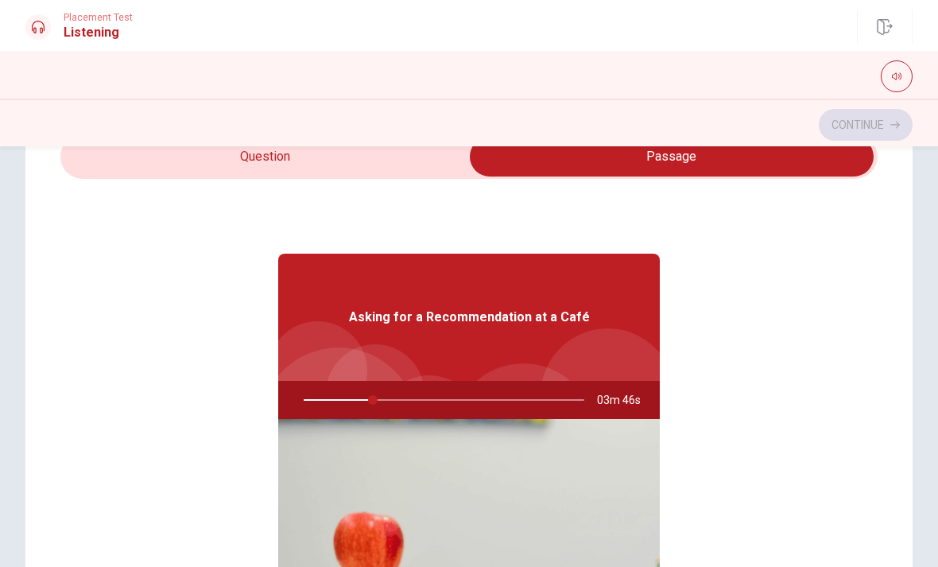
type input "25"
click at [385, 173] on input "checkbox" at bounding box center [672, 157] width 1226 height 40
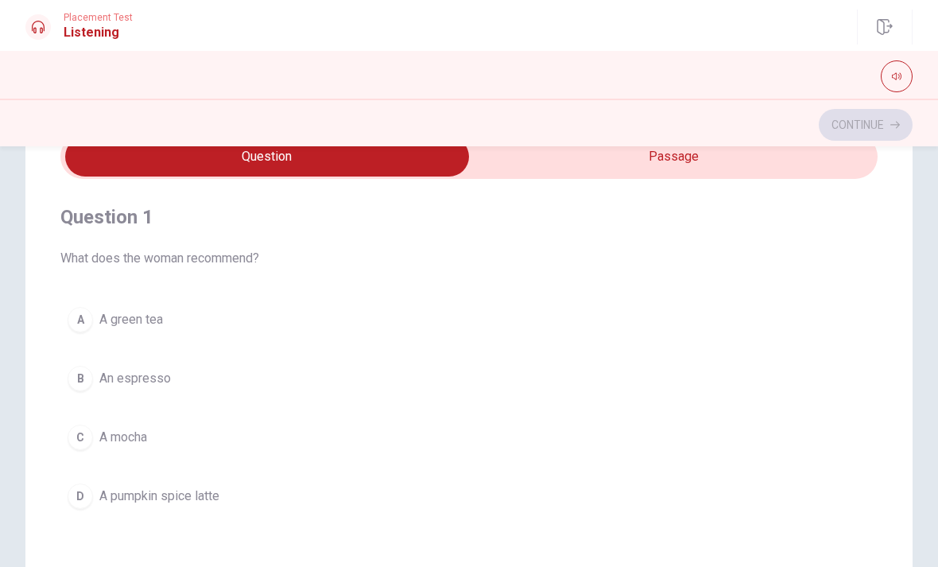
click at [567, 176] on input "checkbox" at bounding box center [267, 157] width 1226 height 40
checkbox input "true"
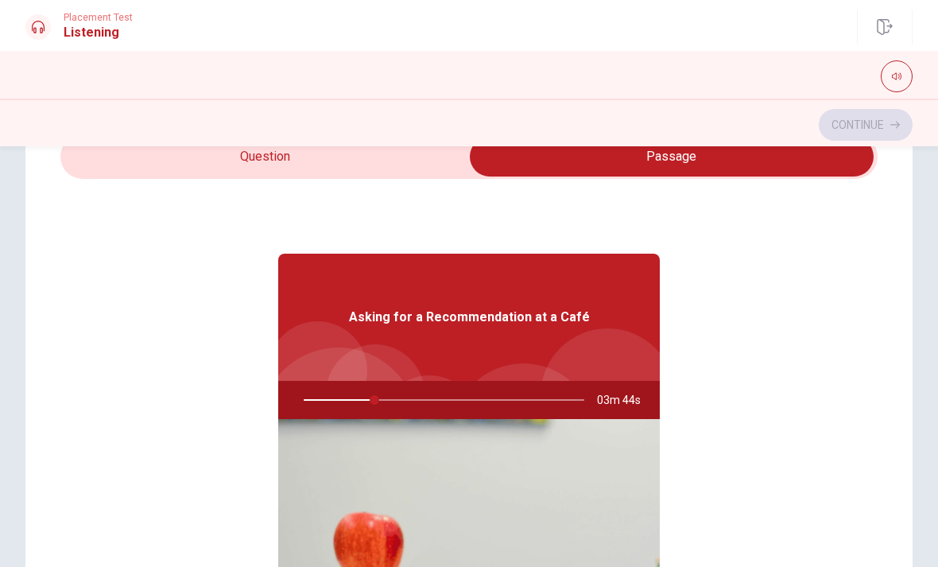
type input "26"
click at [406, 169] on input "checkbox" at bounding box center [672, 157] width 1226 height 40
checkbox input "false"
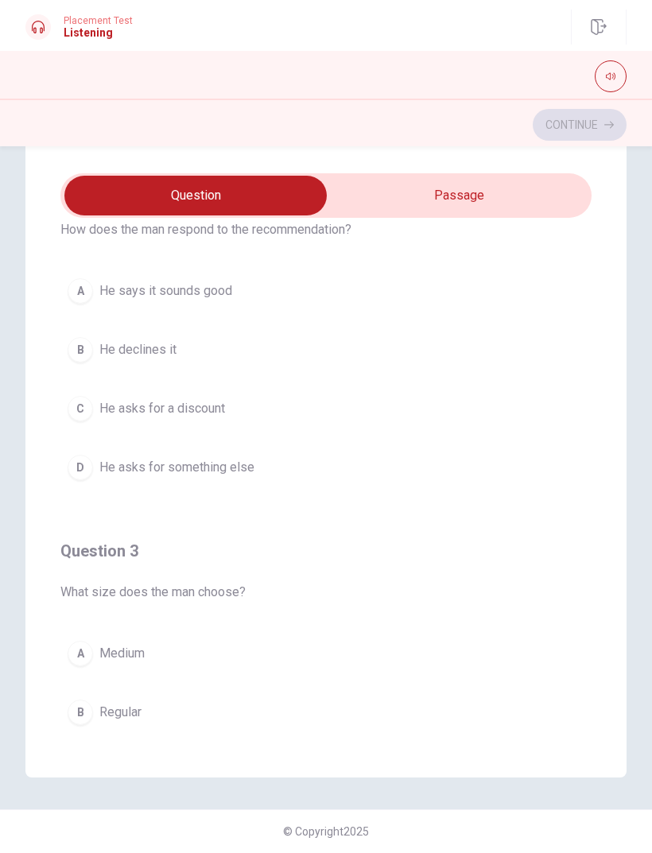
scroll to position [529, 0]
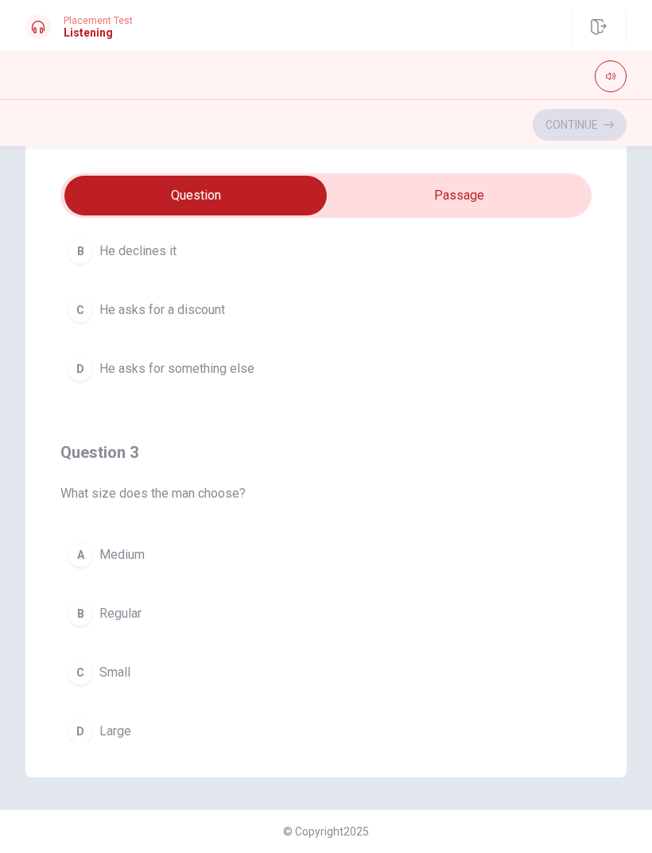
click at [366, 566] on button "B Regular" at bounding box center [325, 614] width 531 height 40
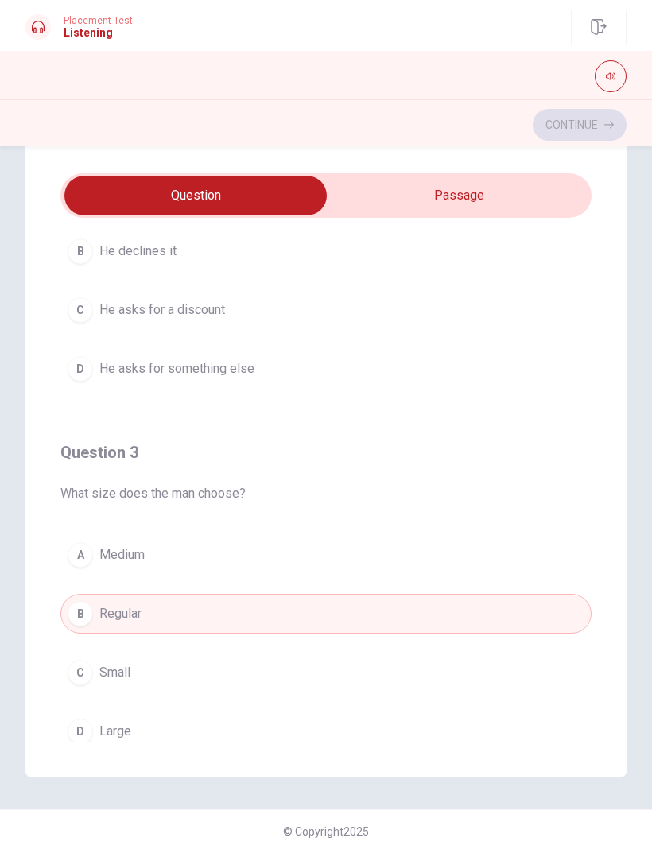
click at [463, 566] on button "D Large" at bounding box center [325, 731] width 531 height 40
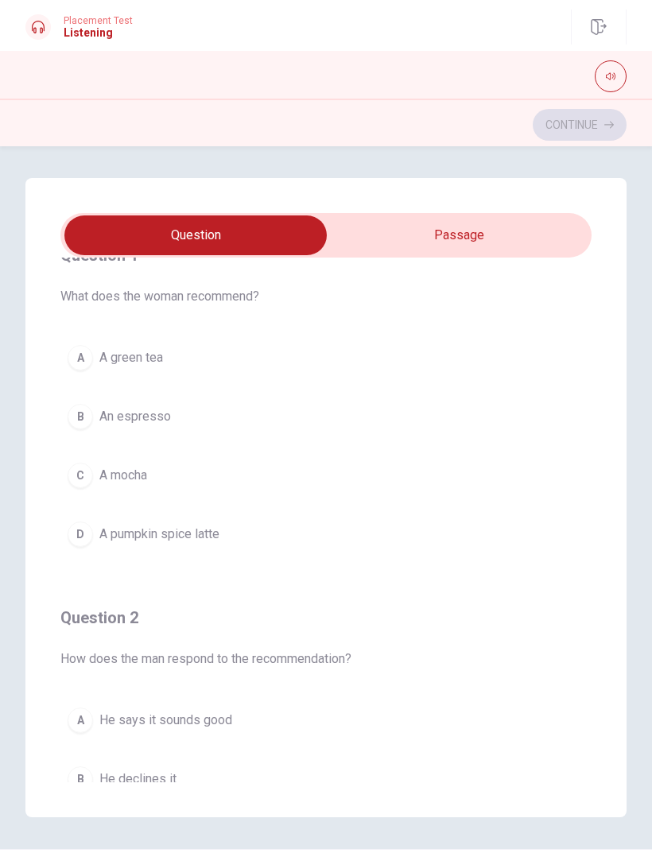
scroll to position [40, 0]
click at [236, 533] on button "D A pumpkin spice latte" at bounding box center [325, 535] width 531 height 40
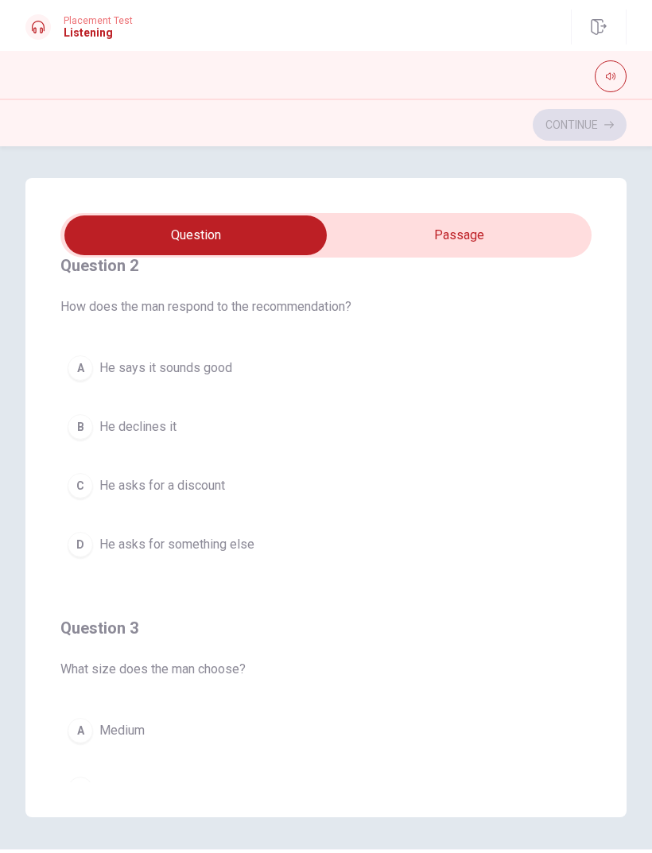
scroll to position [393, 0]
click at [211, 554] on button "D He asks for something else" at bounding box center [325, 544] width 531 height 40
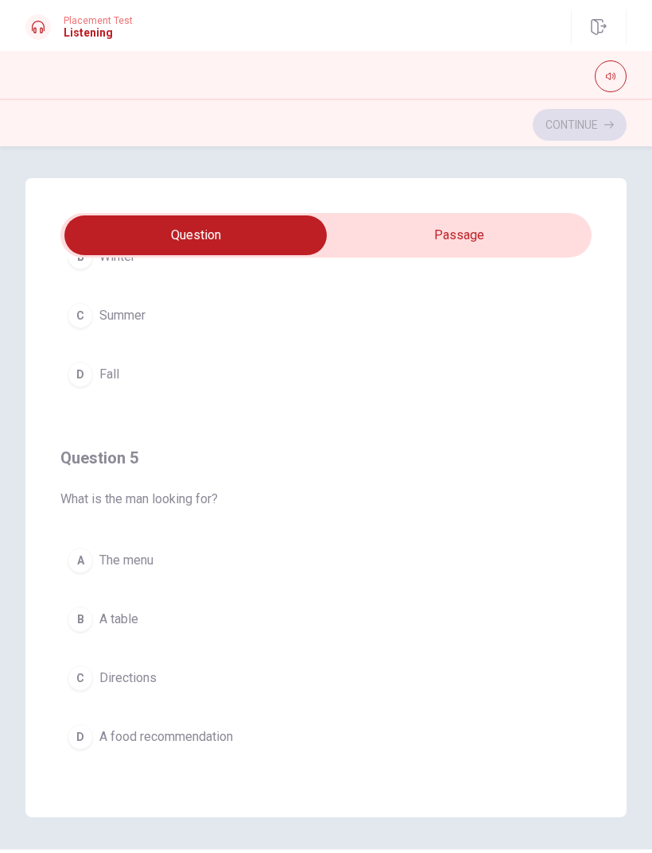
scroll to position [1288, 0]
click at [208, 566] on button "D A food recommendation" at bounding box center [325, 737] width 531 height 40
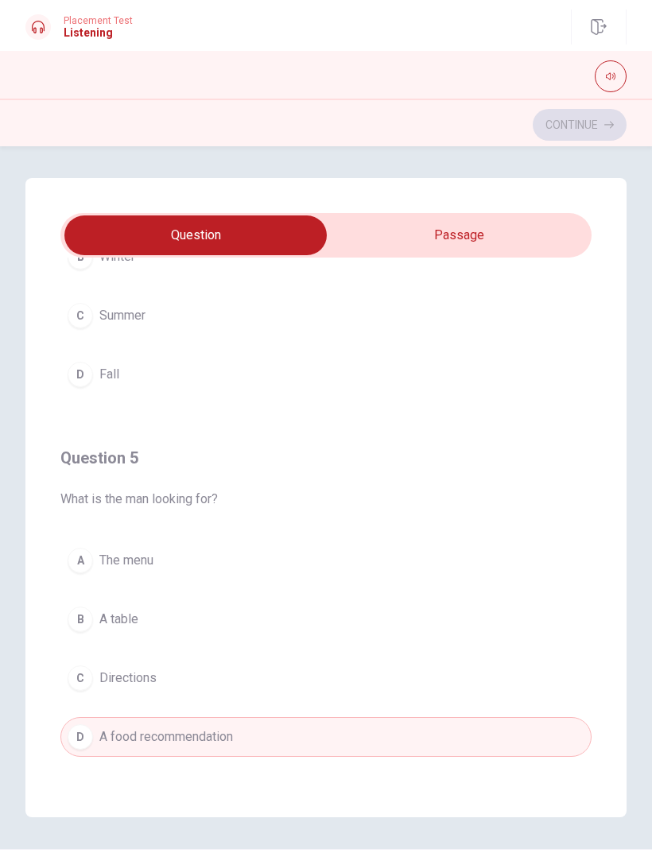
click at [180, 558] on button "A The menu" at bounding box center [325, 560] width 531 height 40
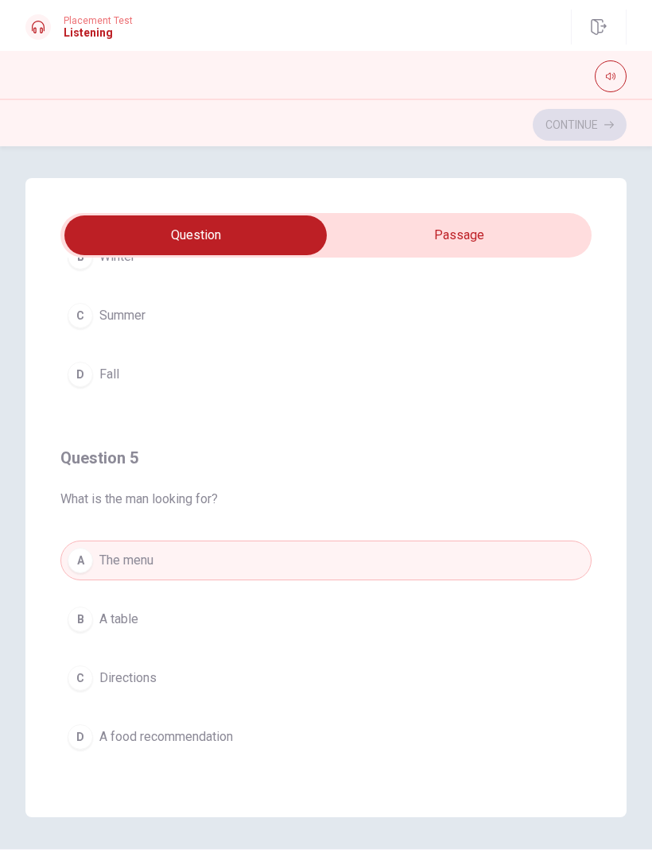
click at [246, 566] on button "D A food recommendation" at bounding box center [325, 737] width 531 height 40
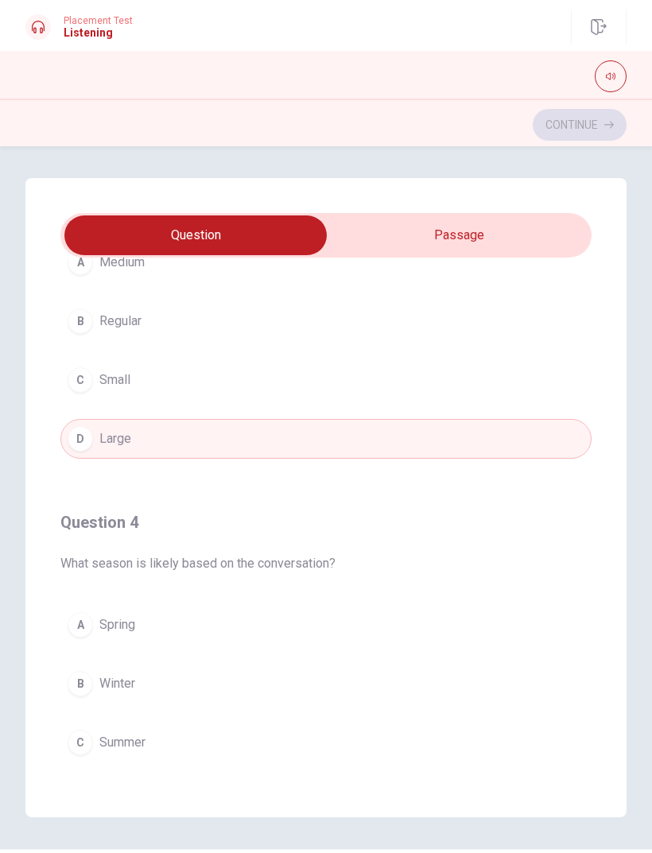
scroll to position [864, 0]
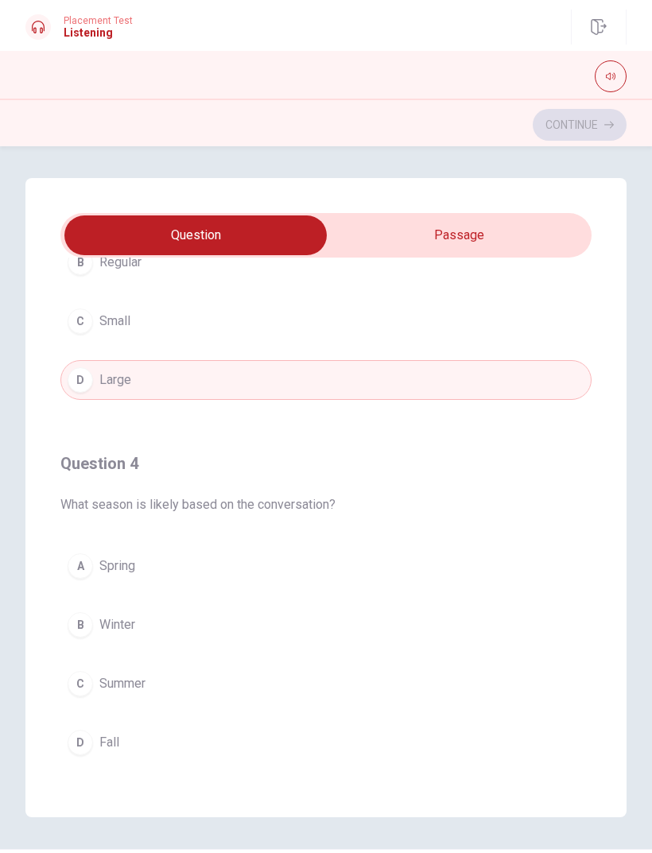
click at [273, 566] on button "B Winter" at bounding box center [325, 625] width 531 height 40
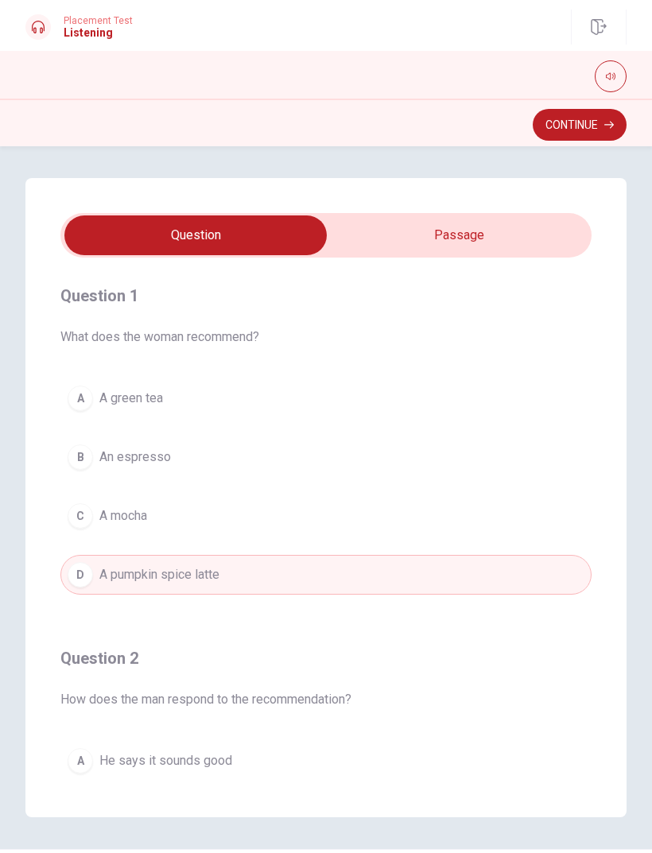
scroll to position [0, 0]
click at [594, 122] on button "Continue" at bounding box center [579, 125] width 94 height 32
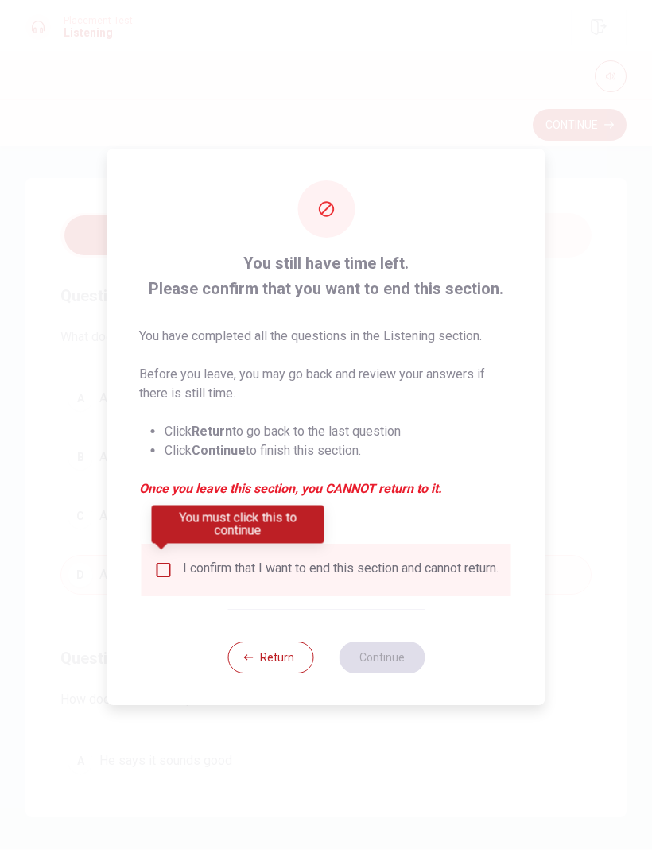
click at [166, 562] on input "You must click this to continue" at bounding box center [163, 569] width 19 height 19
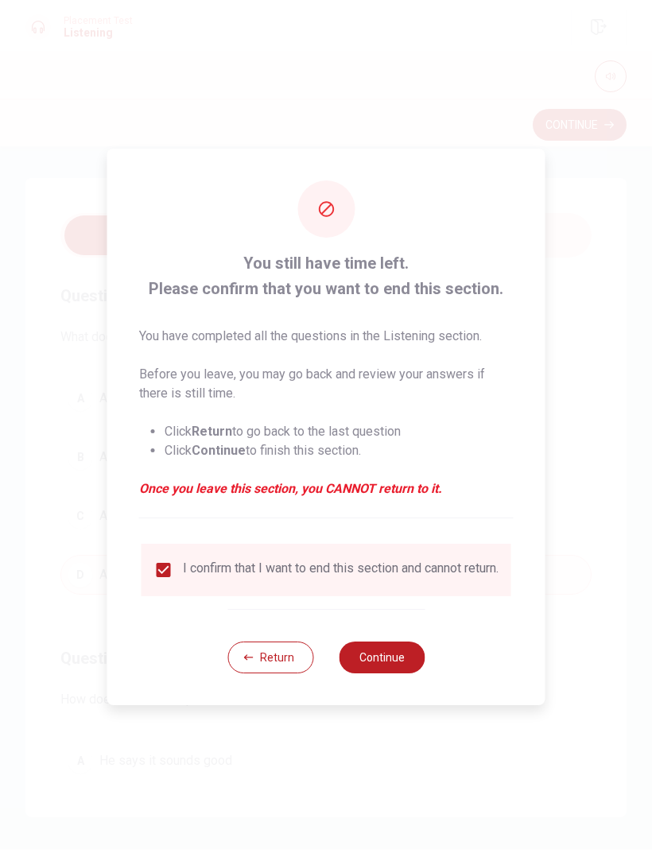
click at [372, 566] on button "Continue" at bounding box center [382, 657] width 86 height 32
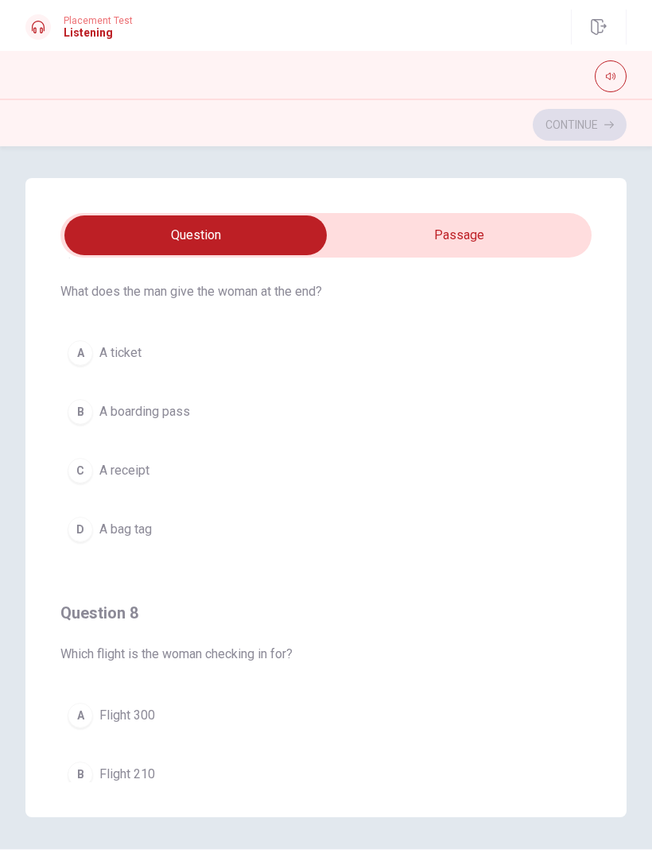
scroll to position [411, 0]
click at [547, 409] on button "B A boarding pass" at bounding box center [325, 409] width 531 height 40
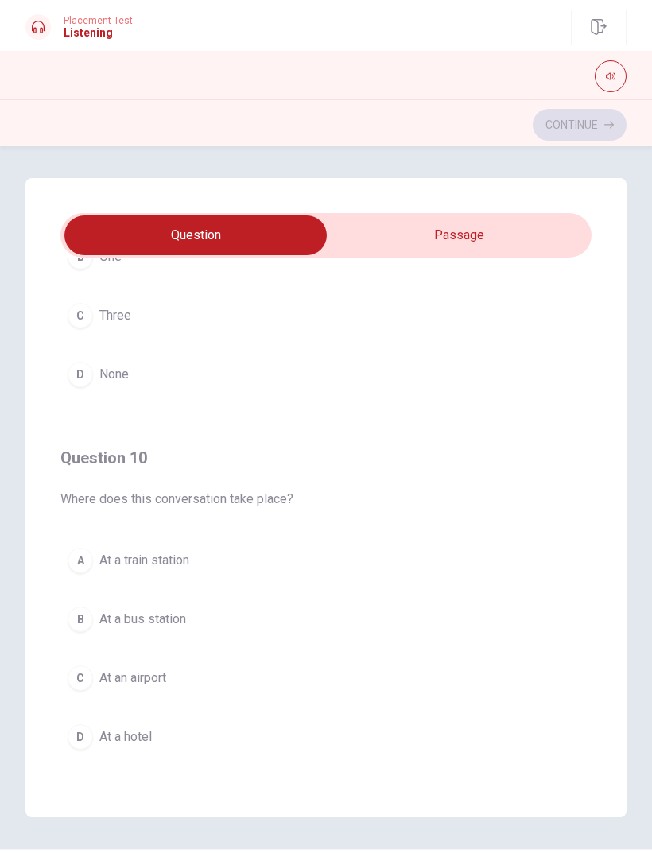
scroll to position [1288, 0]
click at [261, 566] on button "C At an airport" at bounding box center [325, 678] width 531 height 40
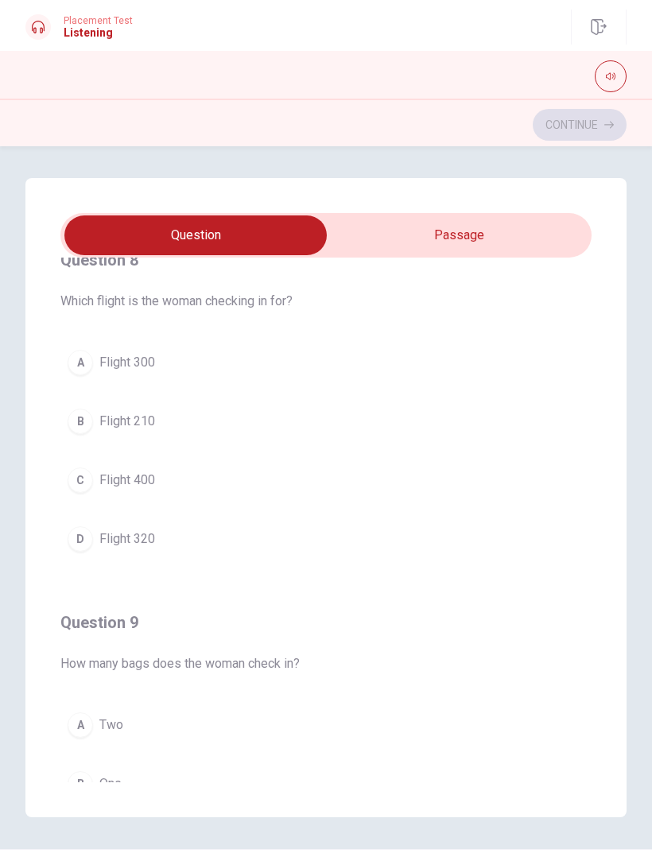
scroll to position [757, 0]
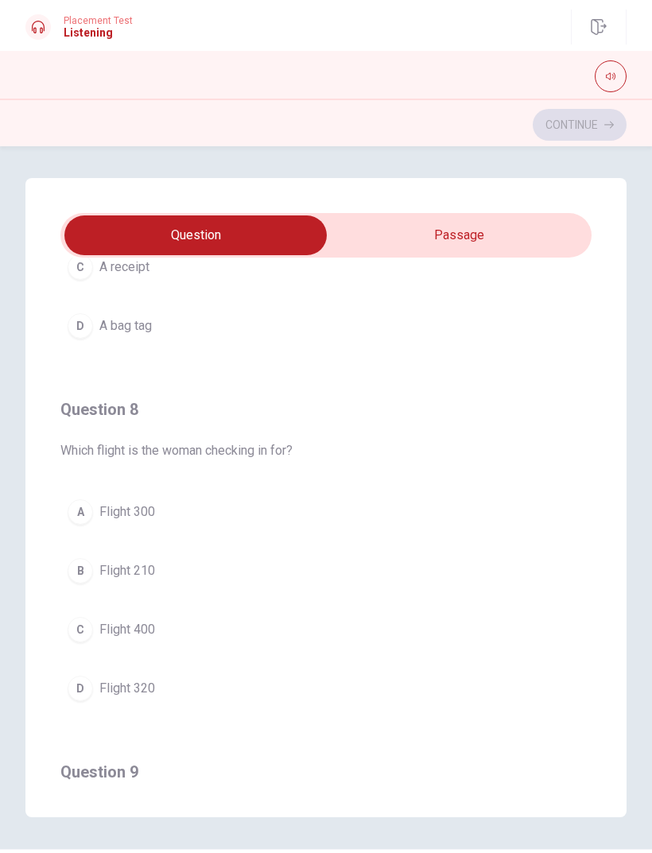
click at [275, 566] on button "D Flight 320" at bounding box center [325, 688] width 531 height 40
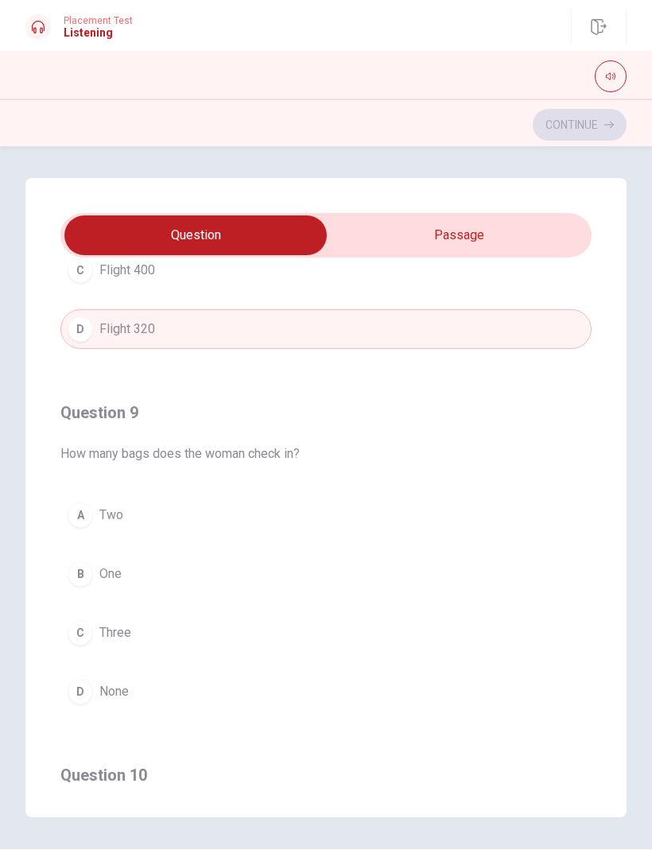
scroll to position [971, 0]
click at [523, 566] on button "B One" at bounding box center [325, 573] width 531 height 40
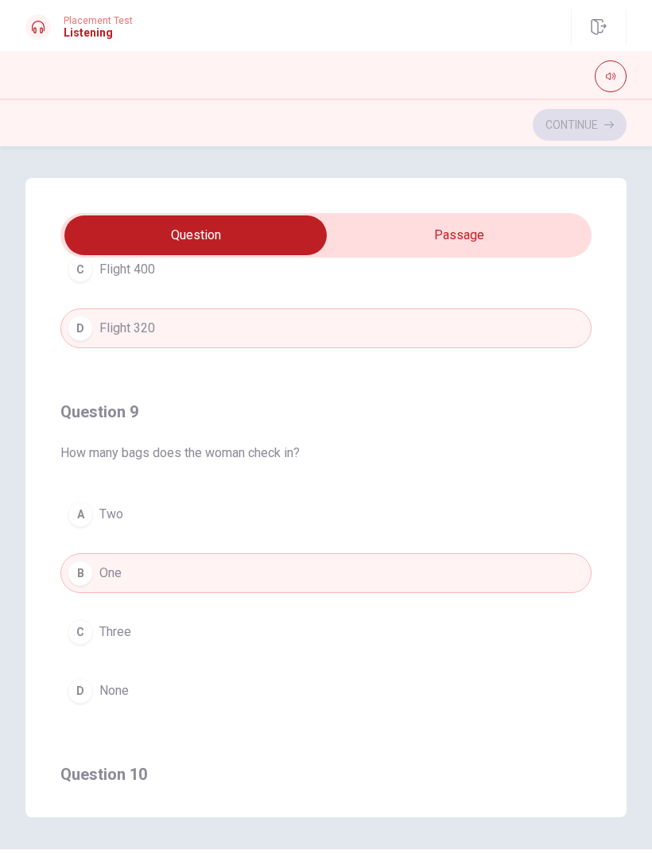
click at [552, 516] on button "A Two" at bounding box center [325, 514] width 531 height 40
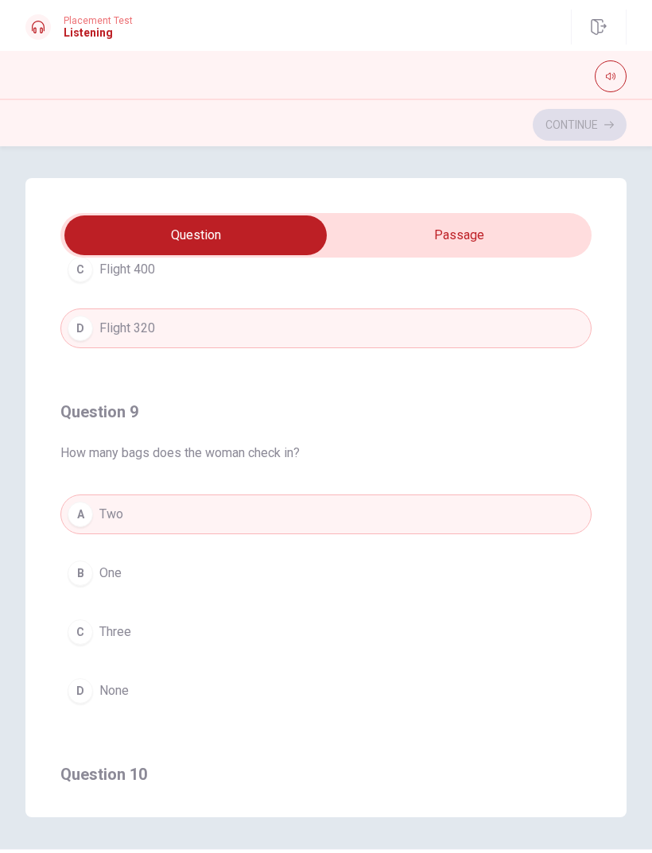
click at [531, 566] on button "B One" at bounding box center [325, 573] width 531 height 40
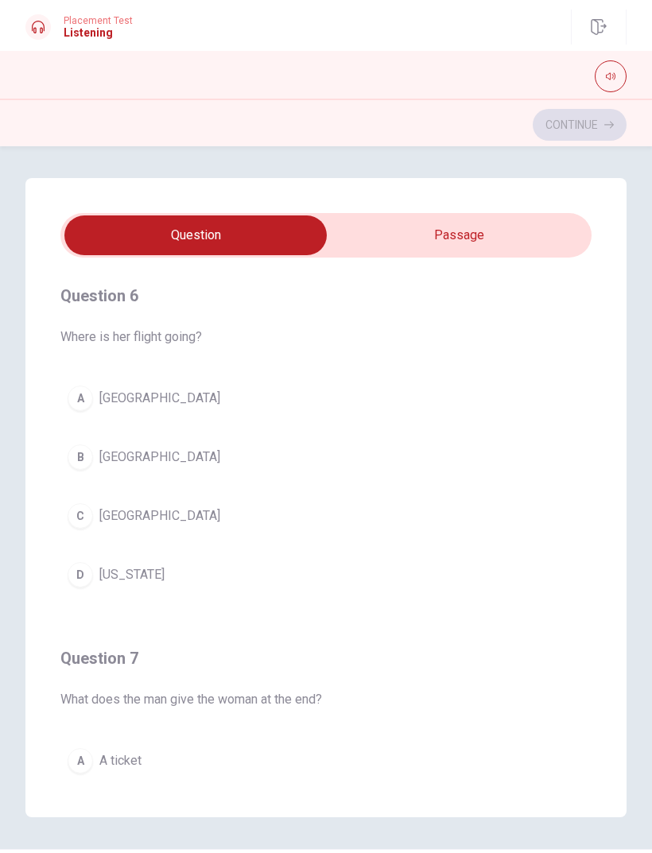
scroll to position [0, 0]
click at [560, 514] on button "C Chicago" at bounding box center [325, 516] width 531 height 40
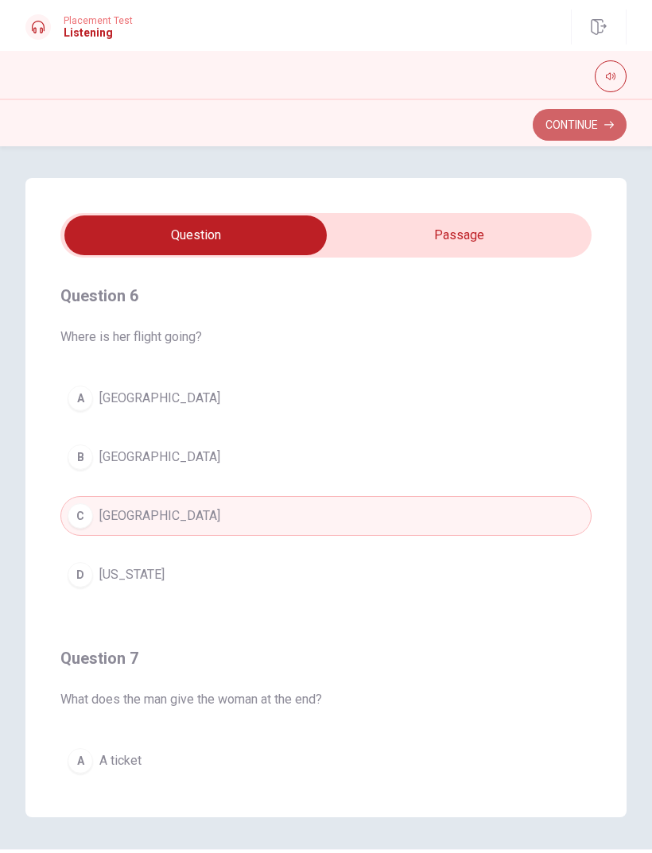
click at [602, 118] on button "Continue" at bounding box center [579, 125] width 94 height 32
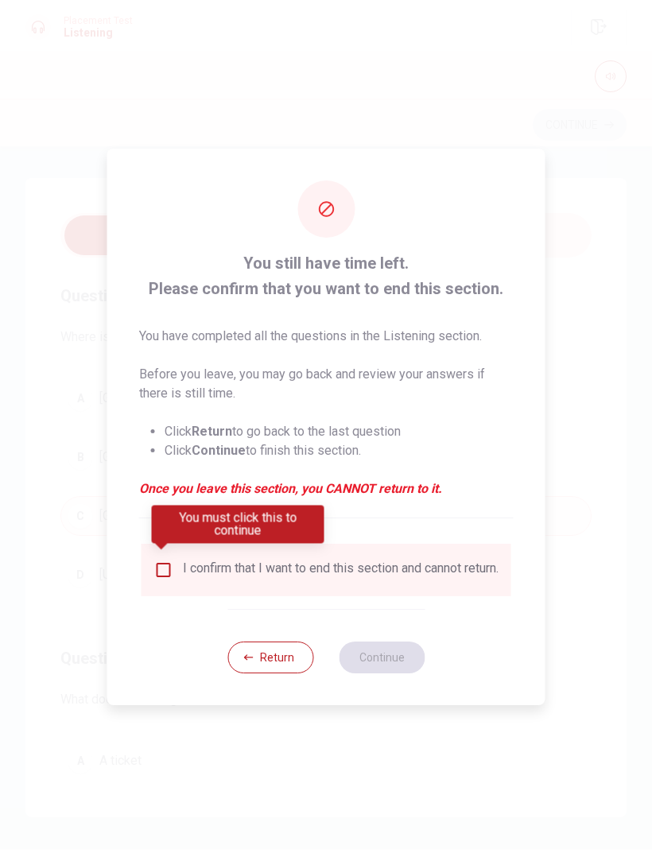
click at [167, 562] on input "You must click this to continue" at bounding box center [163, 569] width 19 height 19
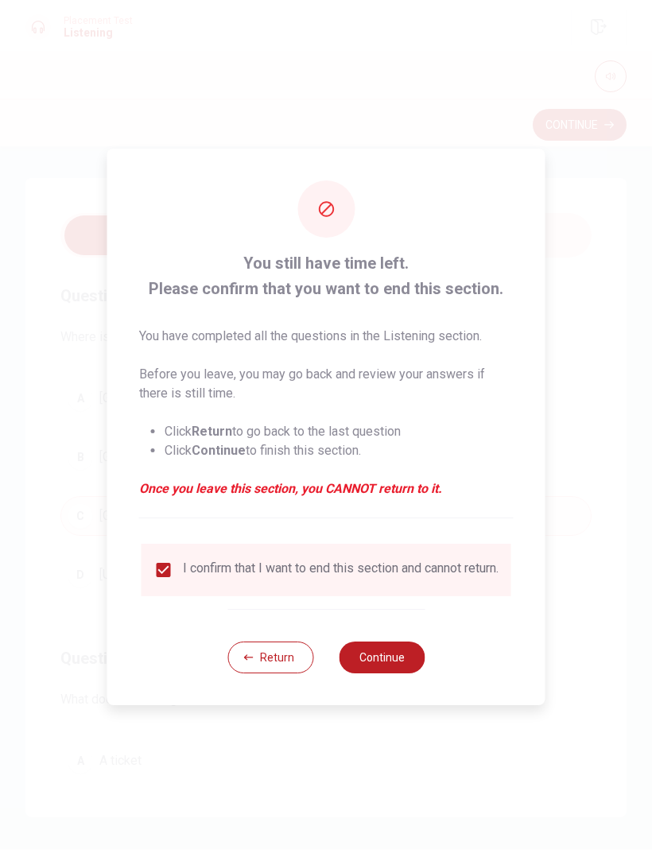
click at [395, 566] on button "Continue" at bounding box center [382, 657] width 86 height 32
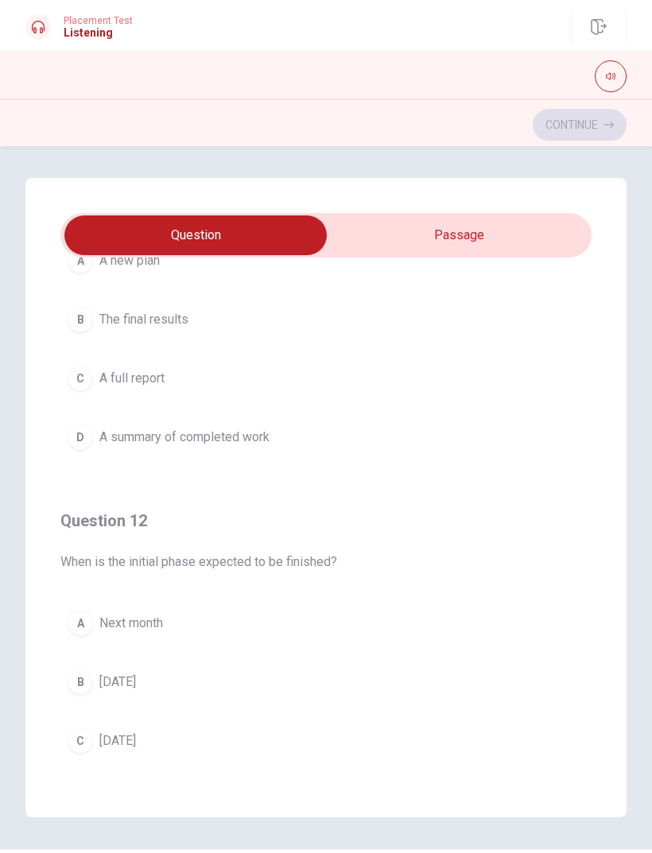
scroll to position [140, 0]
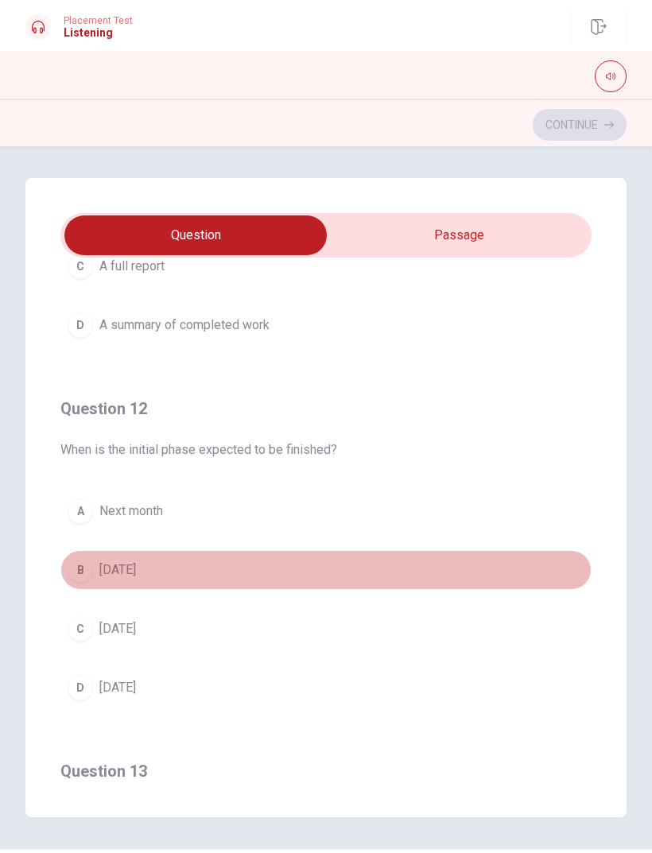
click at [519, 566] on button "B [DATE]" at bounding box center [325, 570] width 531 height 40
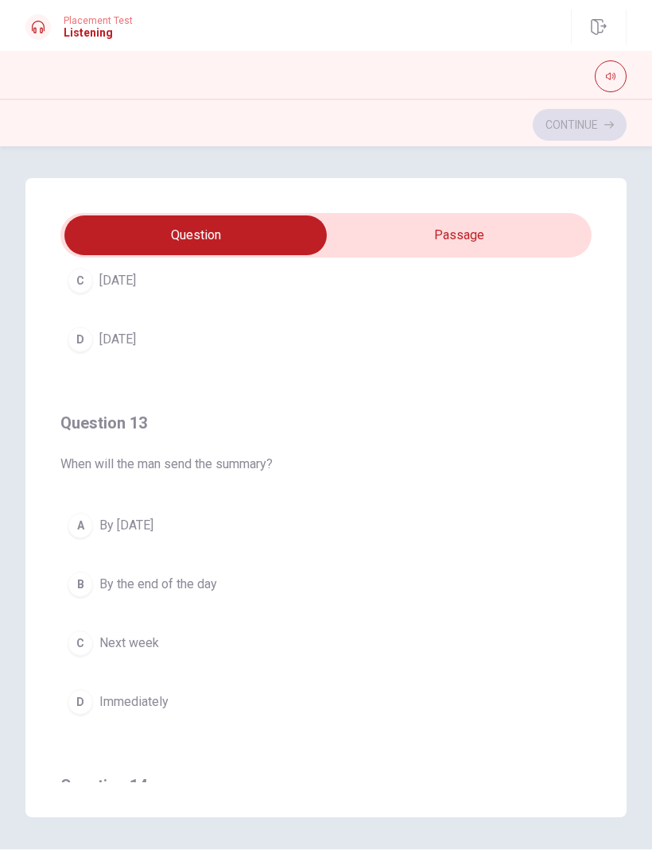
scroll to position [608, 0]
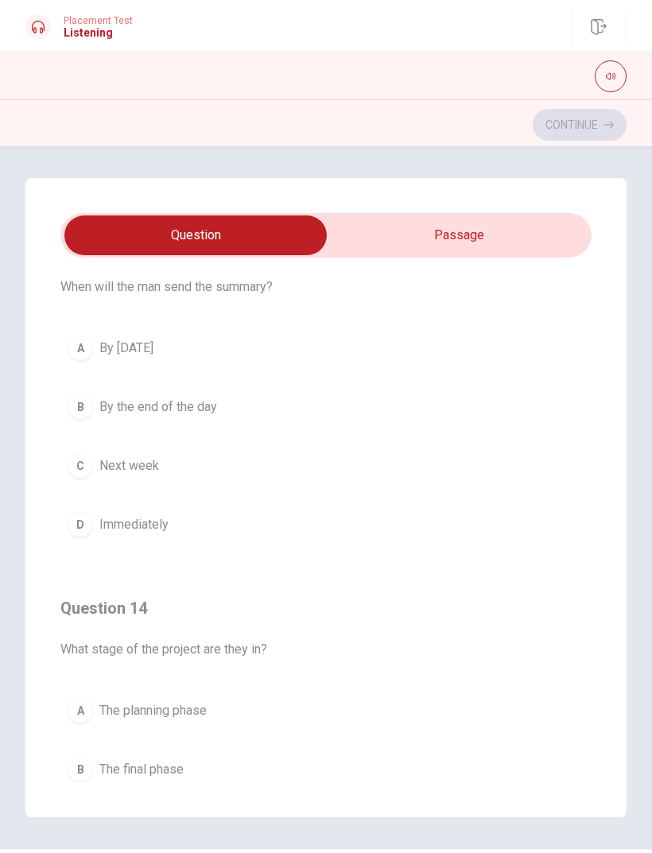
click at [582, 509] on button "D Immediately" at bounding box center [325, 525] width 531 height 40
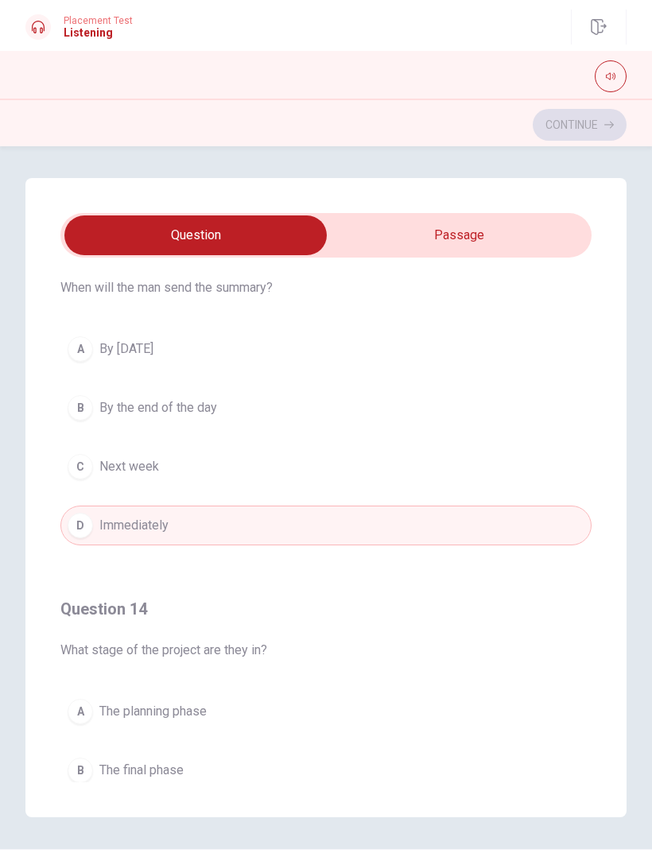
click at [578, 438] on div "A By [DATE] B By the end of the day C Next week D Immediately" at bounding box center [325, 437] width 531 height 216
click at [548, 426] on button "B By the end of the day" at bounding box center [325, 408] width 531 height 40
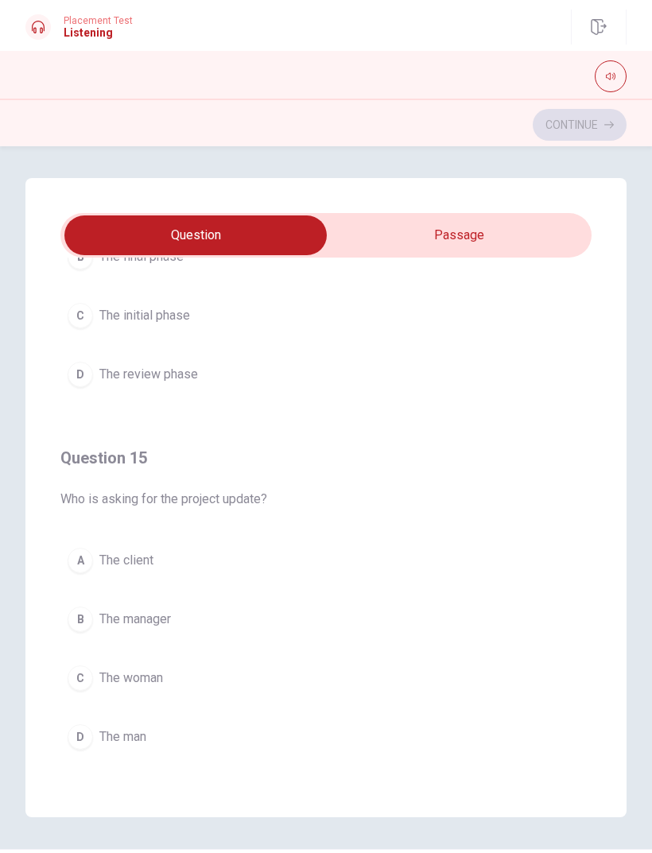
scroll to position [1288, 0]
click at [381, 566] on button "D The man" at bounding box center [325, 737] width 531 height 40
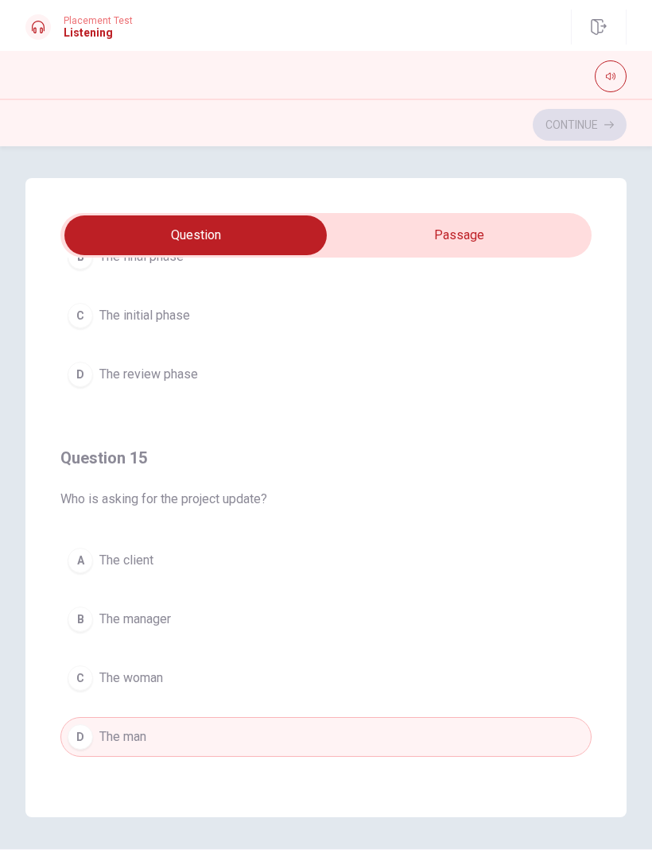
click at [441, 566] on button "C The woman" at bounding box center [325, 678] width 531 height 40
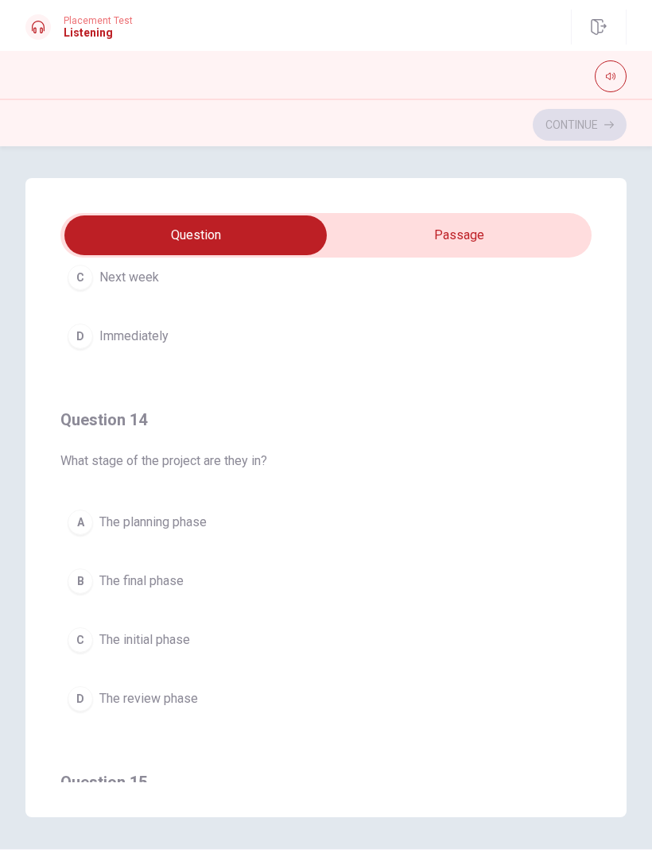
scroll to position [961, 0]
click at [418, 566] on div "A The planning phase B The final phase C The initial phase D The review phase" at bounding box center [325, 613] width 531 height 216
click at [405, 566] on button "B The final phase" at bounding box center [325, 583] width 531 height 40
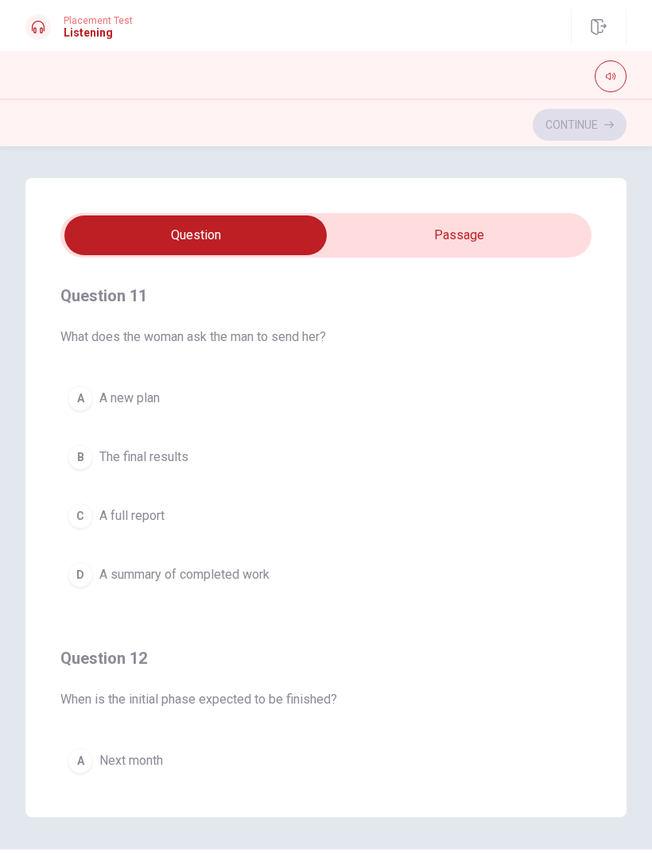
scroll to position [0, 0]
click at [199, 403] on button "A A new plan" at bounding box center [325, 398] width 531 height 40
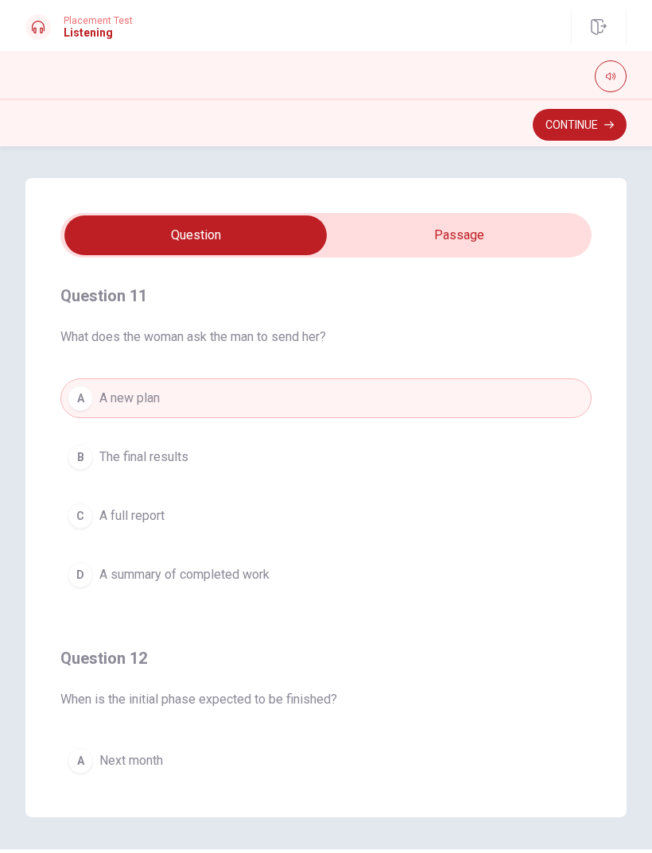
click at [213, 462] on button "B The final results" at bounding box center [325, 457] width 531 height 40
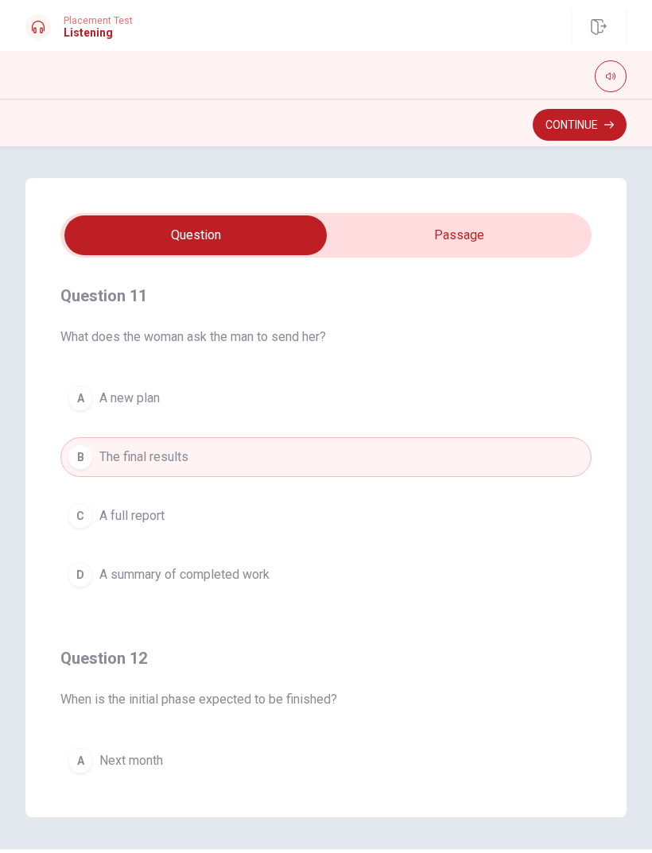
click at [589, 132] on button "Continue" at bounding box center [579, 125] width 94 height 32
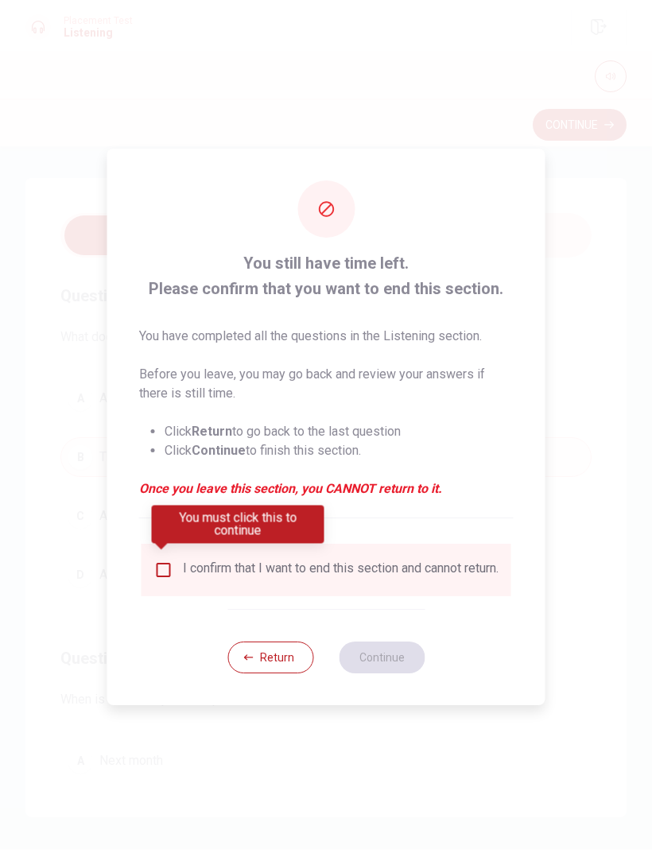
click at [183, 563] on div "I confirm that I want to end this section and cannot return." at bounding box center [341, 569] width 316 height 19
click at [172, 560] on div "I confirm that I want to end this section and cannot return." at bounding box center [326, 569] width 344 height 19
click at [163, 562] on input "You must click this to continue" at bounding box center [163, 569] width 19 height 19
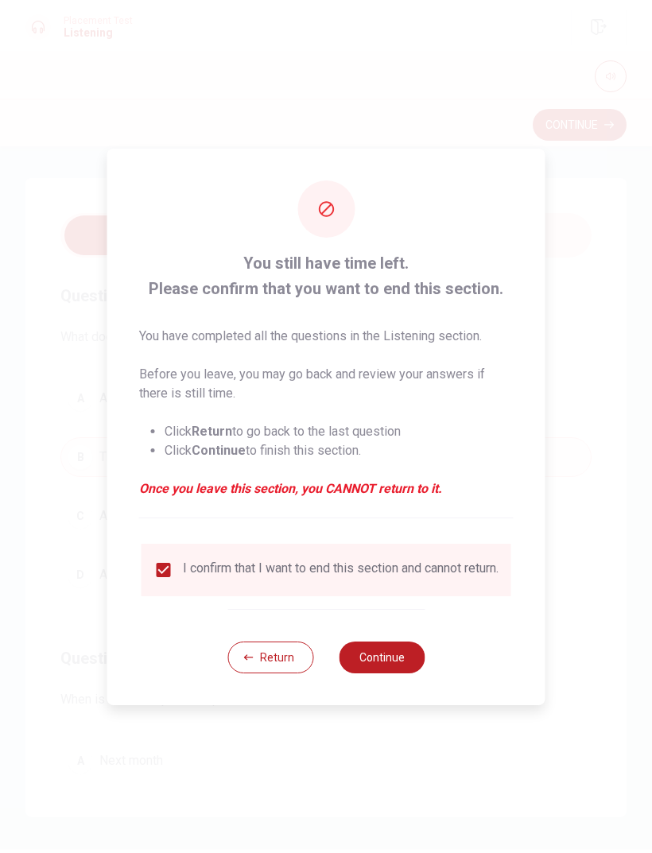
click at [393, 566] on button "Continue" at bounding box center [382, 657] width 86 height 32
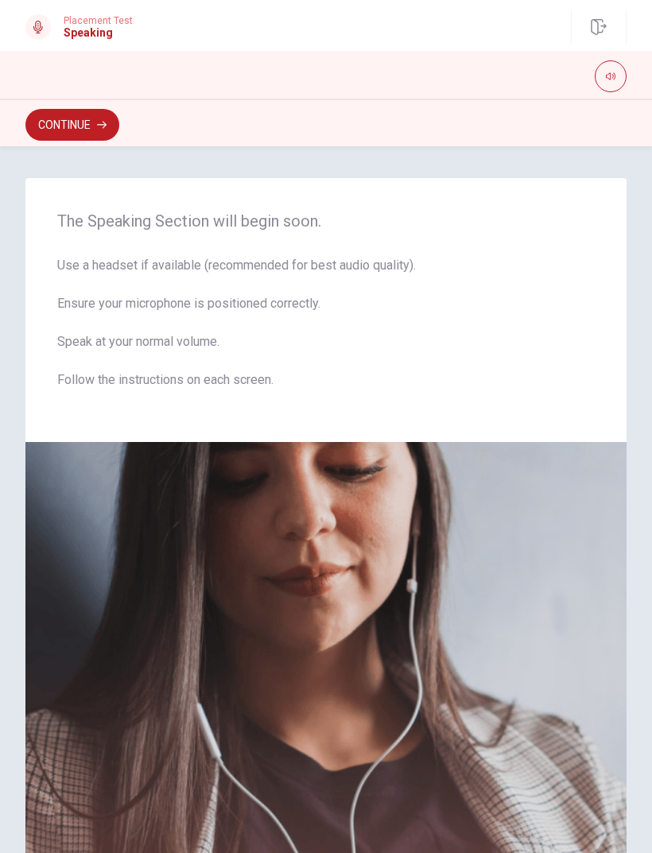
click at [57, 122] on button "Continue" at bounding box center [72, 125] width 94 height 32
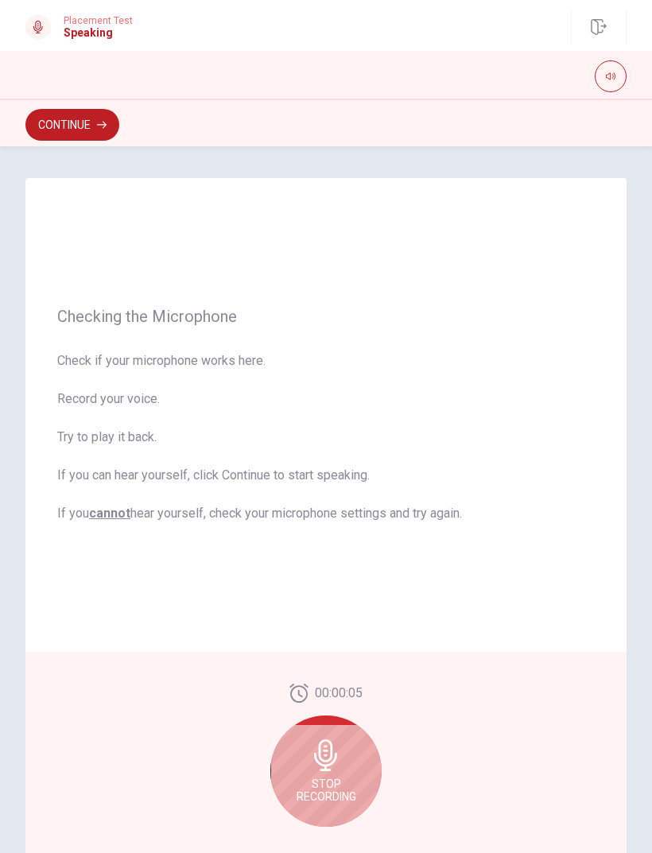
click at [323, 566] on div "Stop Recording" at bounding box center [325, 770] width 111 height 111
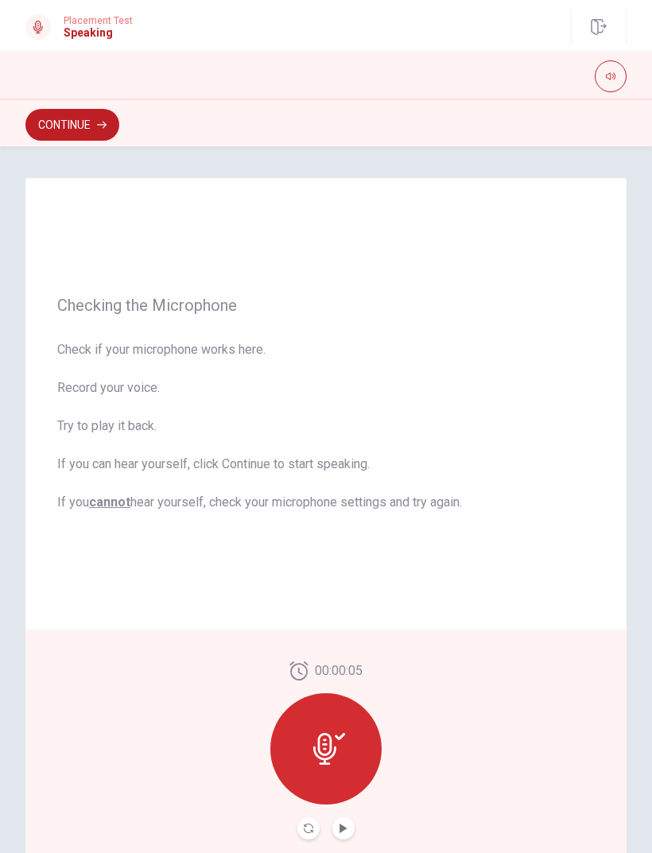
click at [341, 566] on icon "Play Audio" at bounding box center [342, 828] width 7 height 10
click at [79, 123] on button "Continue" at bounding box center [72, 125] width 94 height 32
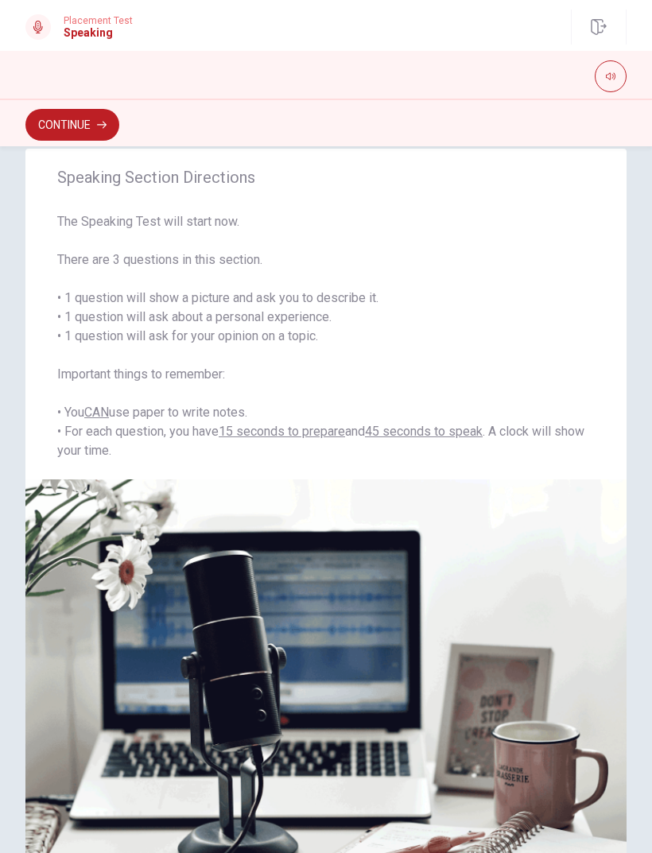
scroll to position [15, 0]
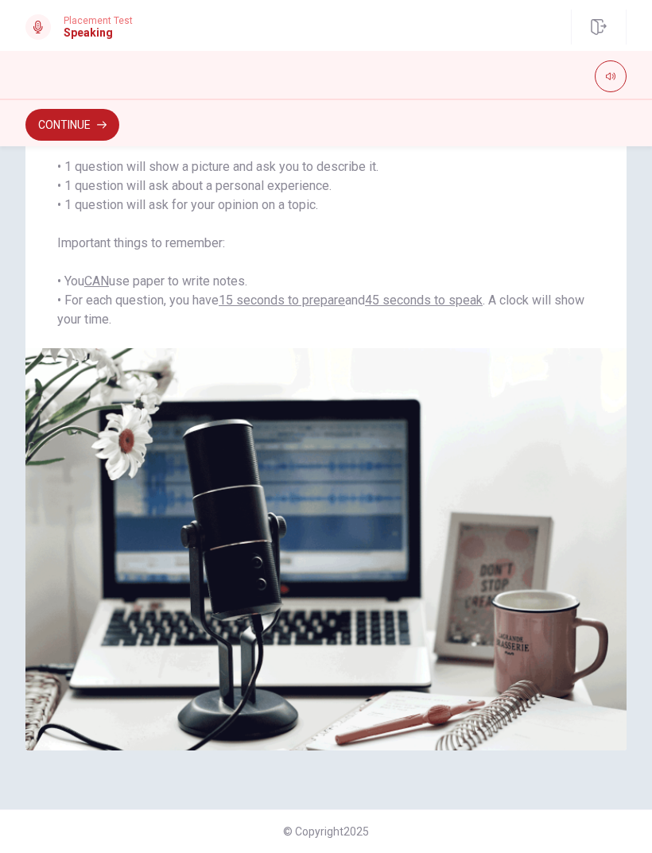
click at [52, 127] on button "Continue" at bounding box center [72, 125] width 94 height 32
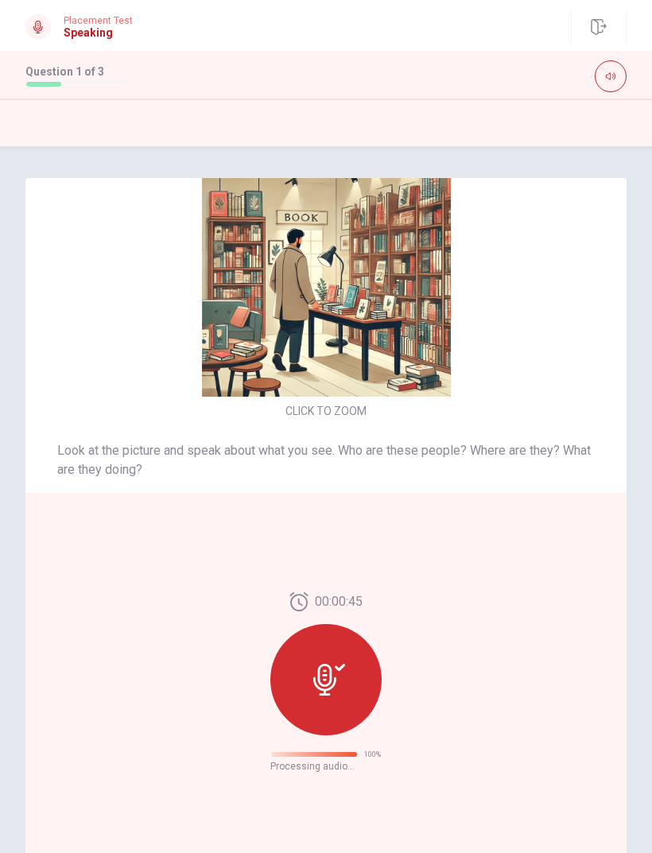
scroll to position [0, 0]
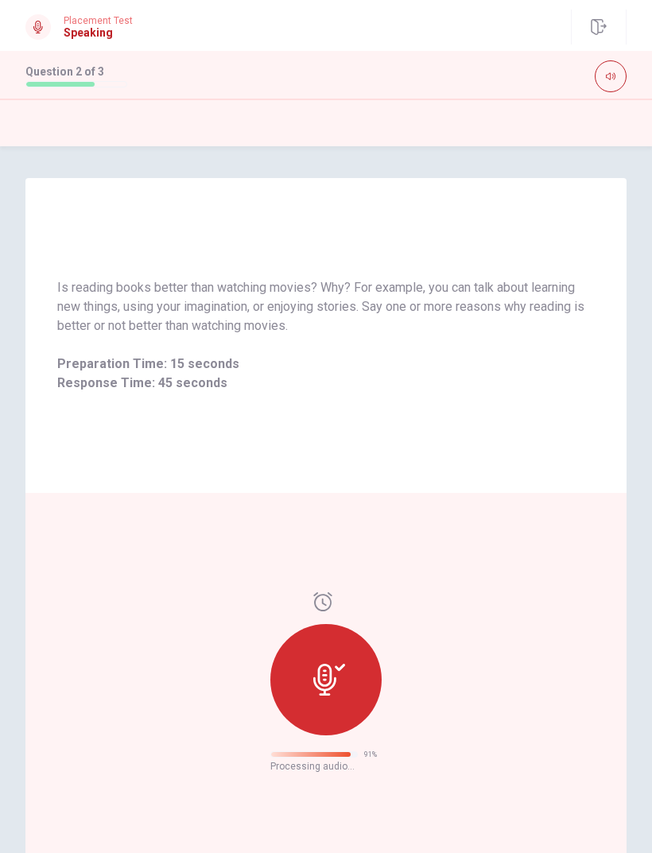
click at [322, 566] on icon at bounding box center [329, 680] width 32 height 32
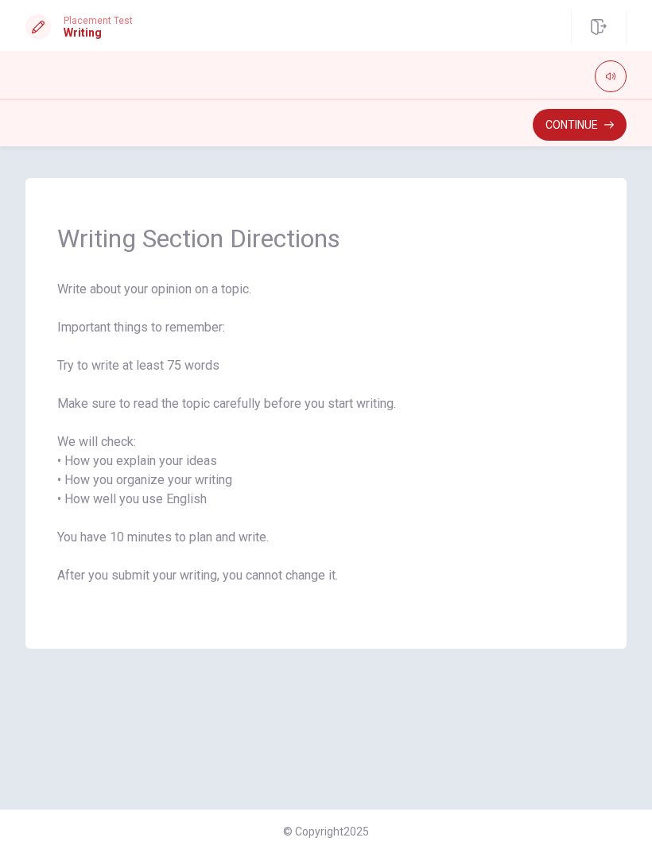
click at [575, 119] on button "Continue" at bounding box center [579, 125] width 94 height 32
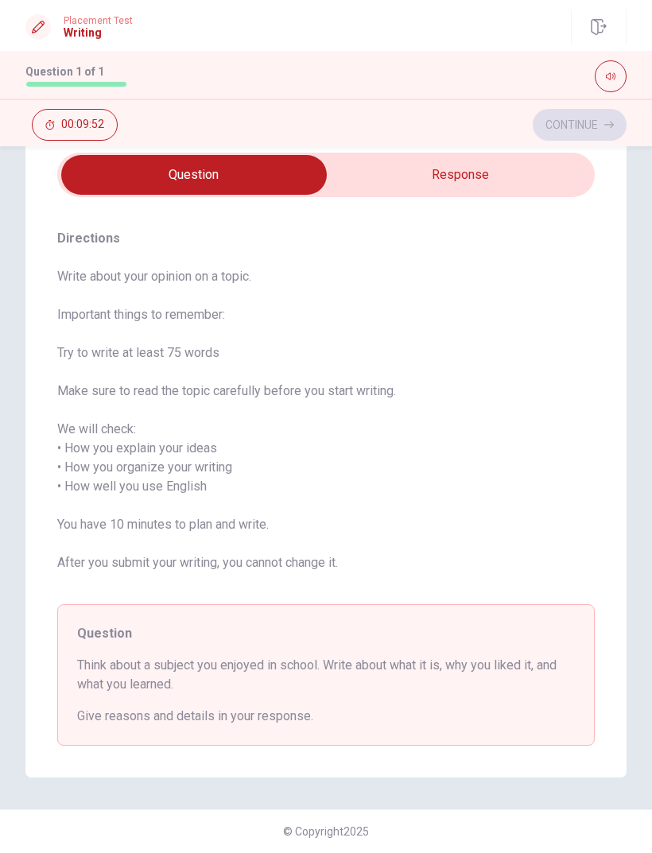
scroll to position [57, 0]
click at [412, 176] on input "checkbox" at bounding box center [194, 175] width 806 height 40
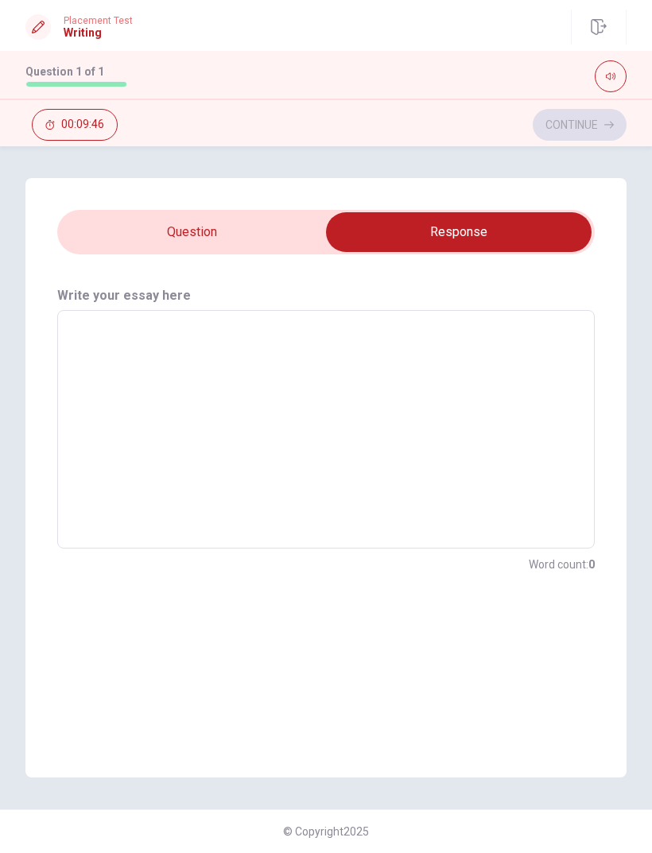
scroll to position [0, 0]
click at [104, 343] on textarea at bounding box center [325, 429] width 515 height 212
click at [98, 346] on textarea at bounding box center [325, 429] width 515 height 212
click at [134, 241] on input "checkbox" at bounding box center [459, 232] width 806 height 40
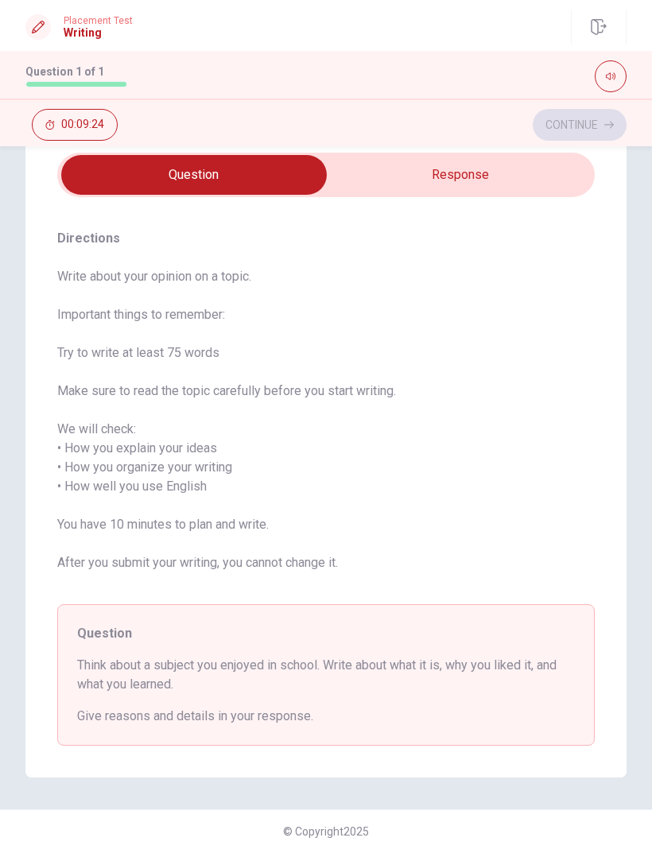
scroll to position [57, 0]
click at [397, 164] on input "checkbox" at bounding box center [194, 175] width 806 height 40
checkbox input "true"
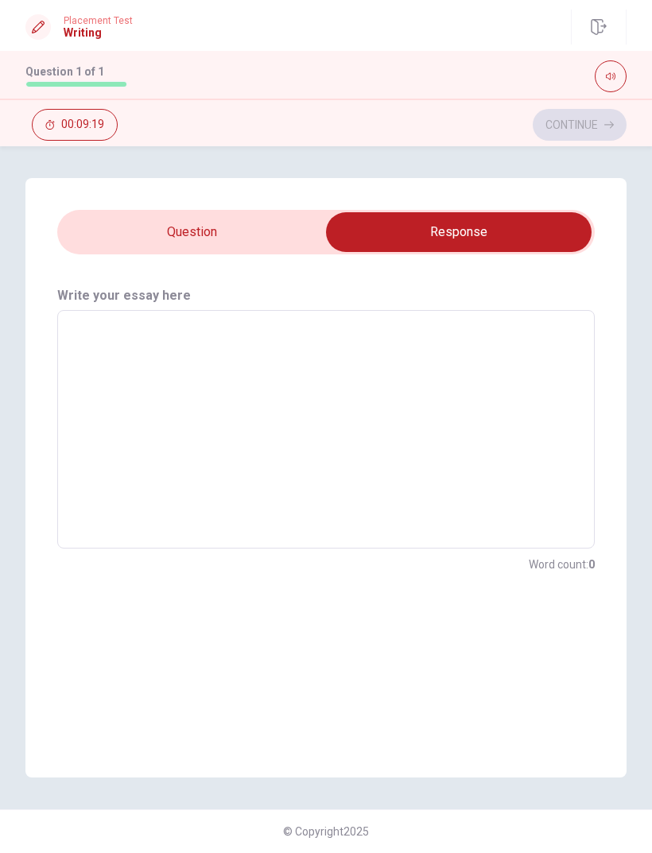
scroll to position [0, 0]
click at [116, 325] on textarea at bounding box center [325, 429] width 515 height 212
type textarea "I"
type textarea "x"
type textarea "I"
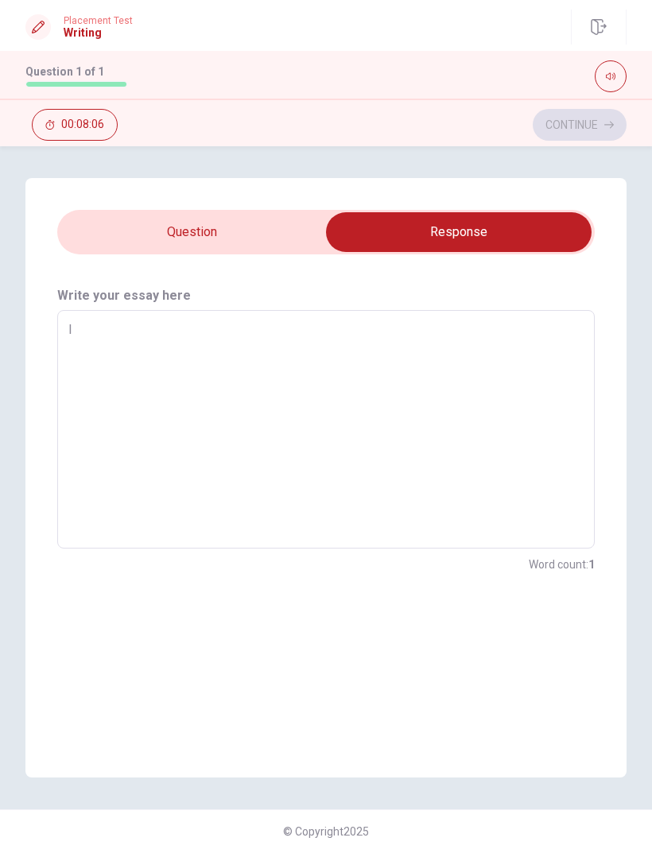
type textarea "x"
type textarea "I a"
type textarea "x"
type textarea "I am"
type textarea "x"
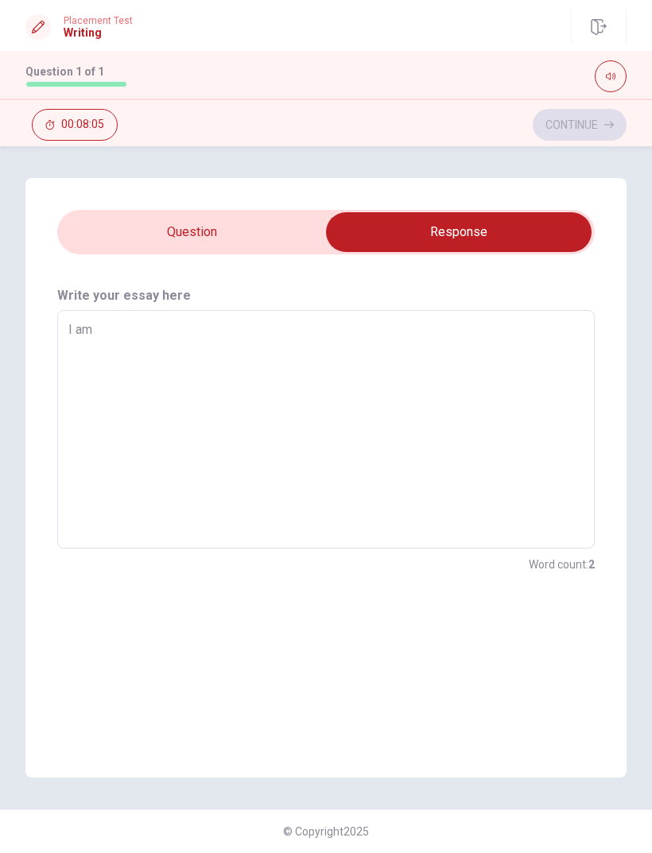
type textarea "I am"
type textarea "x"
type textarea "I am s"
type textarea "x"
type textarea "I am st"
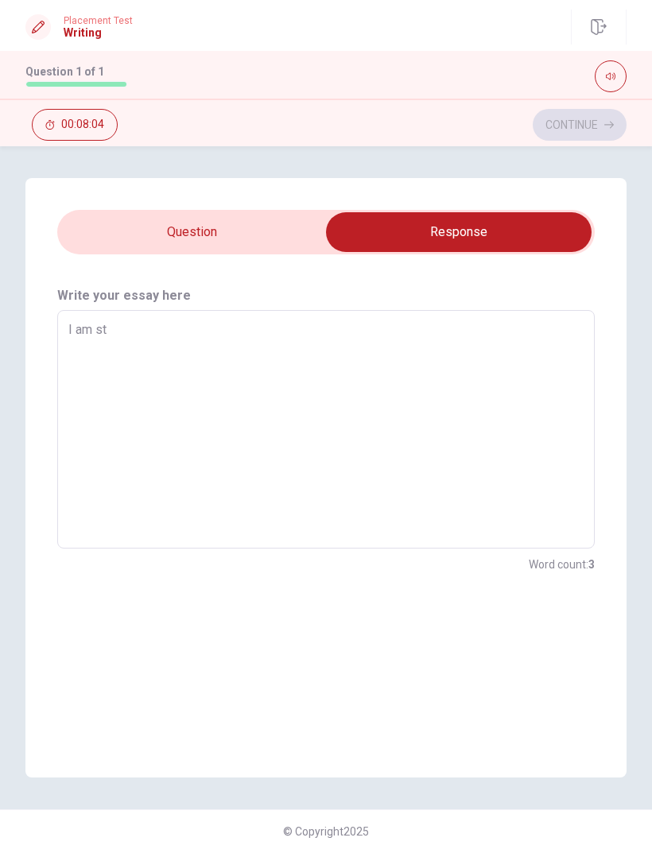
type textarea "x"
type textarea "I am stu"
type textarea "x"
type textarea "I am stud"
type textarea "x"
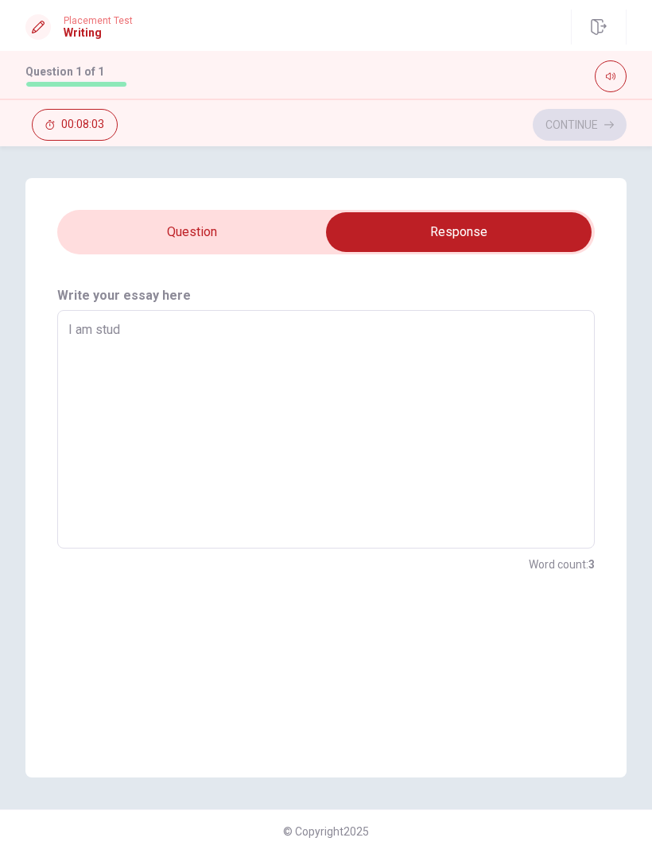
type textarea "I am study"
type textarea "x"
type textarea "I am study"
type textarea "x"
type textarea "I am study"
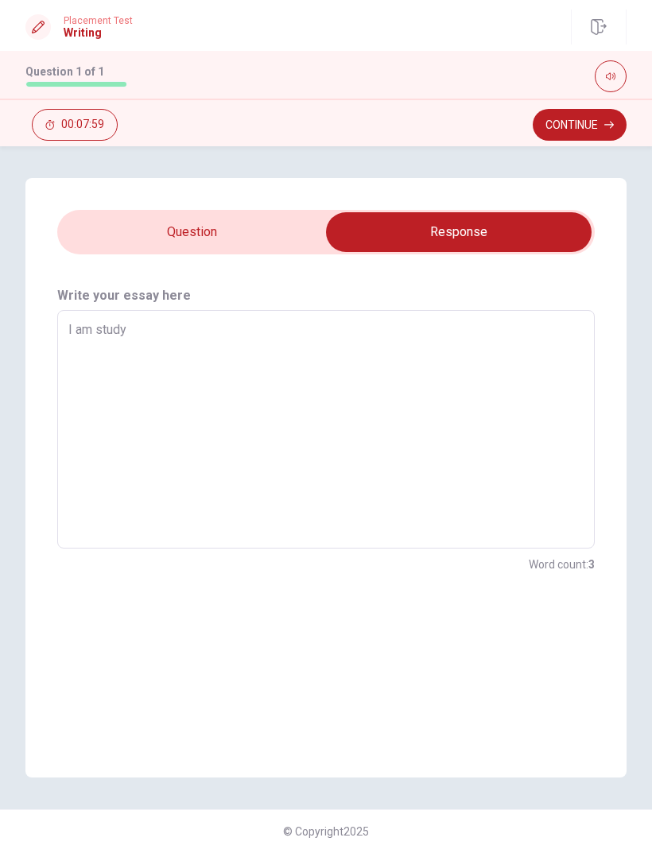
type textarea "x"
type textarea "I am studyi"
type textarea "x"
type textarea "I am studyin"
type textarea "x"
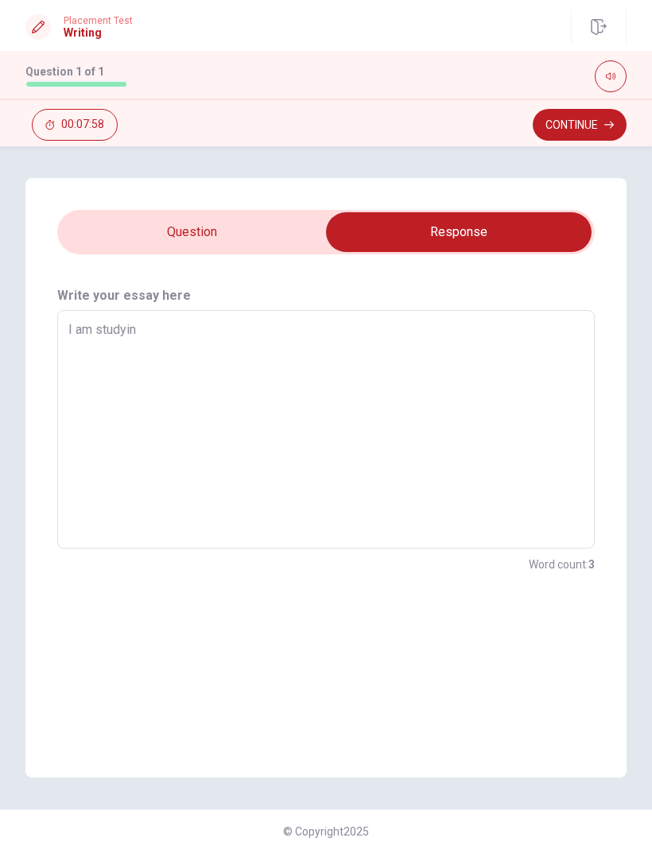
type textarea "I am studying"
type textarea "x"
type textarea "I am studying"
type textarea "x"
type textarea "I am studying n"
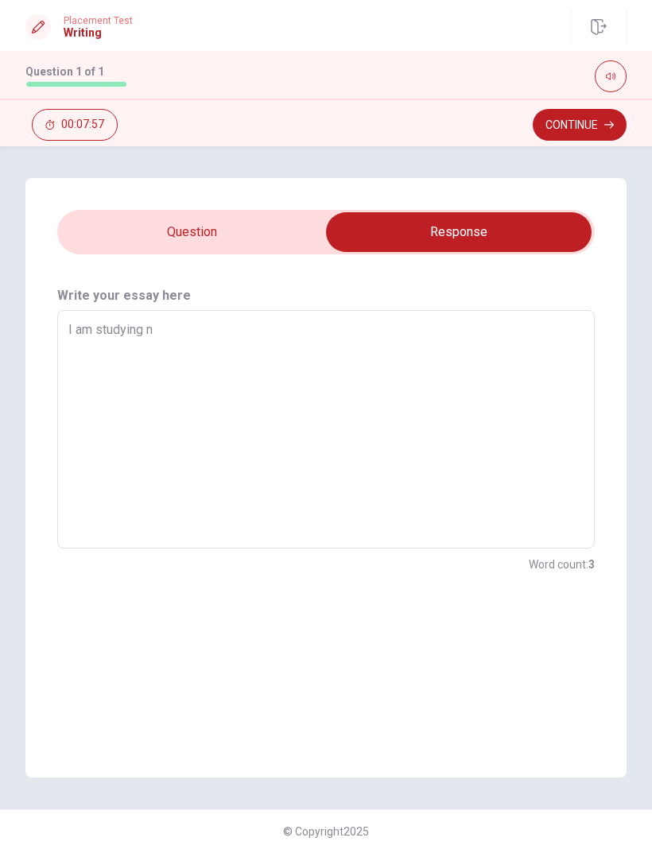
type textarea "x"
type textarea "I am studying nu"
type textarea "x"
type textarea "I am studying nur"
type textarea "x"
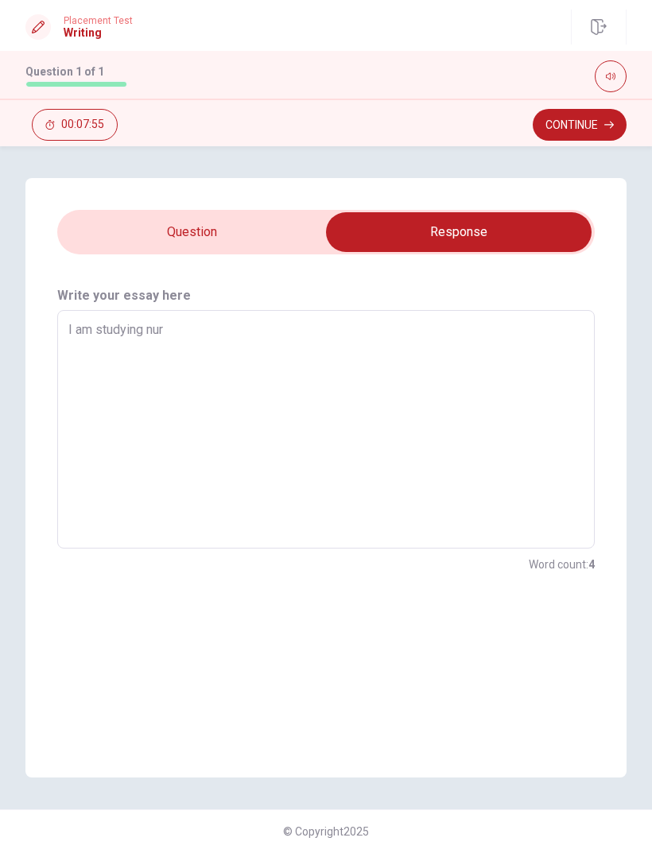
type textarea "I am studying nurs"
type textarea "x"
type textarea "I am studying nursi"
type textarea "x"
type textarea "I am studying nursin"
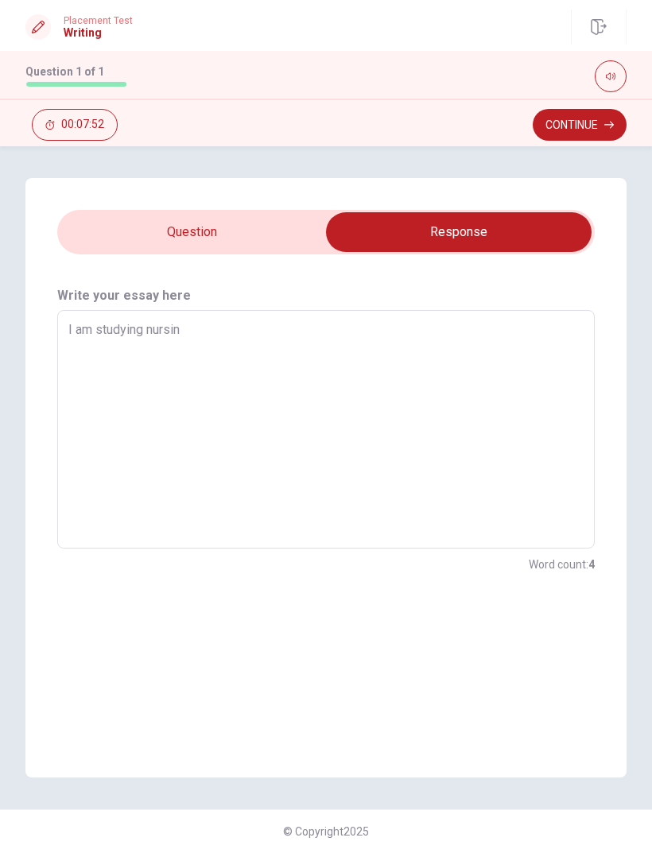
type textarea "x"
type textarea "I am studying nursing"
type textarea "x"
type textarea "I am studying nursing,"
type textarea "x"
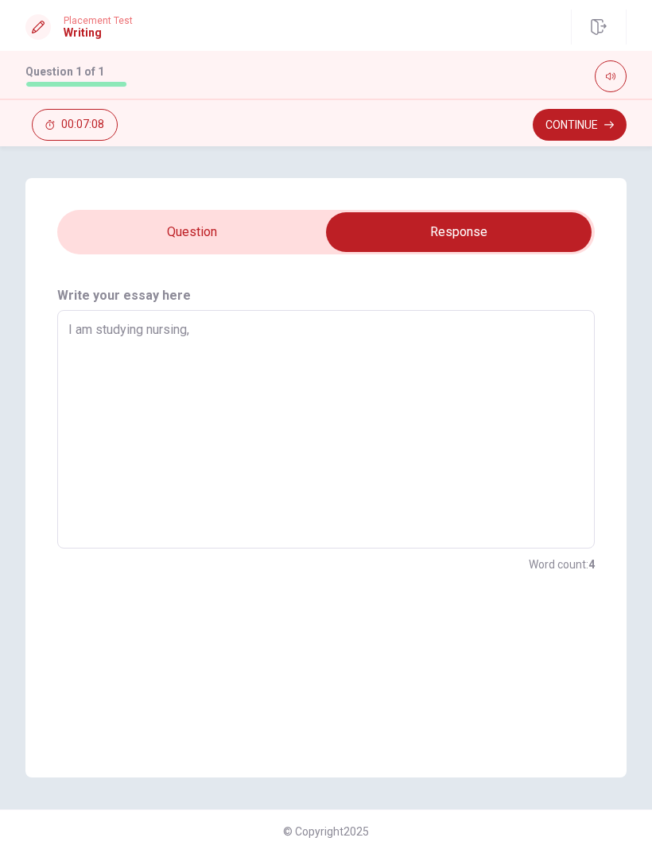
type textarea "I am studying nursing,"
type textarea "x"
type textarea "I am studying nursing, i"
type textarea "x"
type textarea "I am studying nursing,"
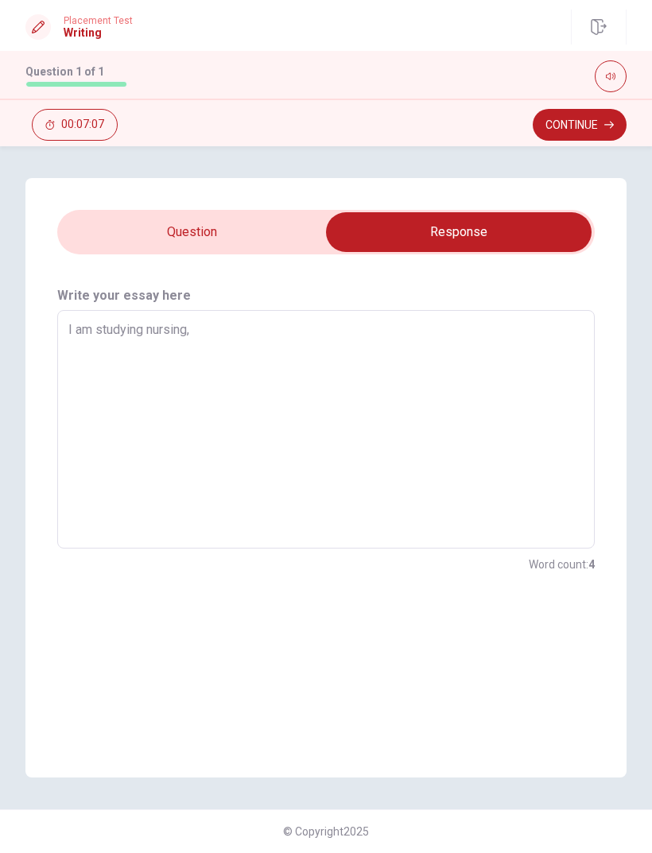
type textarea "x"
type textarea "I am studying nursing, I"
type textarea "x"
type textarea "I am studying nursing, Ik"
type textarea "x"
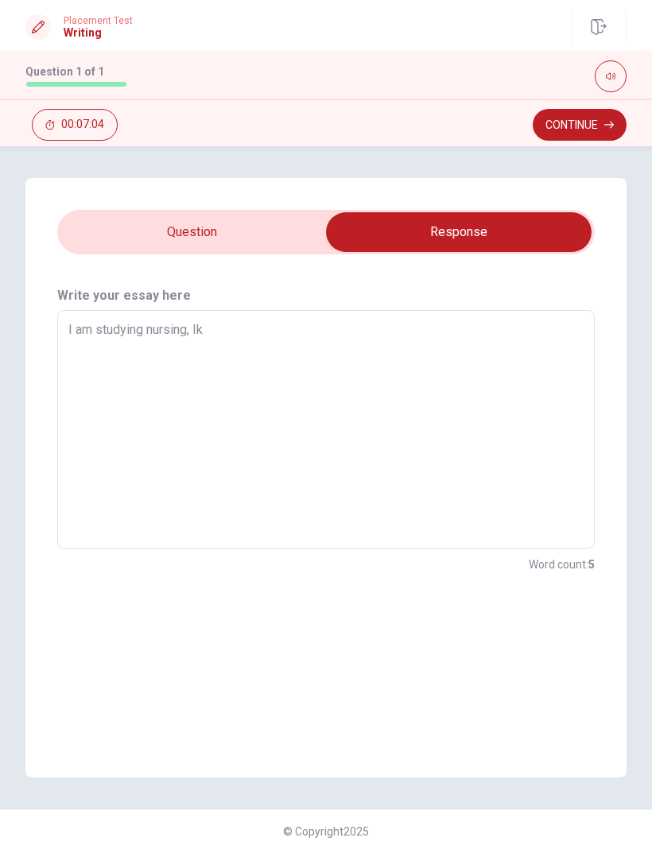
type textarea "I am studying nursing, I"
type textarea "x"
type textarea "I am studying nursing, I"
type textarea "x"
type textarea "I am studying nursing, I l"
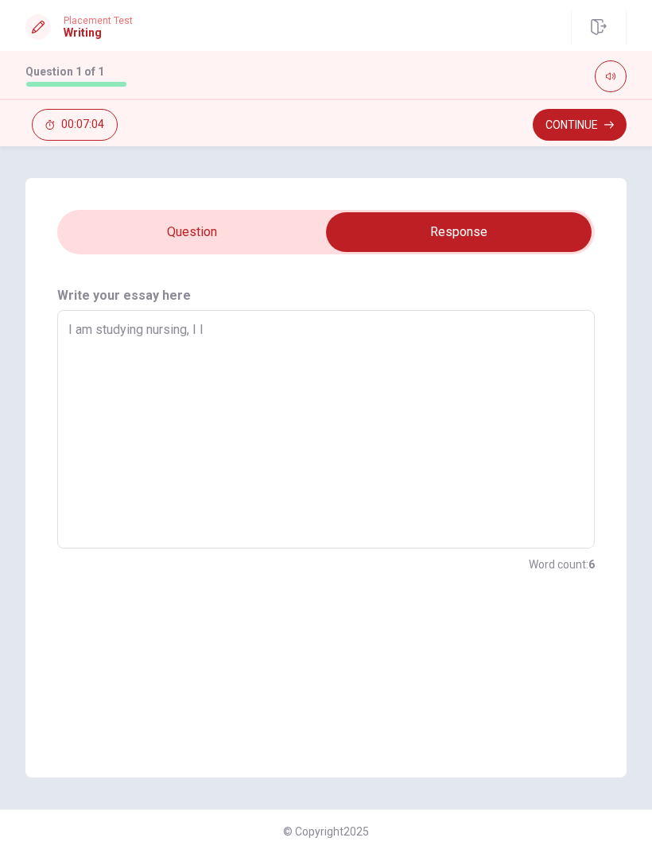
type textarea "x"
type textarea "I am studying nursing, I li"
type textarea "x"
type textarea "I am studying nursing, I lik"
type textarea "x"
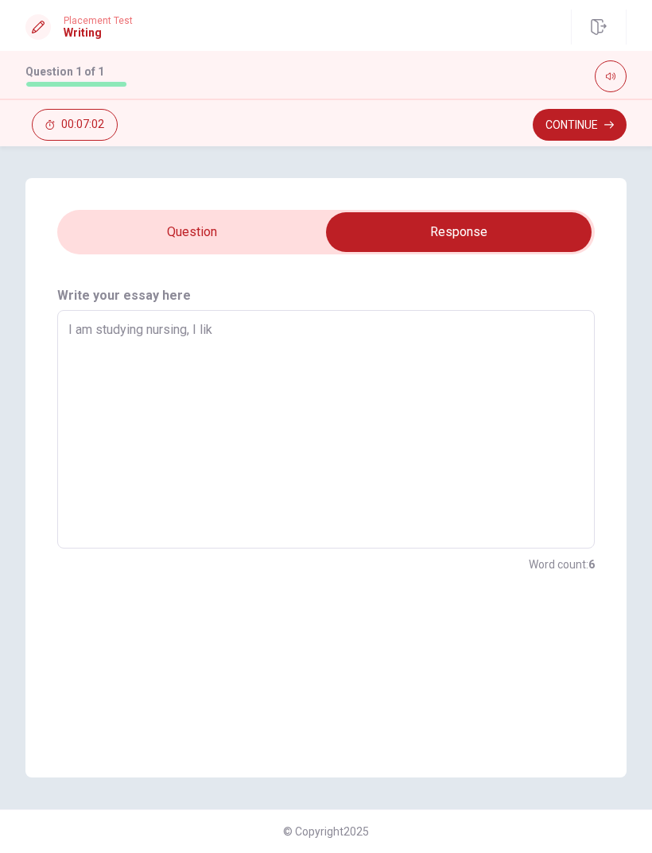
type textarea "I am studying nursing, I like"
type textarea "x"
type textarea "I am studying nursing, I like"
type textarea "x"
type textarea "I am studying nursing, I like g"
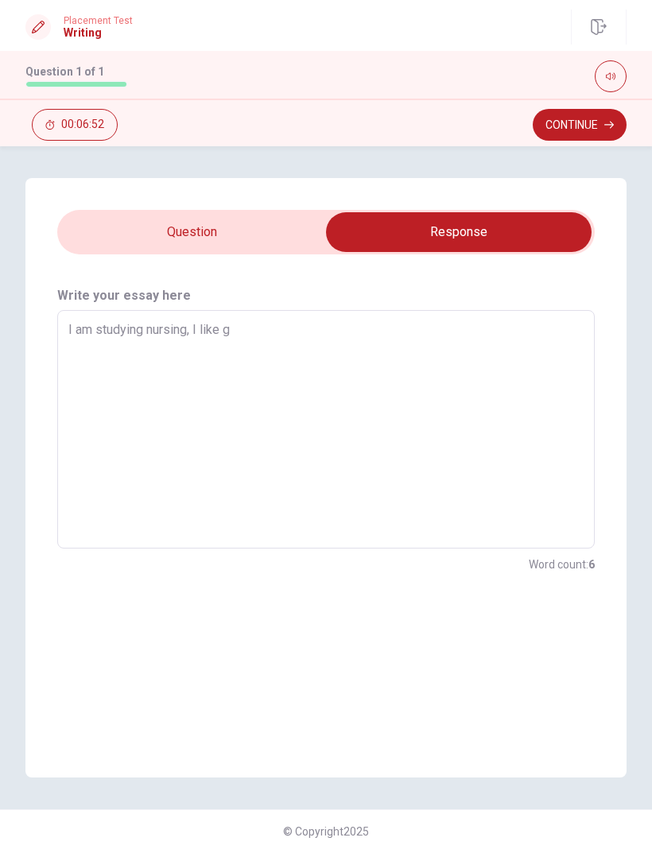
type textarea "x"
type textarea "I am studying nursing, I like go"
type textarea "x"
type textarea "I am studying nursing, I like go"
type textarea "x"
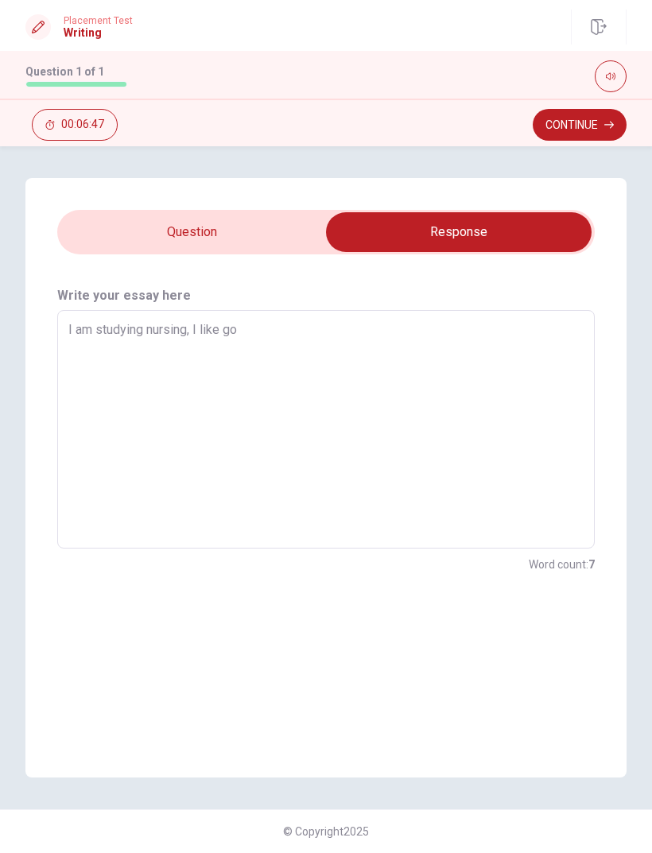
type textarea "I am studying nursing, I like go t"
type textarea "x"
type textarea "I am studying nursing, I like go to"
type textarea "x"
type textarea "I am studying nursing, I like go to"
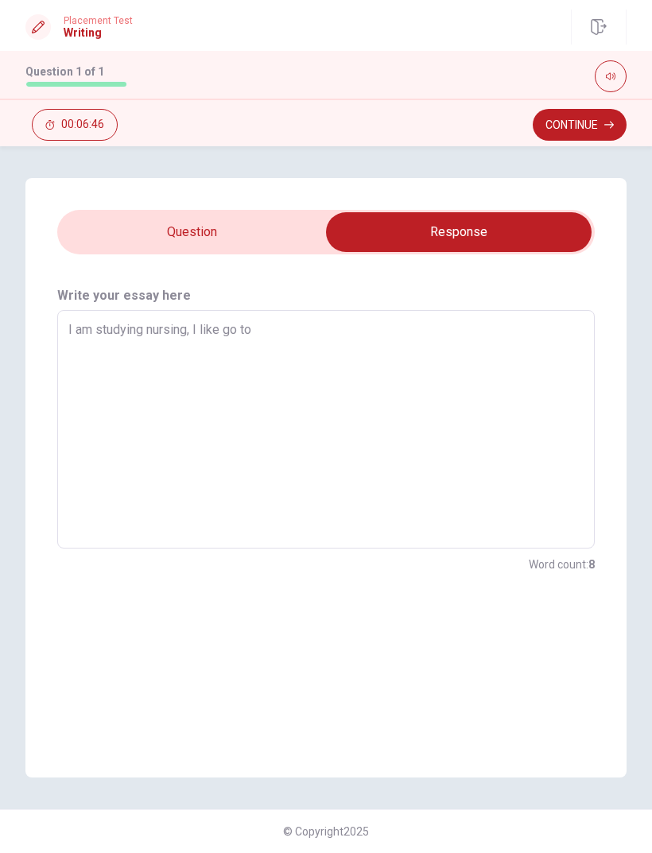
type textarea "x"
type textarea "I am studying nursing, I like go to t"
type textarea "x"
type textarea "I am studying nursing, I like go to th"
type textarea "x"
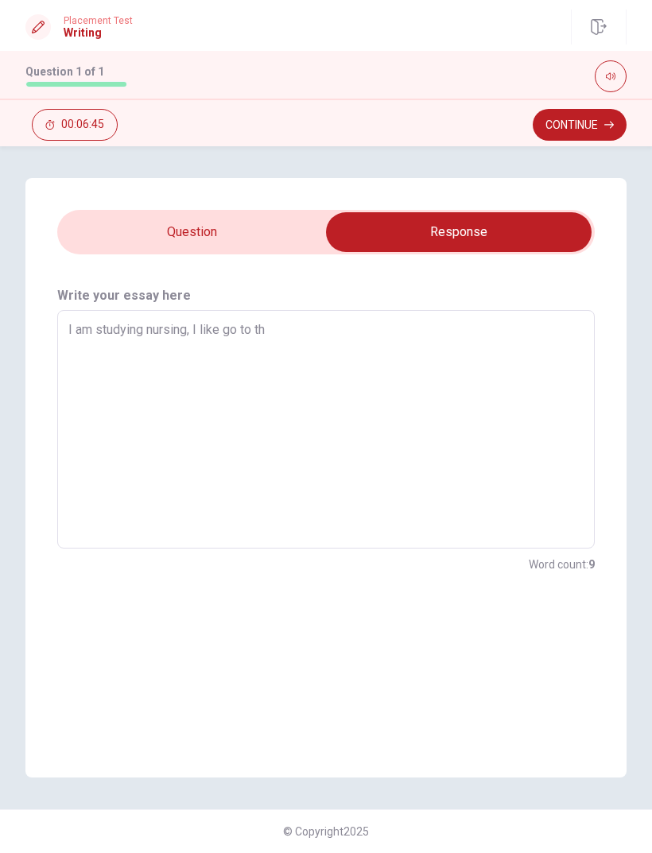
type textarea "I am studying nursing, I like go to the"
type textarea "x"
type textarea "I am studying nursing, I like go to the"
type textarea "x"
type textarea "I am studying nursing, I like go to the h"
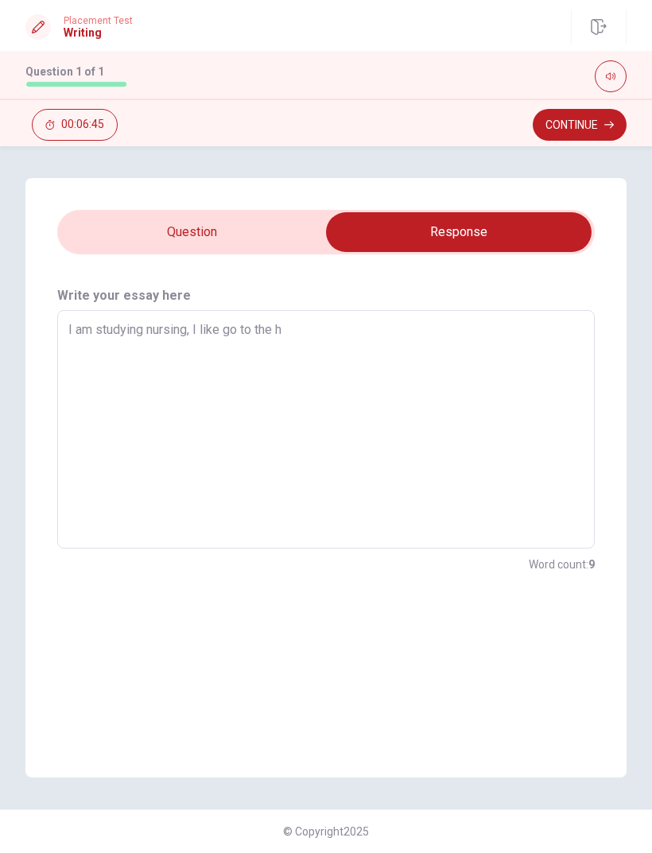
type textarea "x"
type textarea "I am studying nursing, I like go to the ho"
type textarea "x"
type textarea "I am studying nursing, I like go to the hos"
type textarea "x"
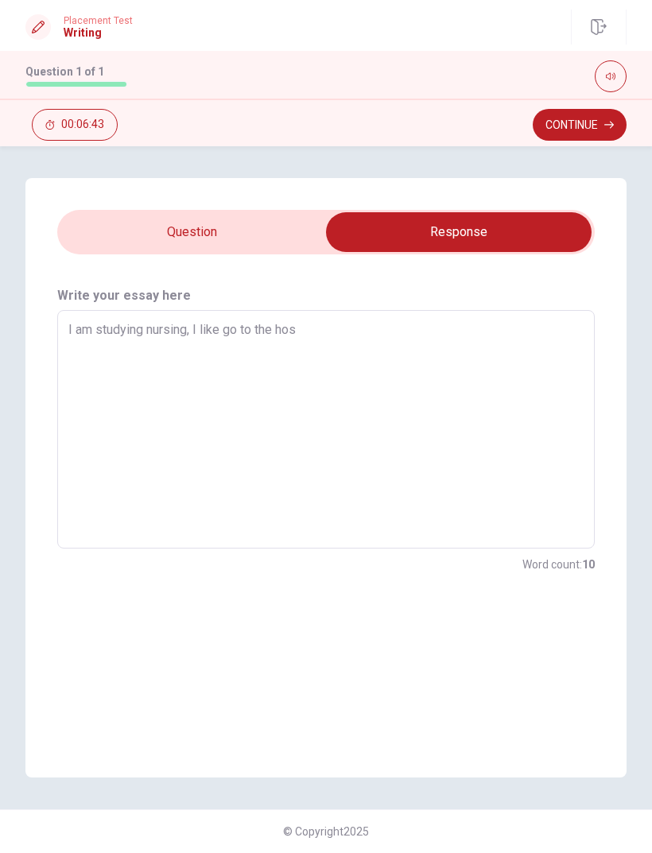
type textarea "I am studying nursing, I like go to the hosp"
type textarea "x"
type textarea "I am studying nursing, I like go to the hospi"
type textarea "x"
type textarea "I am studying nursing, I like go to the hospiy"
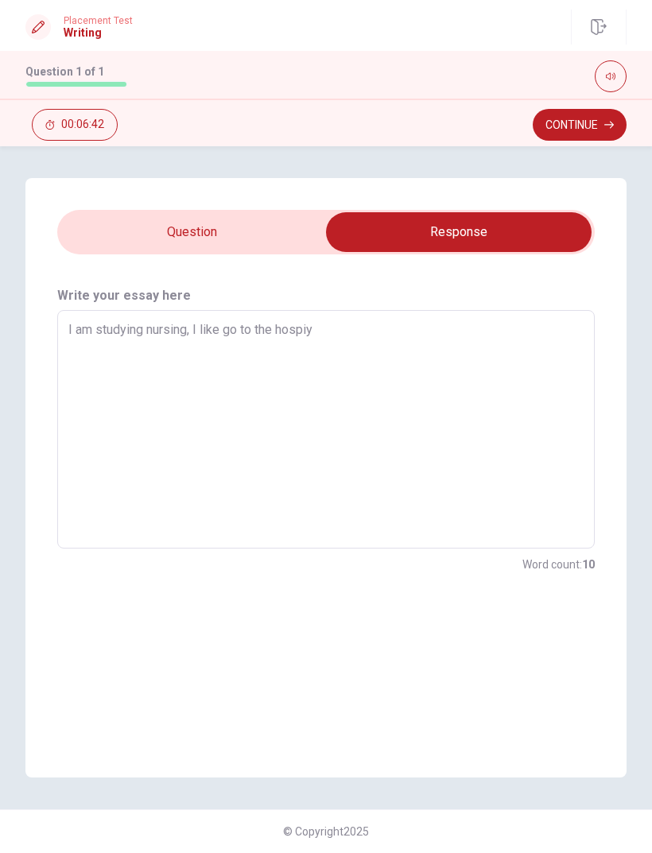
type textarea "x"
type textarea "I am studying nursing, I like go to the hospiya"
type textarea "x"
type textarea "I am studying nursing, I like go to the hospiyal"
type textarea "x"
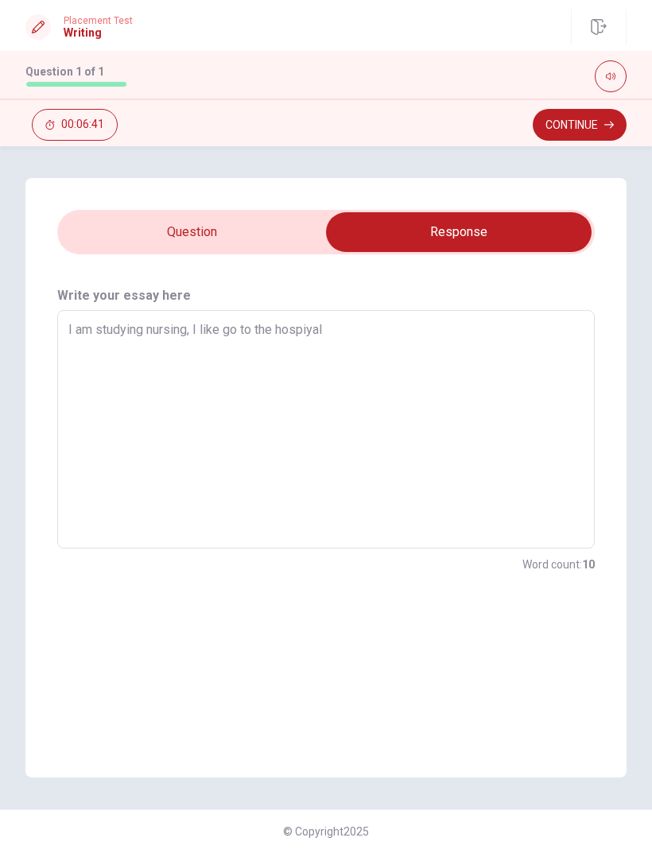
type textarea "I am studying nursing, I like go to the hospiya"
type textarea "x"
type textarea "I am studying nursing, I like go to the hospiy"
type textarea "x"
type textarea "I am studying nursing, I like go to the hospi"
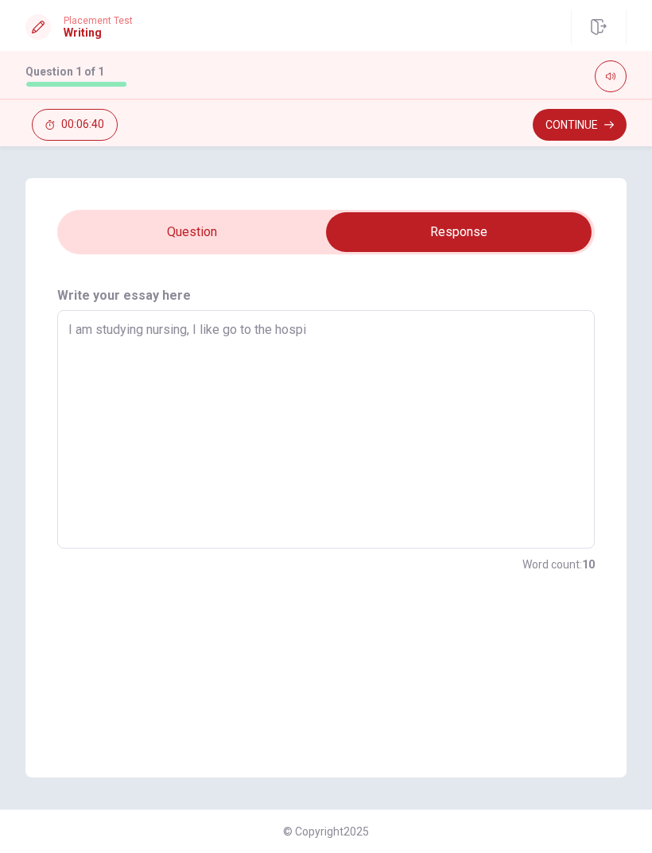
type textarea "x"
type textarea "I am studying nursing, I like go to the hospiy"
type textarea "x"
type textarea "I am studying nursing, I like go to the hospi"
type textarea "x"
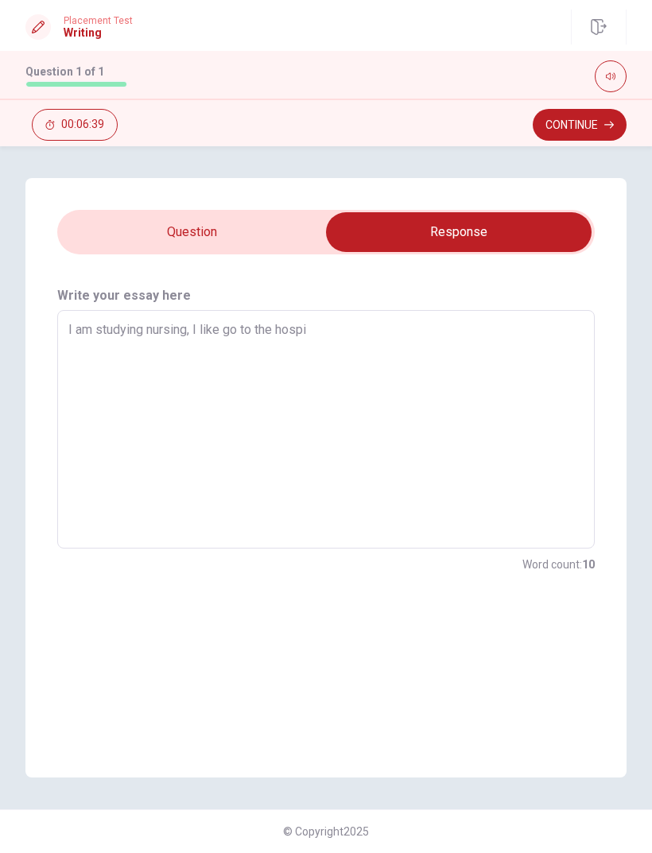
type textarea "I am studying nursing, I like go to the hospit"
type textarea "x"
type textarea "I am studying nursing, I like go to the hospita"
type textarea "x"
type textarea "I am studying nursing, I like go to the hospital"
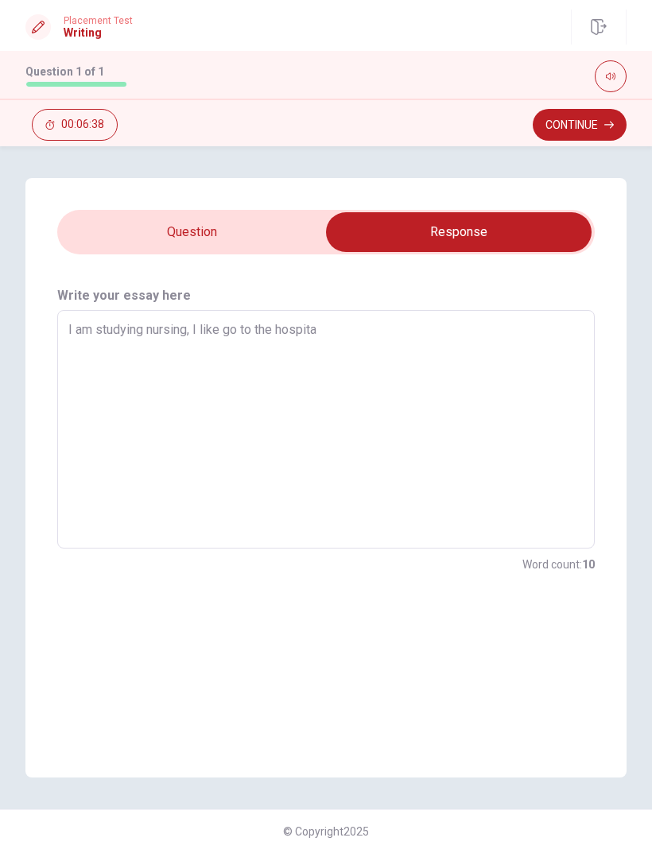
type textarea "x"
type textarea "I am studying nursing, I like go to the hospital"
type textarea "x"
type textarea "I am studying nursing, I like go to the hospital m"
type textarea "x"
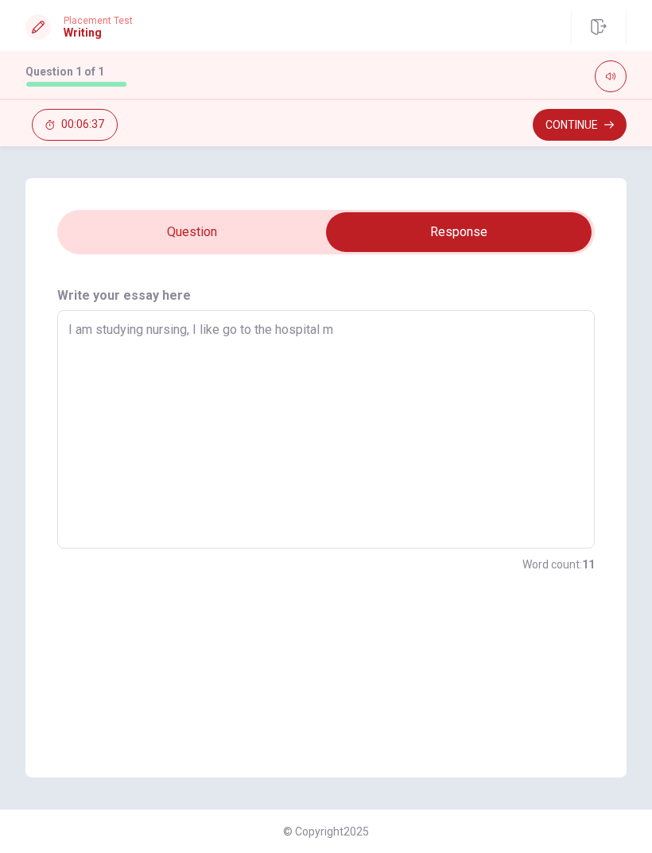
type textarea "I am studying nursing, I like go to the [GEOGRAPHIC_DATA]"
type textarea "x"
type textarea "I am studying nursing, I like go to the [GEOGRAPHIC_DATA]"
type textarea "x"
type textarea "I am studying nursing, I like go to the hospital more"
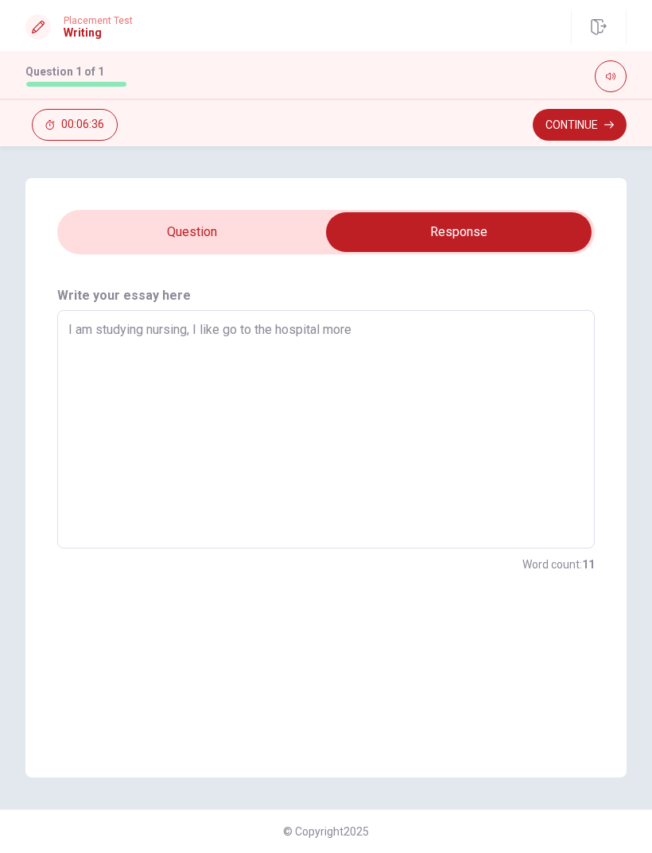
type textarea "x"
type textarea "I am studying nursing, I like go to the hospital more"
type textarea "x"
type textarea "I am studying nursing, I like go to the hospital more t"
type textarea "x"
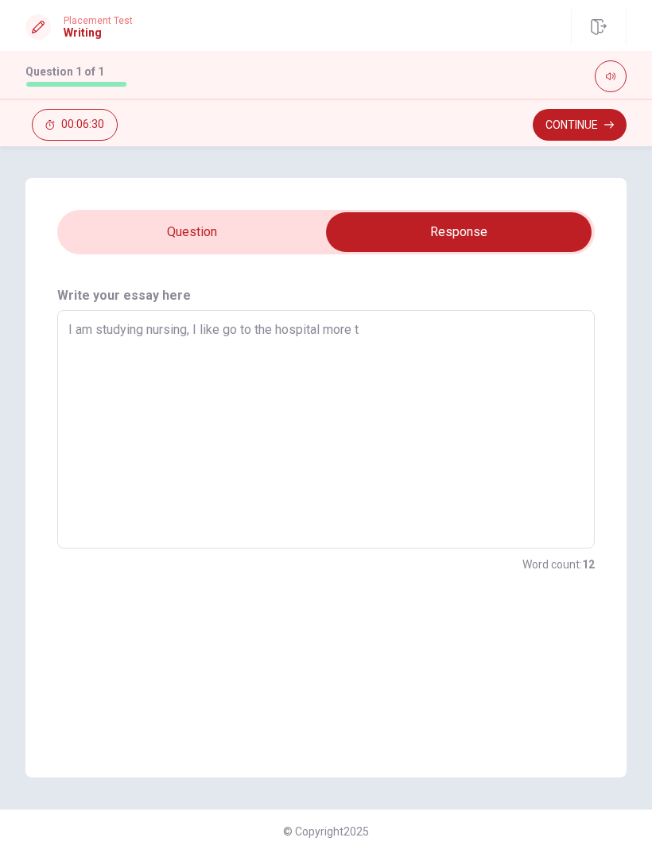
type textarea "I am studying nursing, I like go to the hospital more th"
type textarea "x"
type textarea "I am studying nursing, I like go to the hospital more tha"
type textarea "x"
type textarea "I am studying nursing, I like go to the hospital more than"
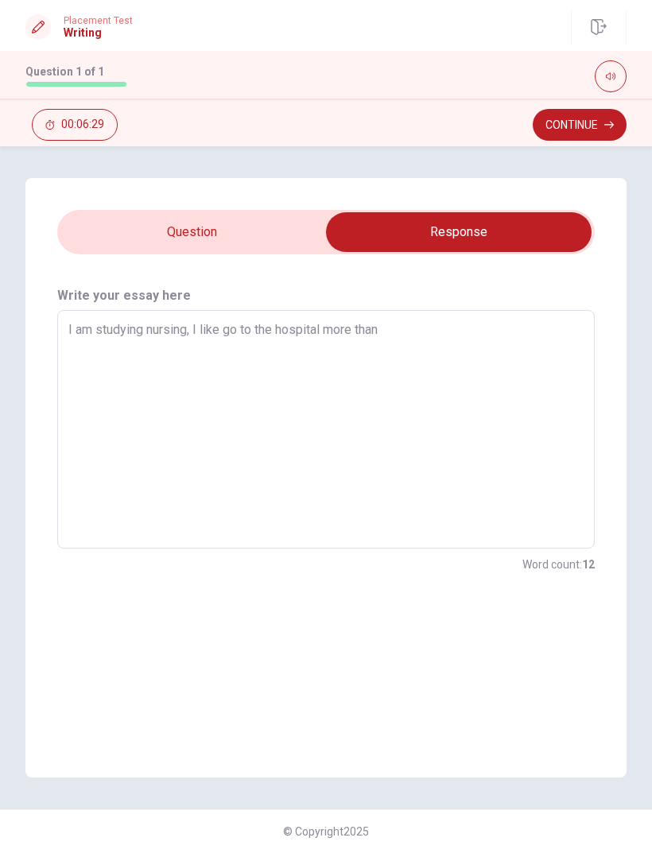
type textarea "x"
type textarea "I am studying nursing, I like go to the hospital more than"
type textarea "x"
type textarea "I am studying nursing, I like go to the hospital more than s"
type textarea "x"
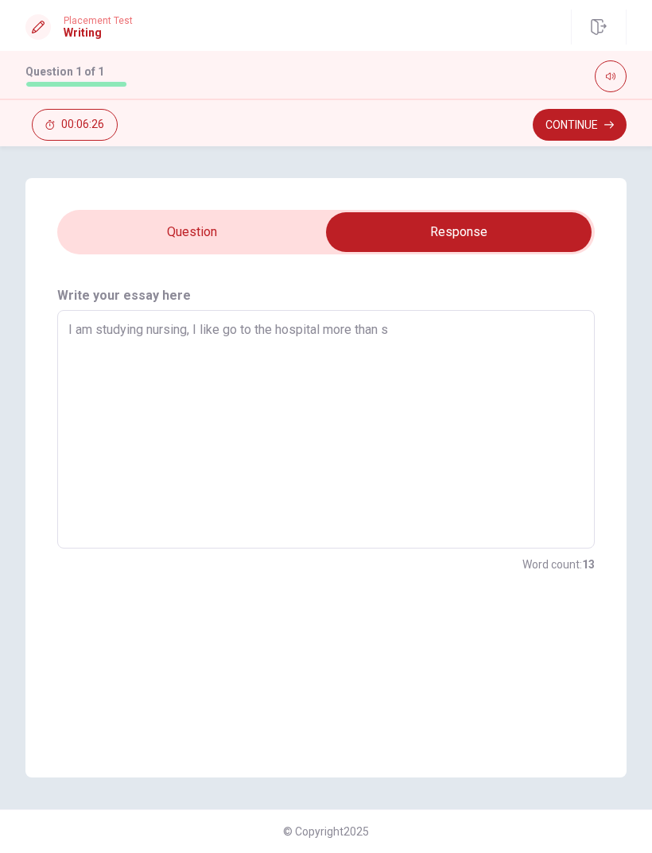
type textarea "I am studying nursing, I like go to the hospital more than"
type textarea "x"
type textarea "I am studying nursing, I like go to the hospital more than s"
type textarea "x"
type textarea "I am studying nursing, I like go to the hospital more than st"
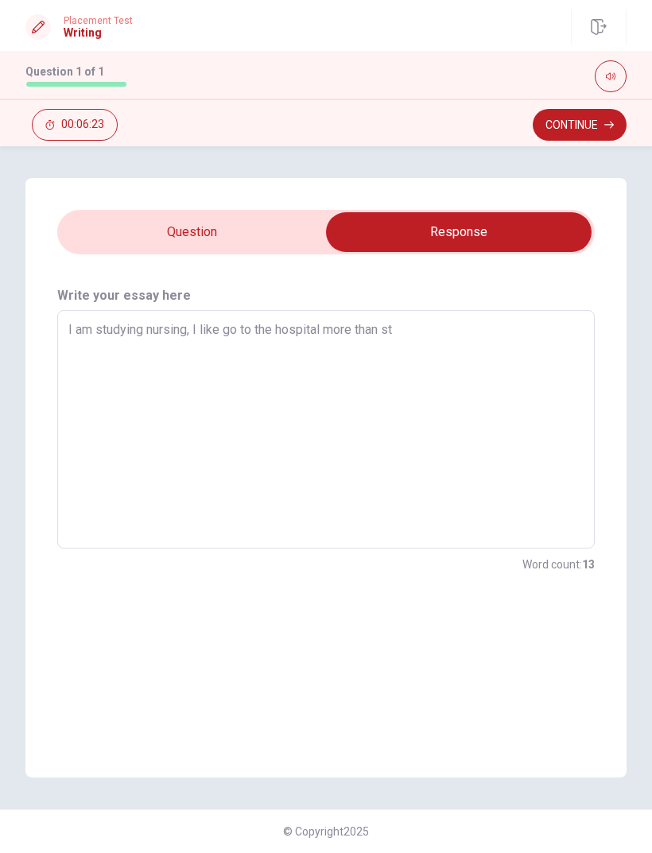
type textarea "x"
type textarea "I am studying nursing, I like go to the hospital more than stu"
type textarea "x"
type textarea "I am studying nursing, I like go to the hospital more than stug"
type textarea "x"
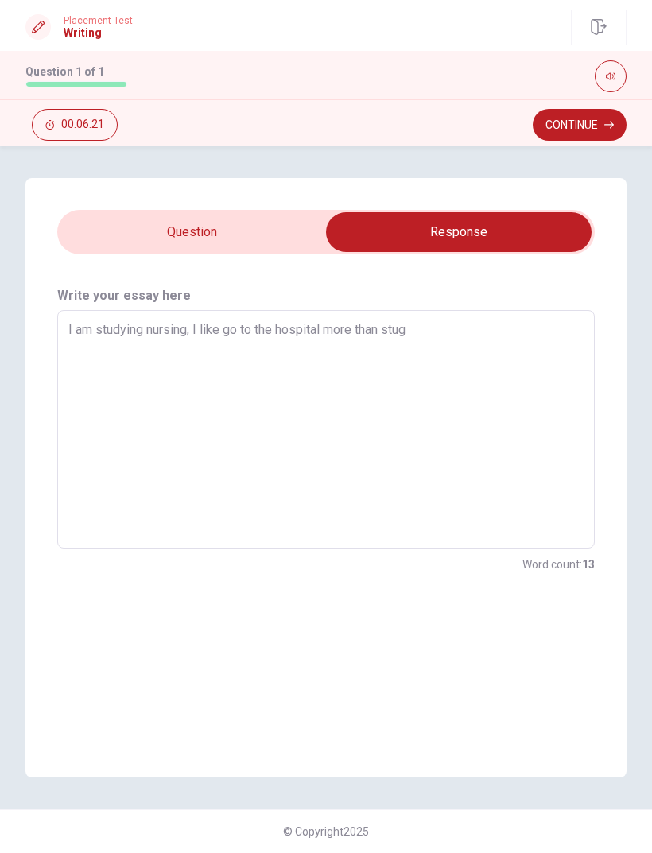
type textarea "I am studying nursing, I like go to the hospital more than stu"
type textarea "x"
type textarea "I am studying nursing, I like go to the hospital more than stud"
type textarea "x"
type textarea "I am studying nursing, I like go to the hospital more than study"
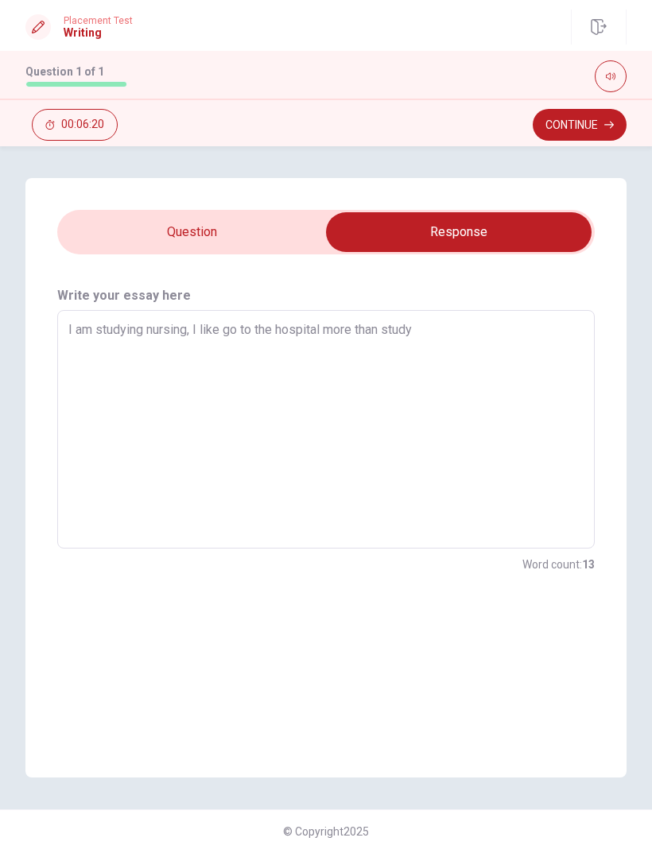
type textarea "x"
type textarea "I am studying nursing, I like go to the hospital more than study"
type textarea "x"
type textarea "I am studying nursing, I like go to the hospital more than study i"
type textarea "x"
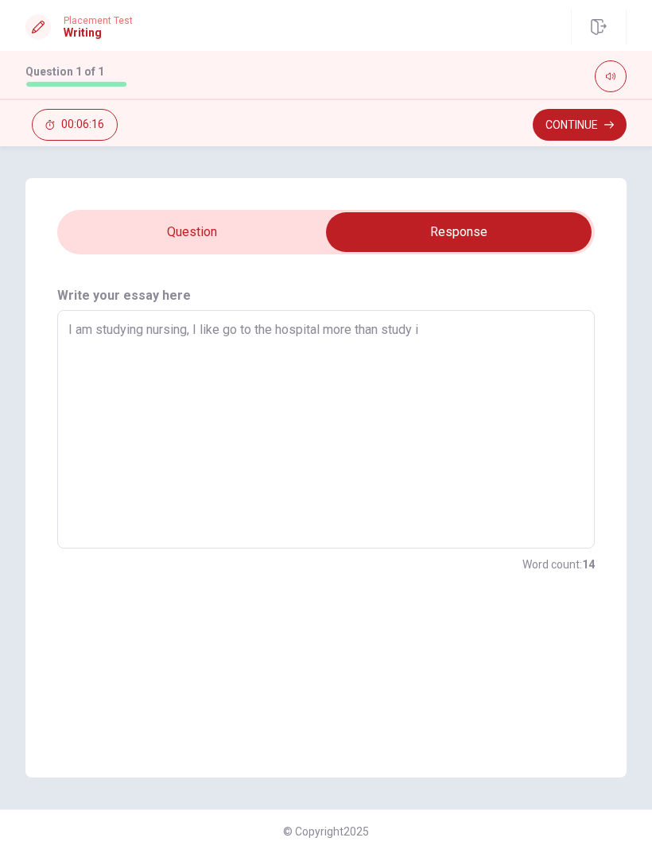
type textarea "I am studying nursing, I like go to the hospital more than study in"
type textarea "x"
type textarea "I am studying nursing, I like go to the hospital more than study in"
type textarea "x"
type textarea "I am studying nursing, I like go to the hospital more than study in s"
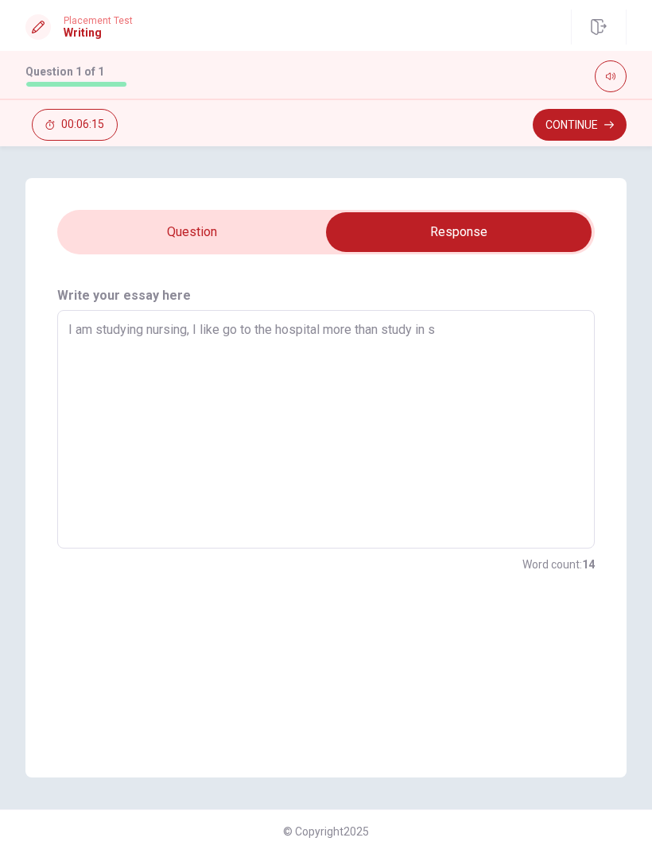
type textarea "x"
type textarea "I am studying nursing, I like go to the hospital more than study in sc"
type textarea "x"
type textarea "I am studying nursing, I like go to the hospital more than study in sch"
type textarea "x"
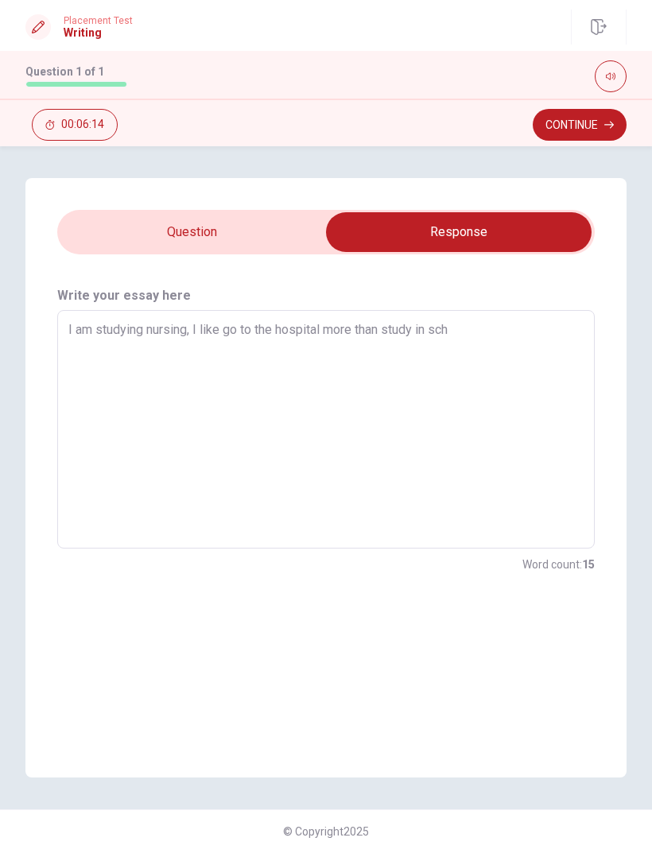
type textarea "I am studying nursing, I like go to the hospital more than study in scho"
type textarea "x"
type textarea "I am studying nursing, I like go to the hospital more than study in [GEOGRAPHIC…"
type textarea "x"
type textarea "I am studying nursing, I like go to the hospital more than study in school"
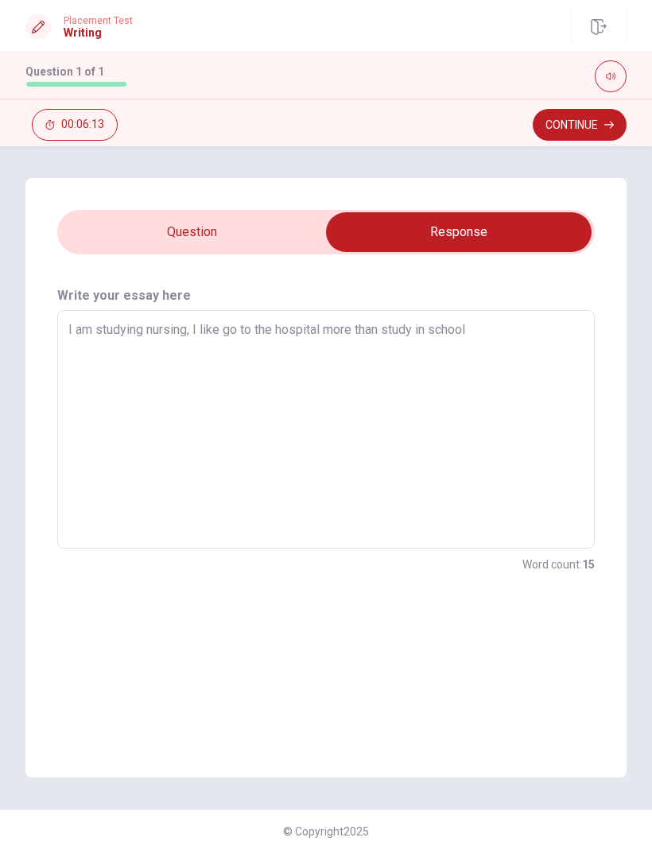
type textarea "x"
type textarea "I am studying nursing, I like go to the hospital more than study in [GEOGRAPHIC…"
type textarea "x"
type textarea "I am studying nursing, I like go to the hospital more than study in school"
type textarea "x"
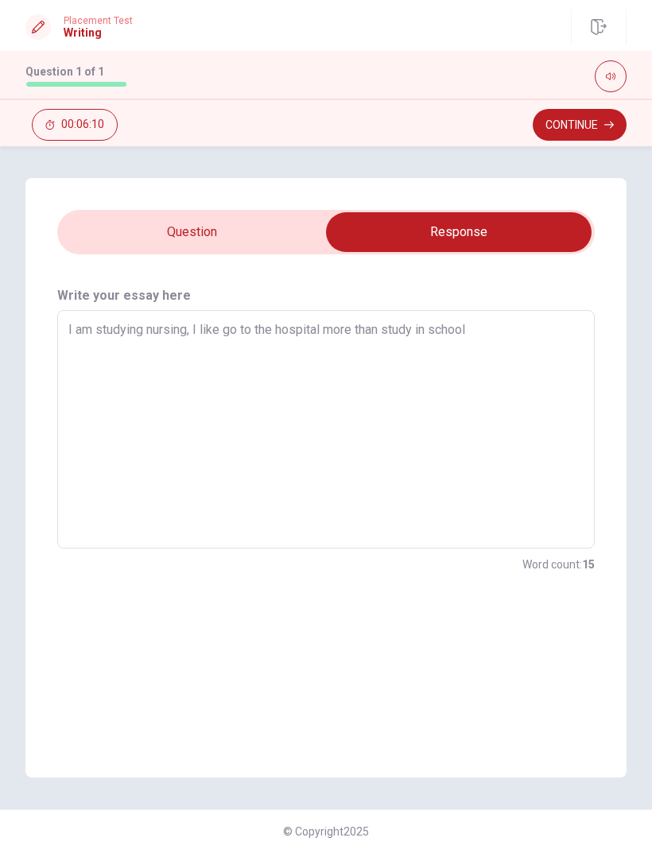
type textarea "I am studying nursing, I like go to the hospital more than study in school,"
click at [260, 242] on input "checkbox" at bounding box center [459, 232] width 806 height 40
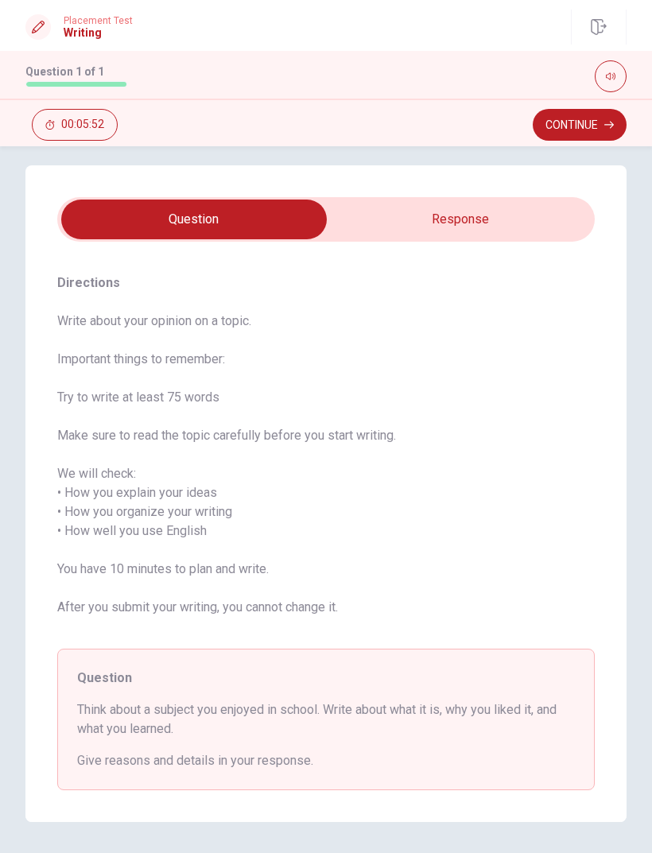
scroll to position [2, 0]
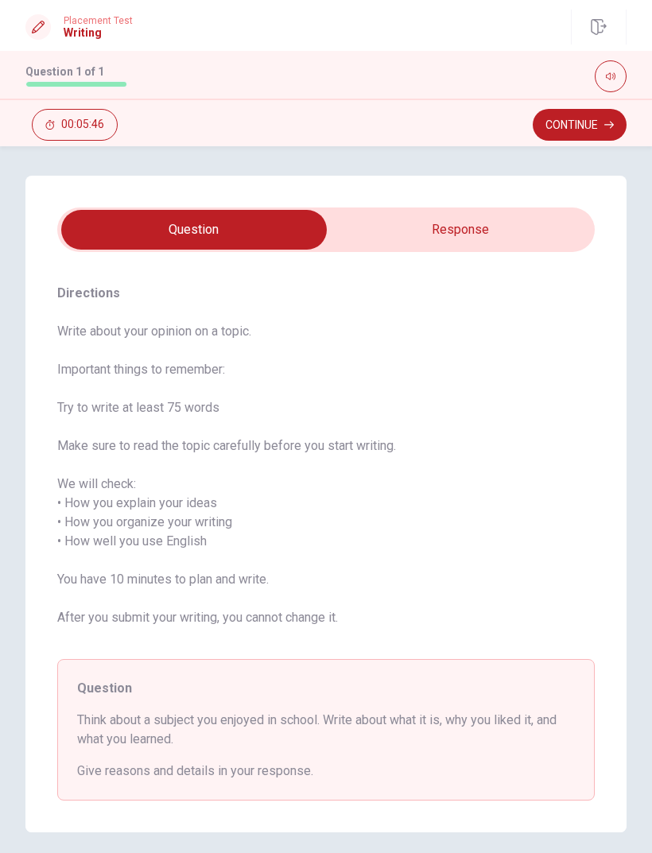
click at [520, 238] on input "checkbox" at bounding box center [194, 230] width 806 height 40
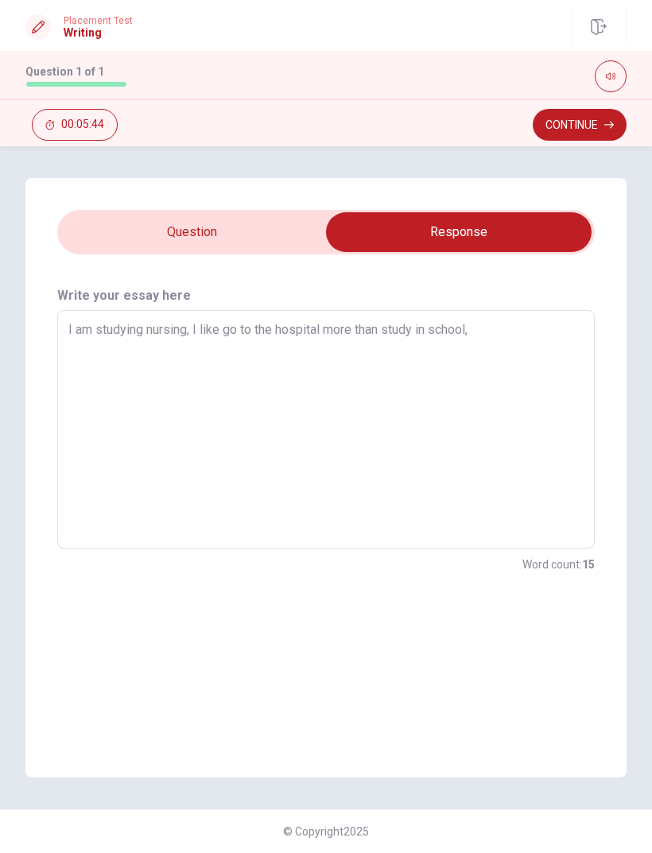
click at [471, 328] on textarea "I am studying nursing, I like go to the hospital more than study in school," at bounding box center [325, 429] width 515 height 212
click at [451, 342] on textarea "I am studying nursing, I like go to the hospital more than study in school,The …" at bounding box center [325, 429] width 515 height 212
